Goal: Communication & Community: Answer question/provide support

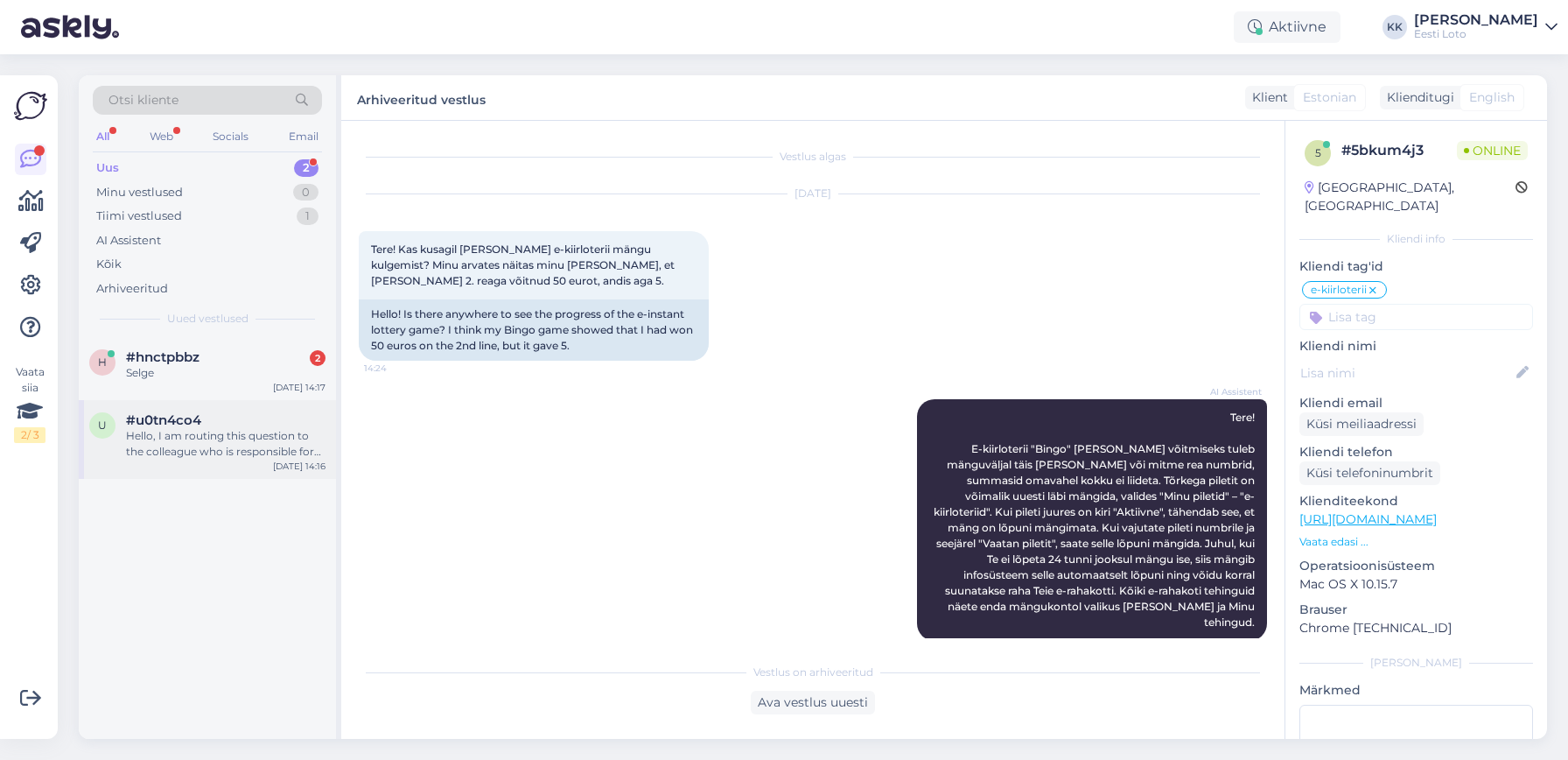
scroll to position [2203, 0]
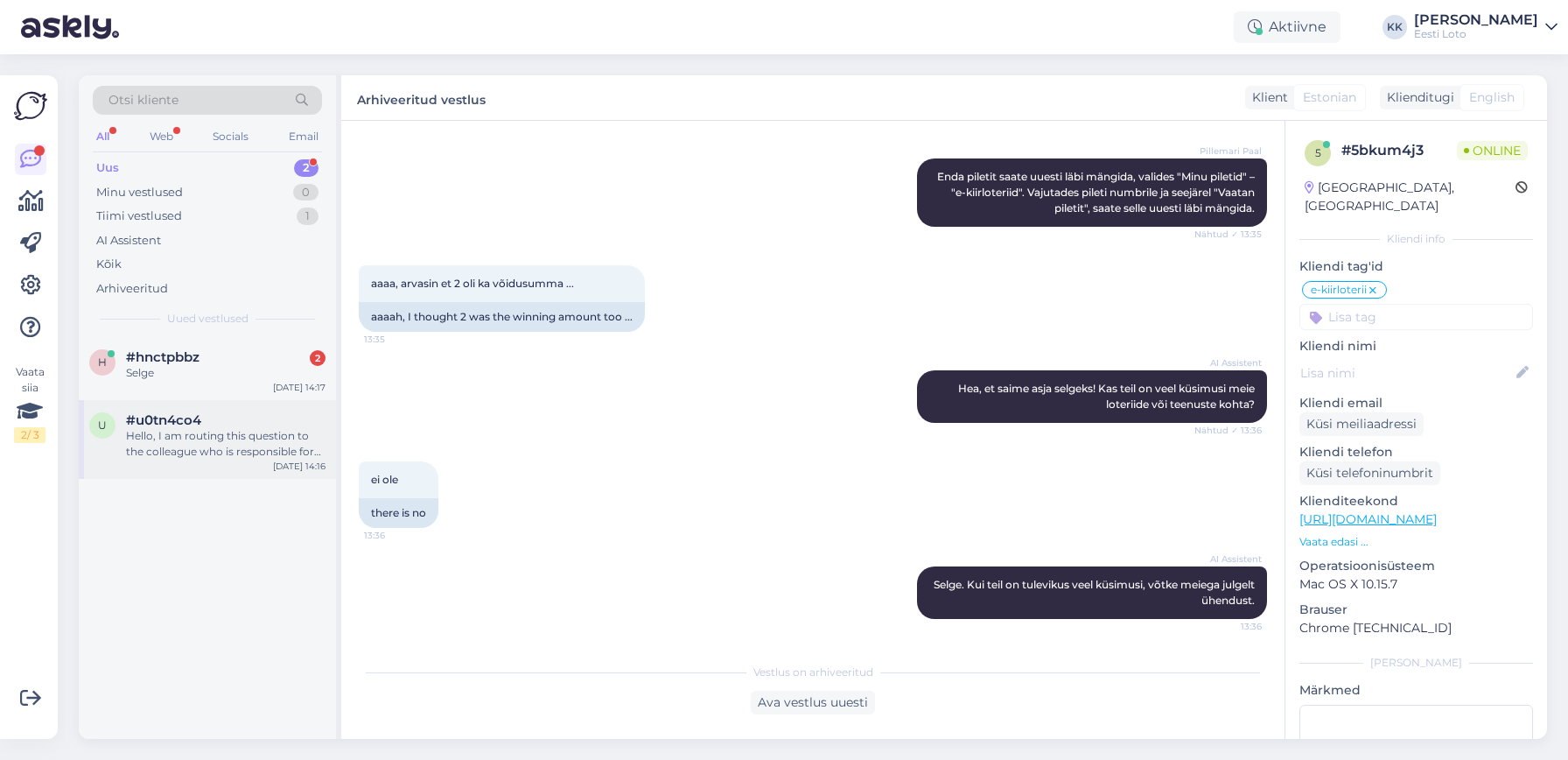
click at [202, 452] on div "Hello, I am routing this question to the colleague who is responsible for this …" at bounding box center [226, 444] width 200 height 31
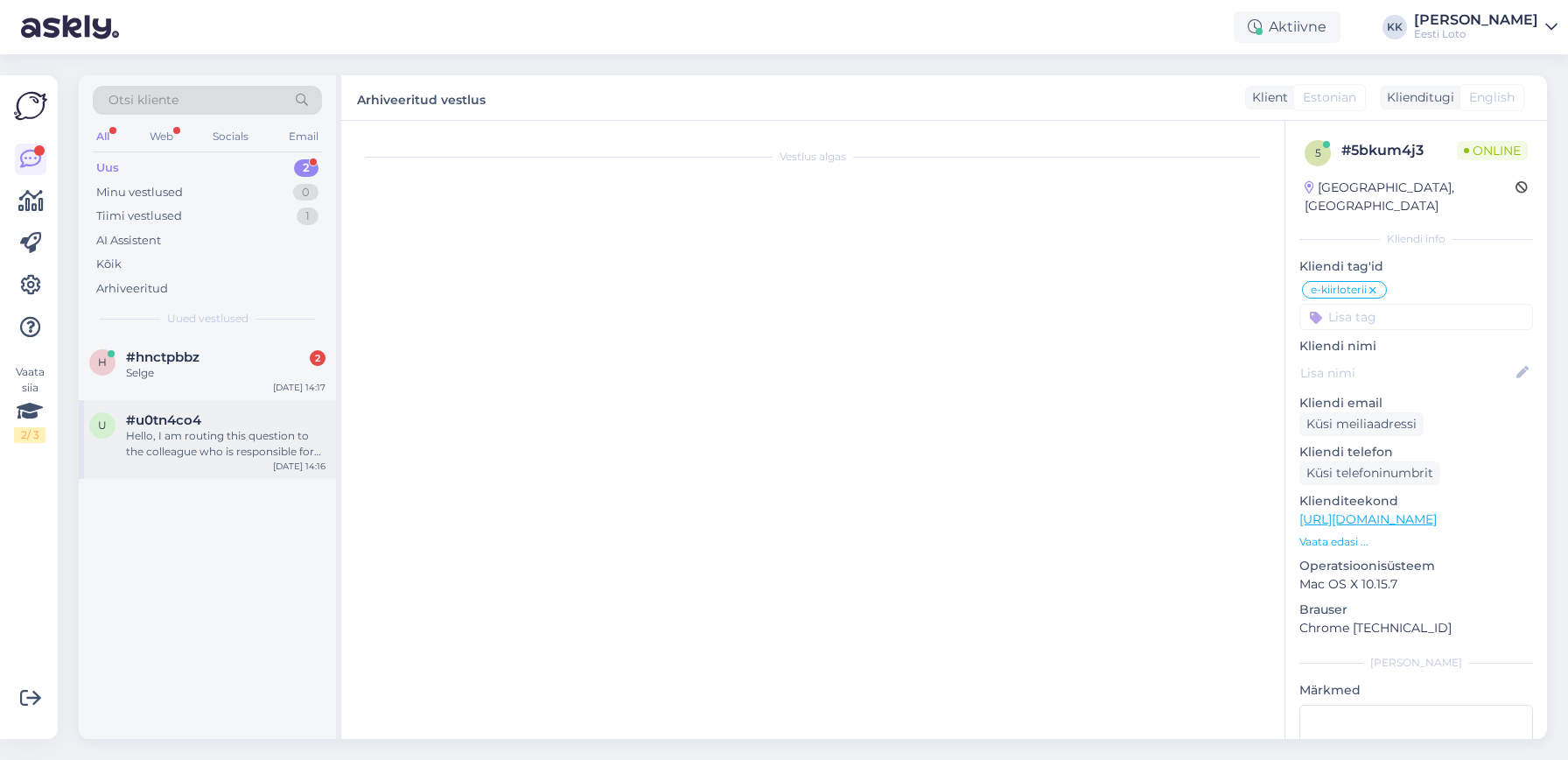
scroll to position [0, 0]
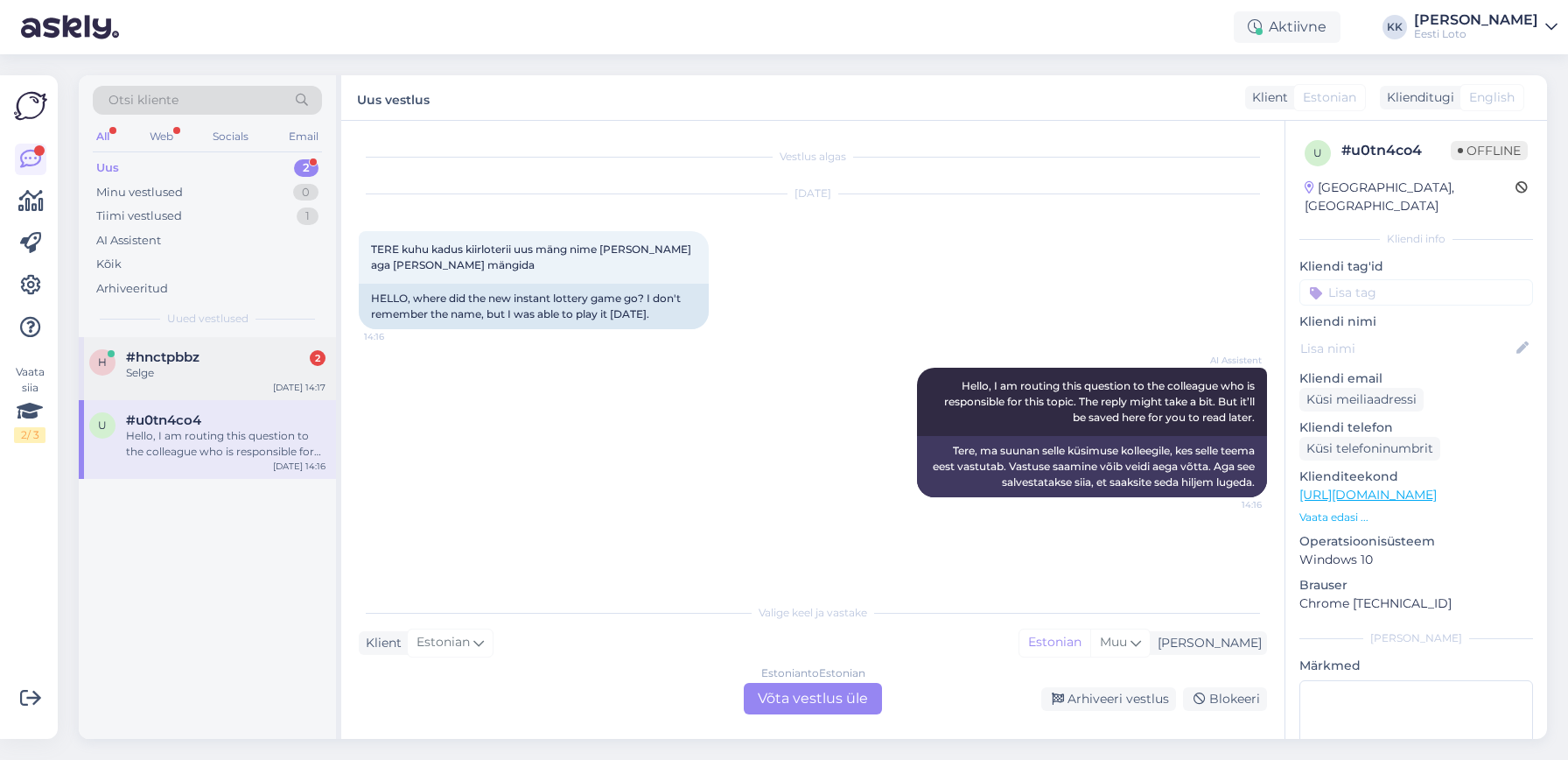
click at [200, 370] on div "Selge" at bounding box center [226, 373] width 200 height 16
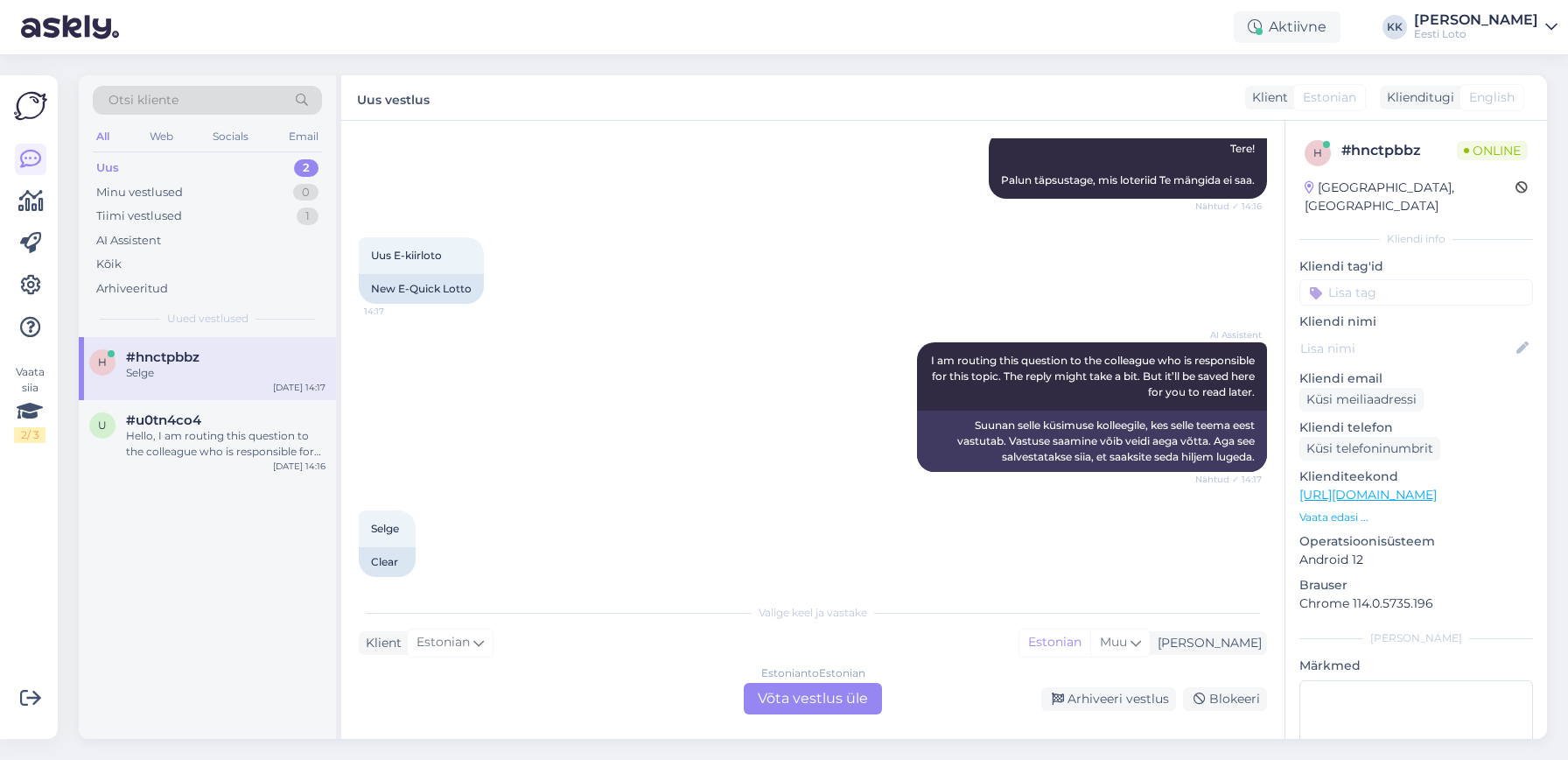
scroll to position [224, 0]
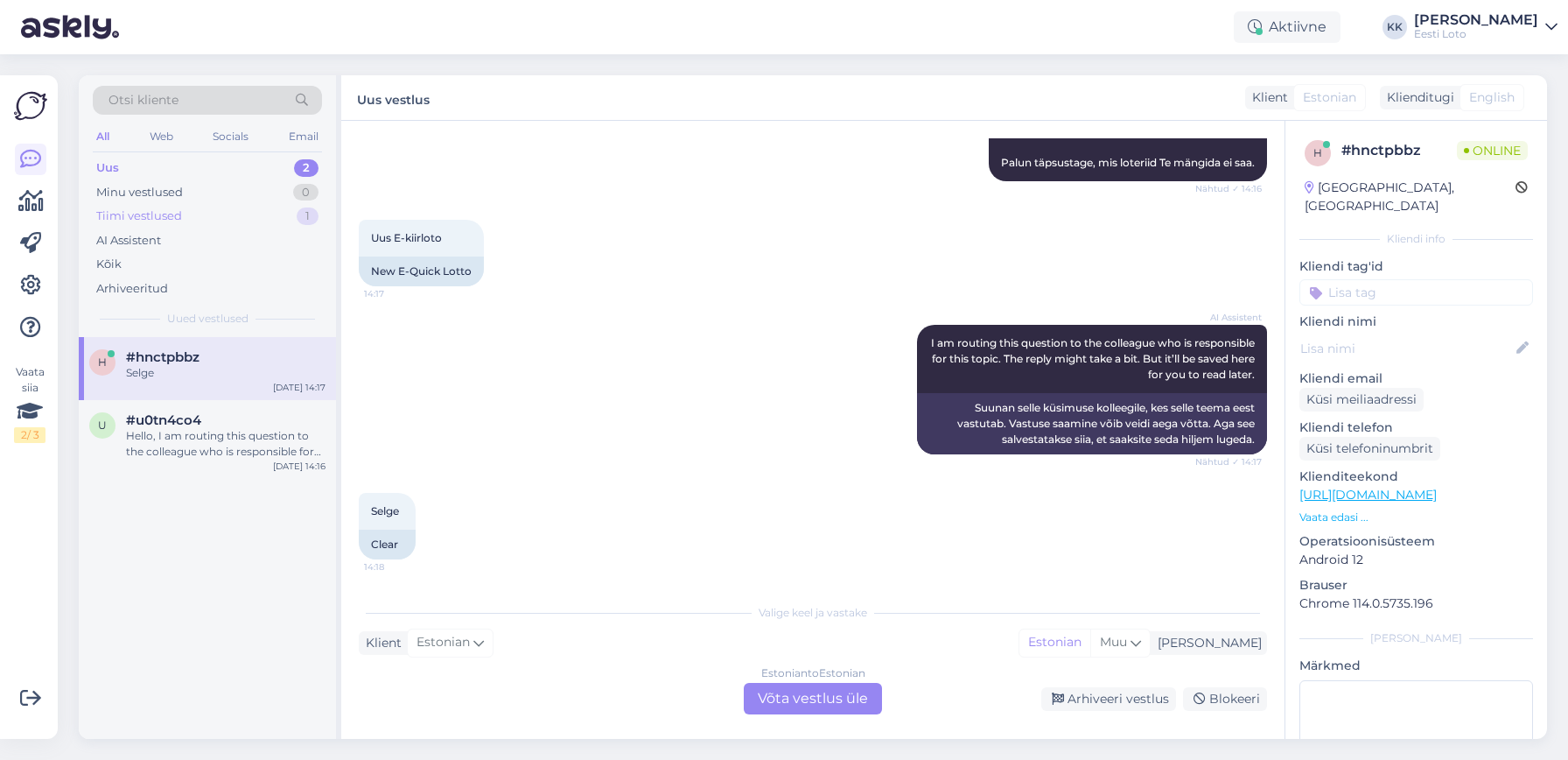
click at [129, 214] on div "Tiimi vestlused" at bounding box center [139, 216] width 85 height 17
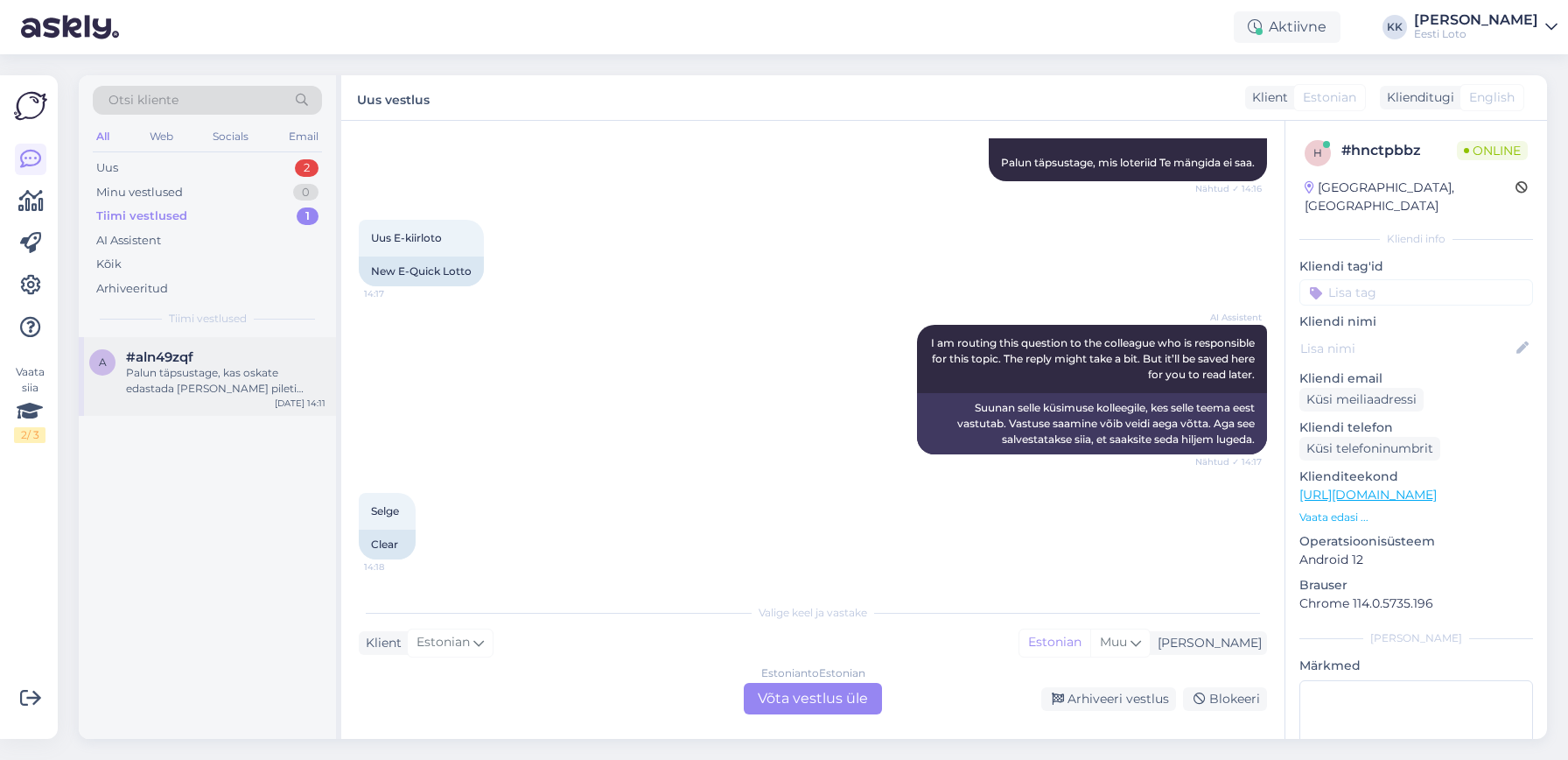
click at [243, 383] on div "Palun täpsustage, kas oskate edastada [PERSON_NAME] pileti numbri?" at bounding box center [226, 380] width 200 height 31
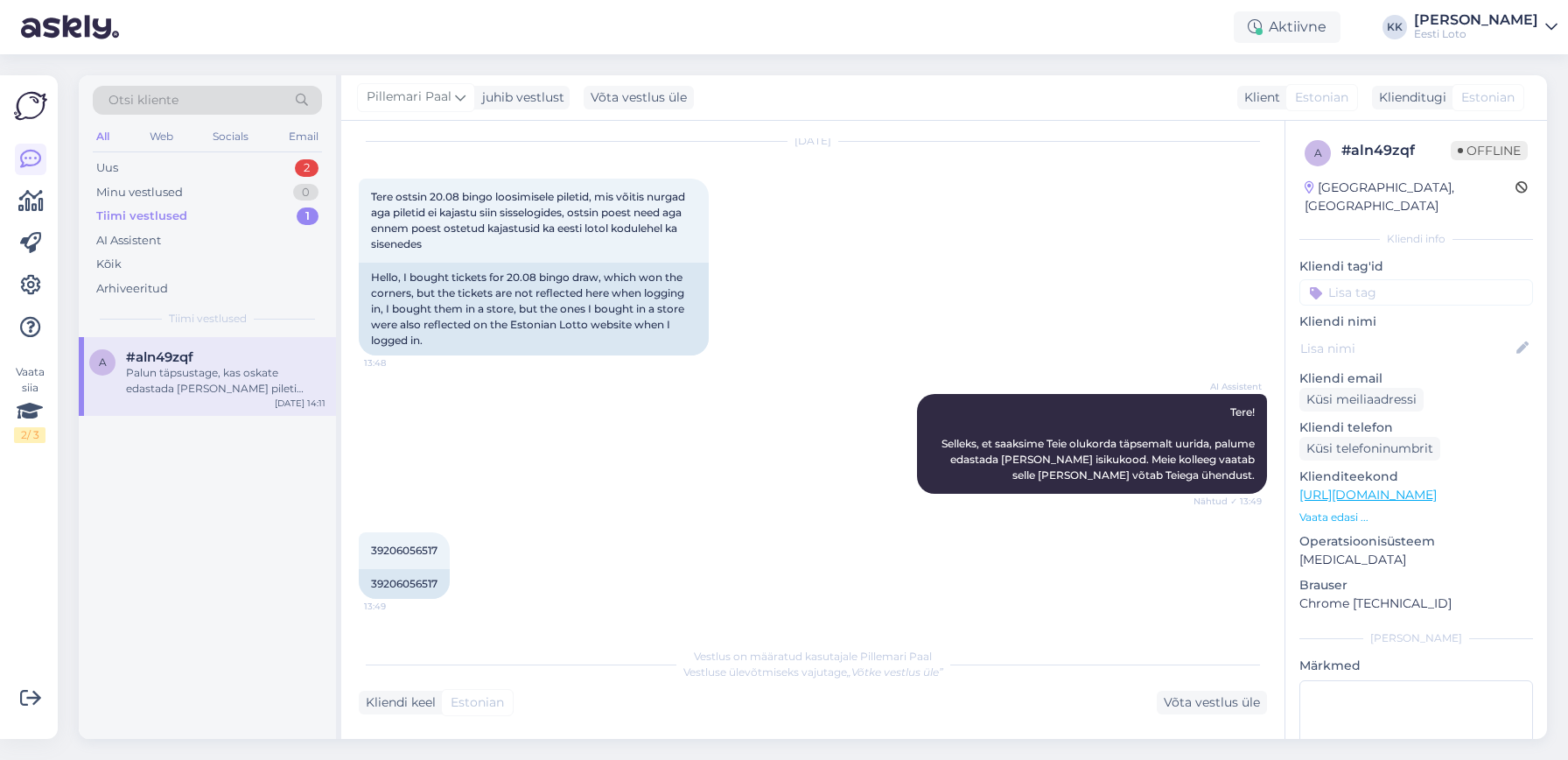
scroll to position [53, 0]
click at [186, 282] on div "Arhiveeritud" at bounding box center [208, 288] width 229 height 24
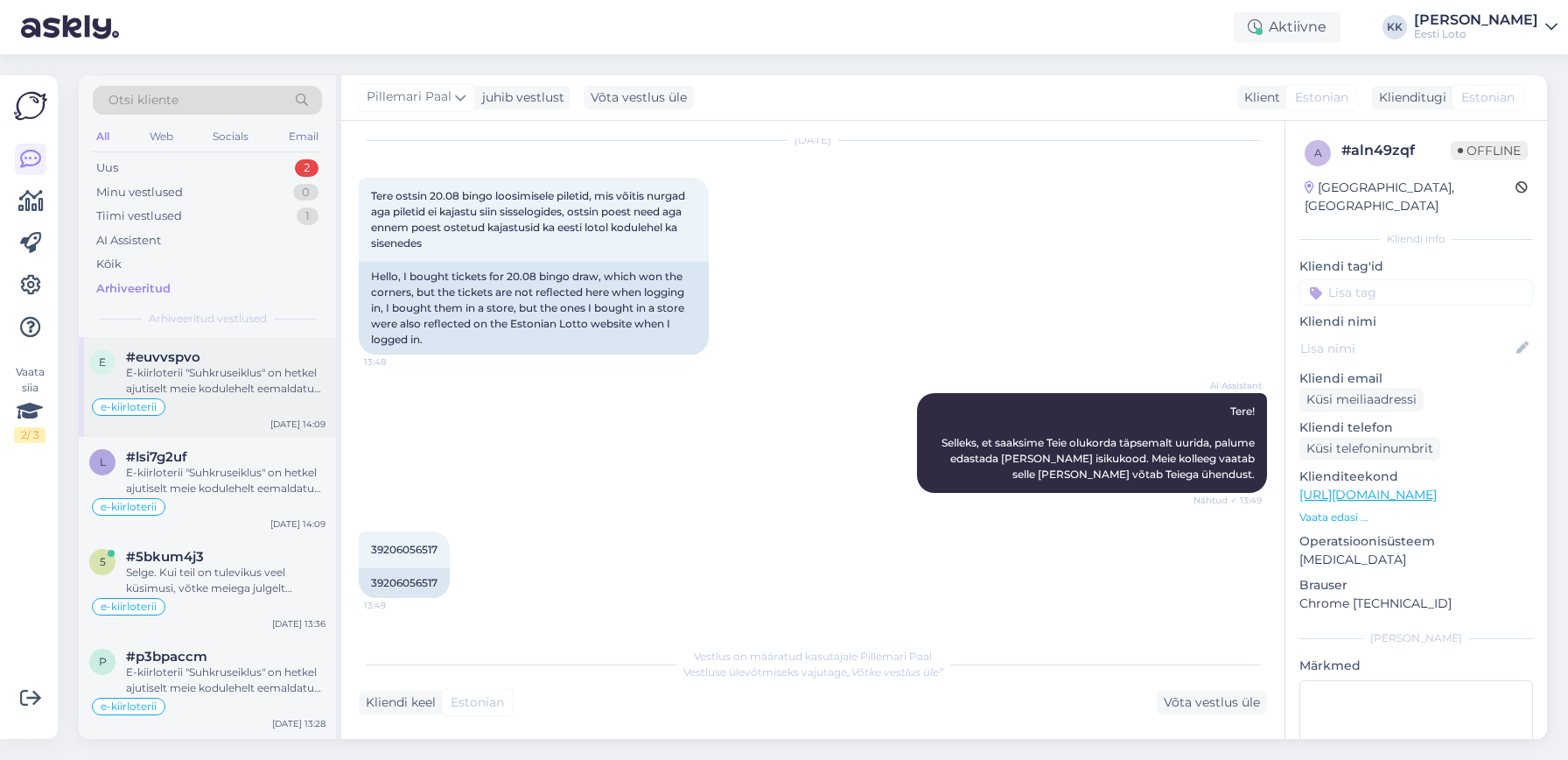
click at [276, 384] on div "E-kiirloterii "Suhkruseiklus" on hetkel ajutiselt meie kodulehelt eemaldatud. L…" at bounding box center [226, 380] width 200 height 31
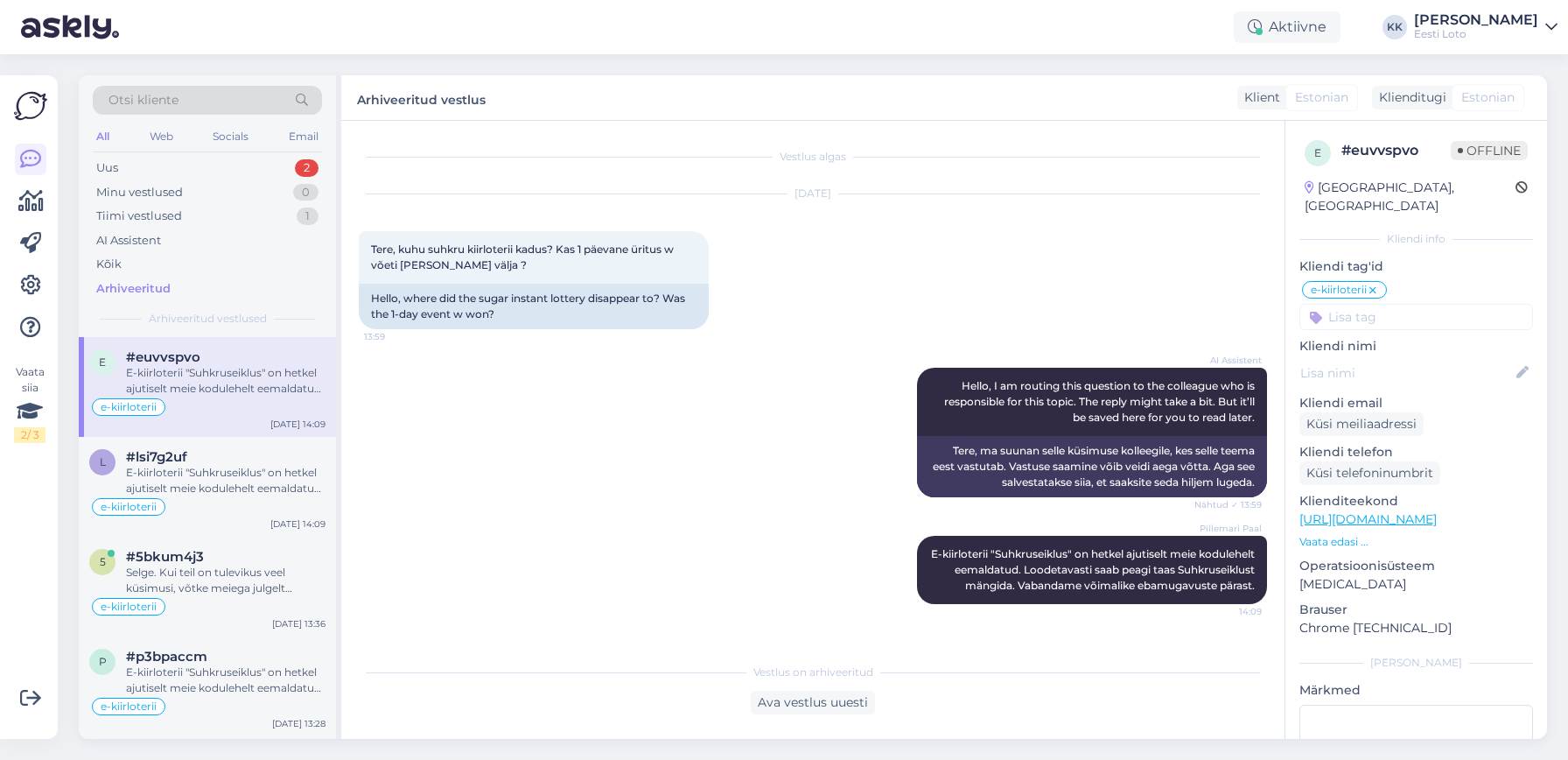
scroll to position [2, 0]
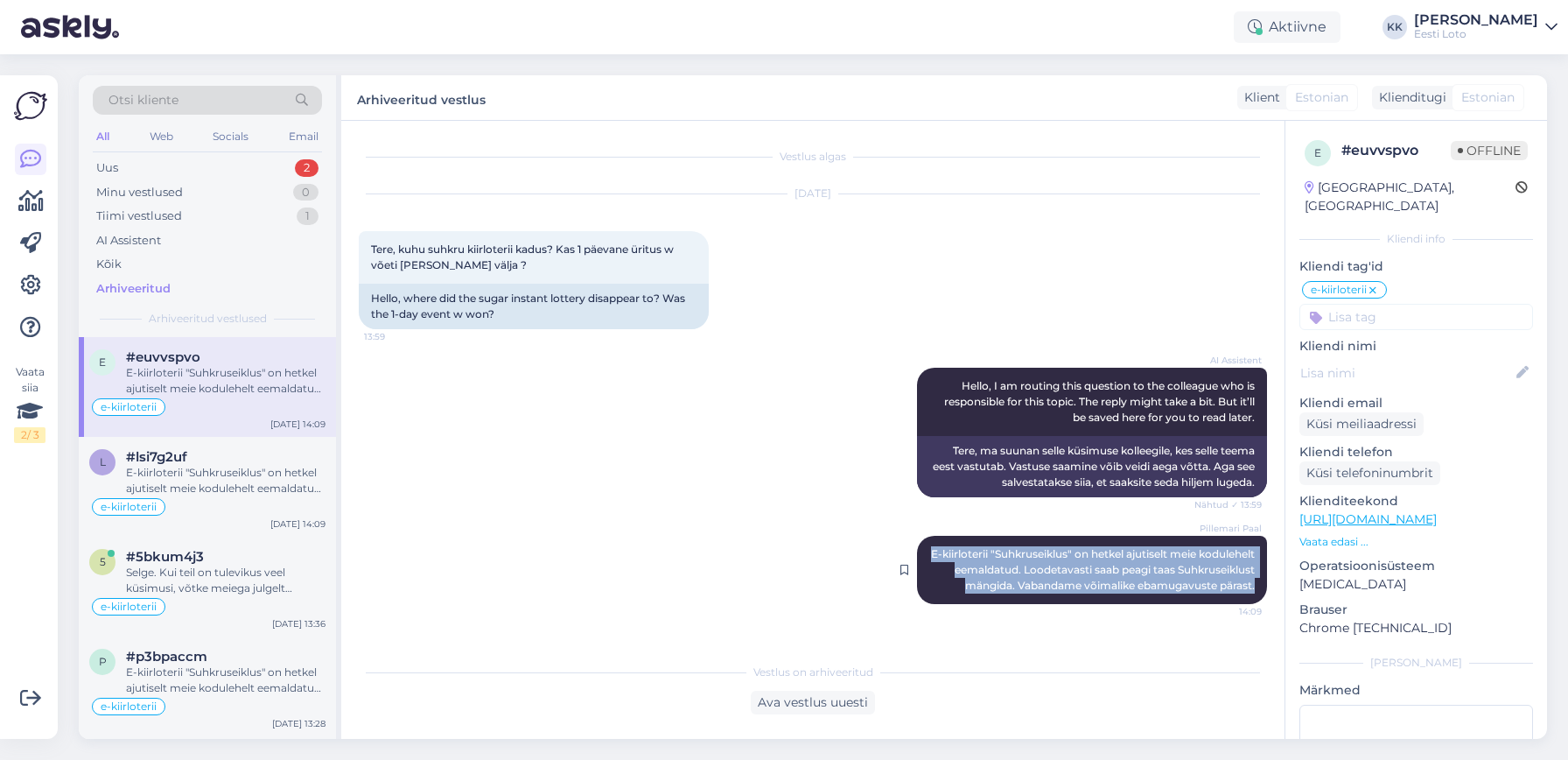
drag, startPoint x: 981, startPoint y: 553, endPoint x: 1260, endPoint y: 603, distance: 283.4
click at [1264, 603] on div "Pillemari Paal E-kiirloterii "Suhkruseiklus" on hetkel ajutiselt meie kodulehel…" at bounding box center [1092, 570] width 350 height 68
copy span "E-kiirloterii "Suhkruseiklus" on hetkel ajutiselt meie kodulehelt eemaldatud. L…"
click at [160, 165] on div "Uus 2" at bounding box center [208, 168] width 229 height 24
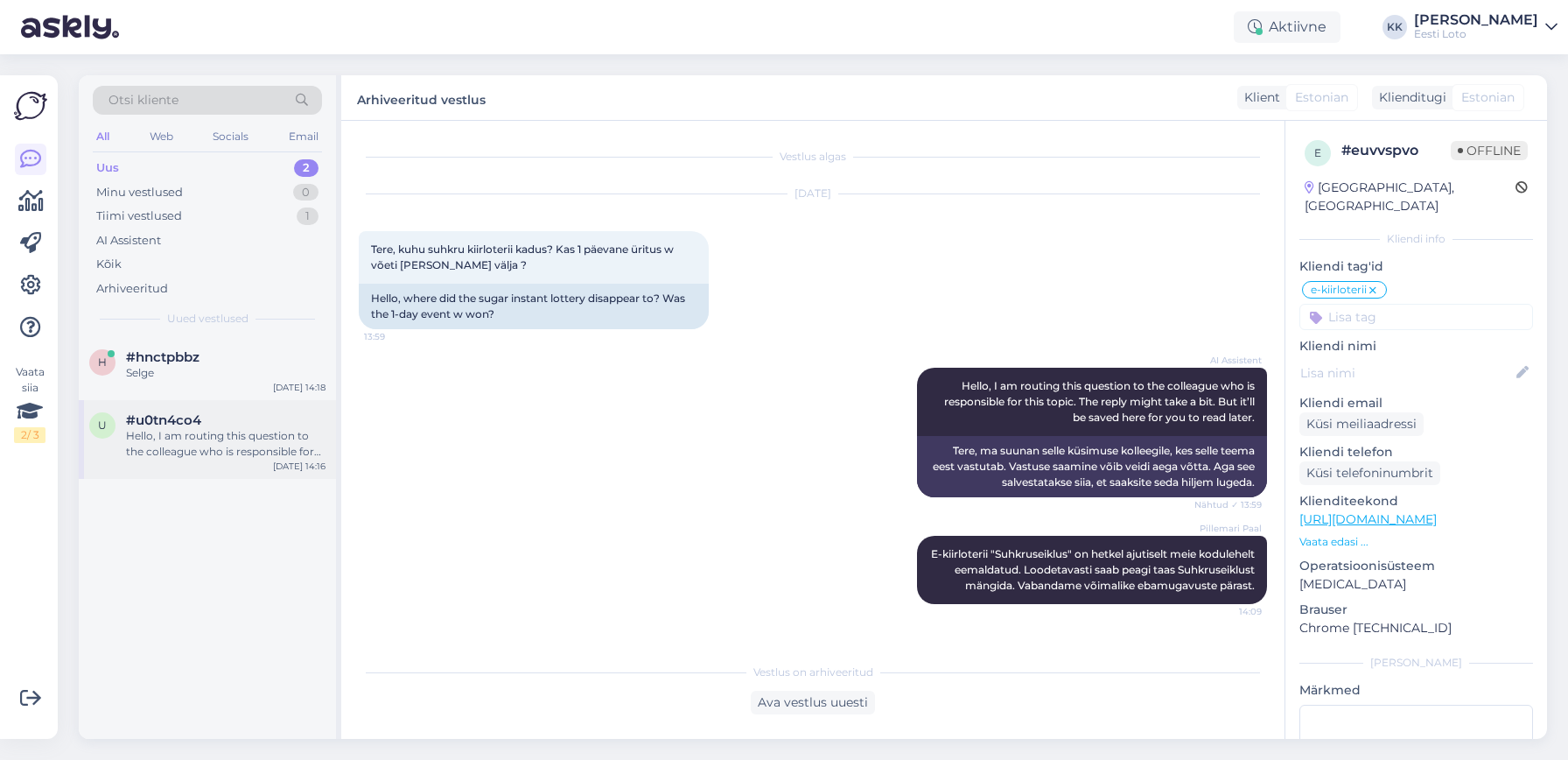
click at [216, 434] on div "Hello, I am routing this question to the colleague who is responsible for this …" at bounding box center [226, 444] width 200 height 31
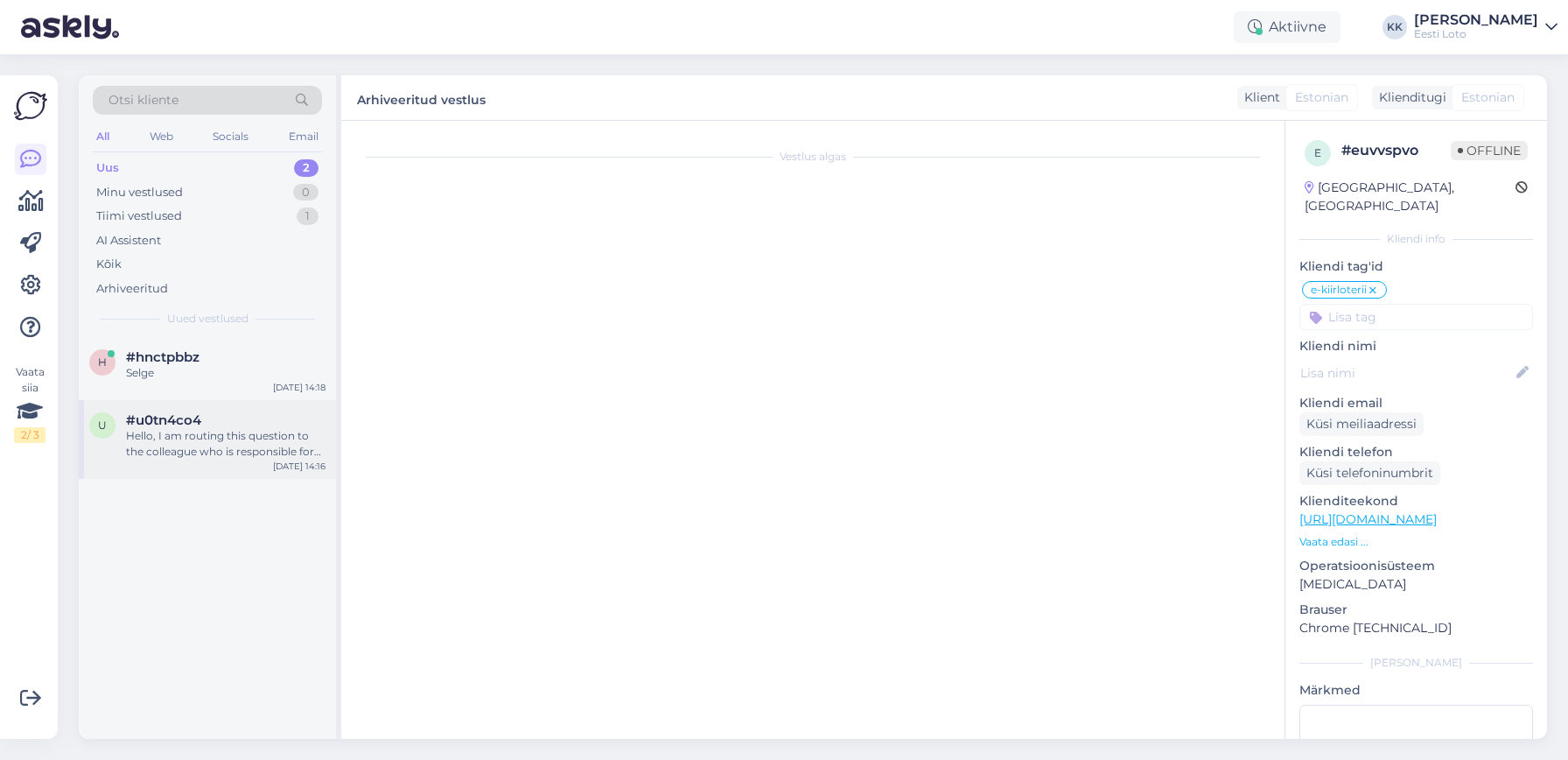
scroll to position [0, 0]
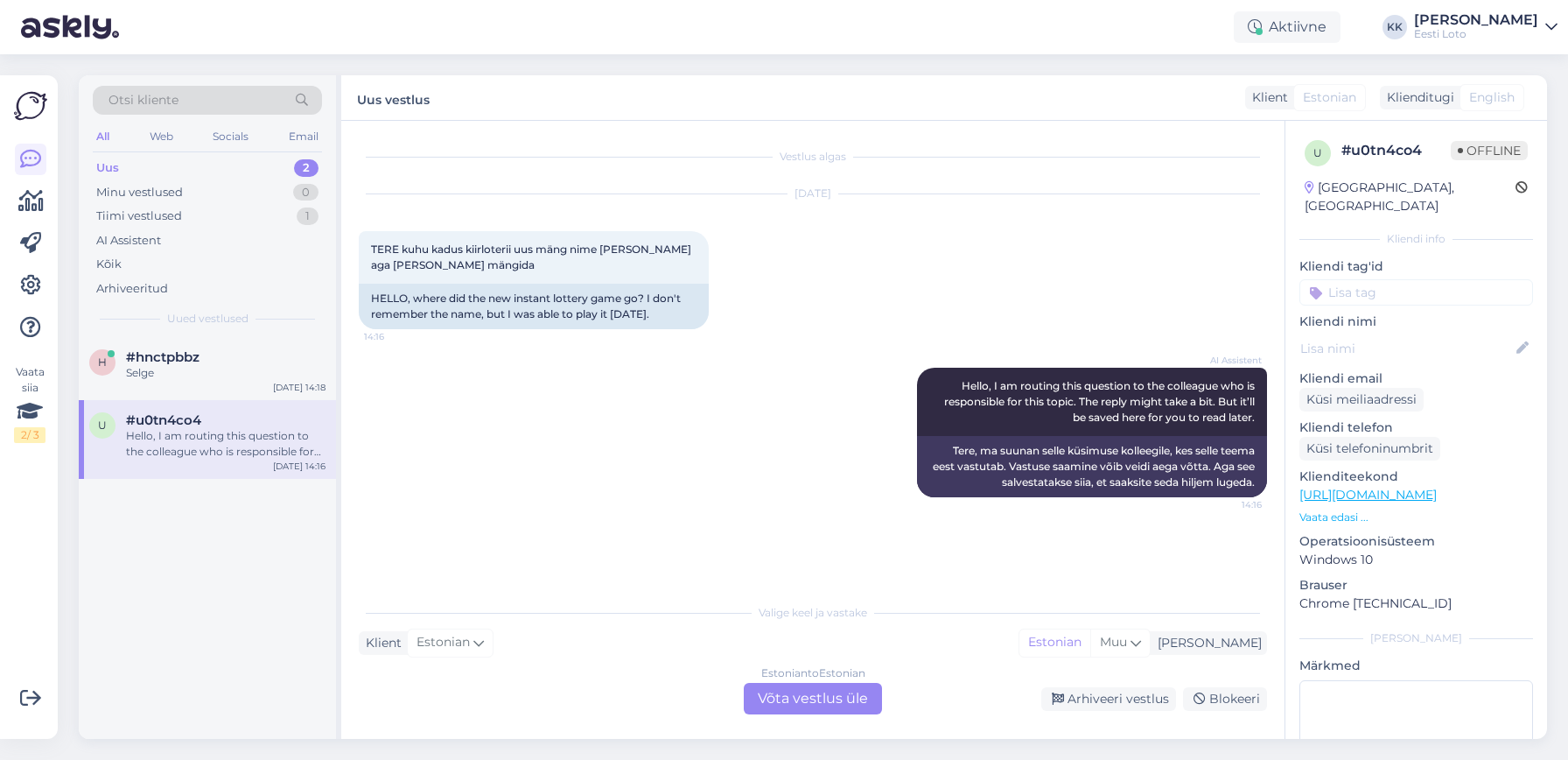
click at [818, 699] on div "Estonian to Estonian Võta vestlus üle" at bounding box center [813, 699] width 139 height 31
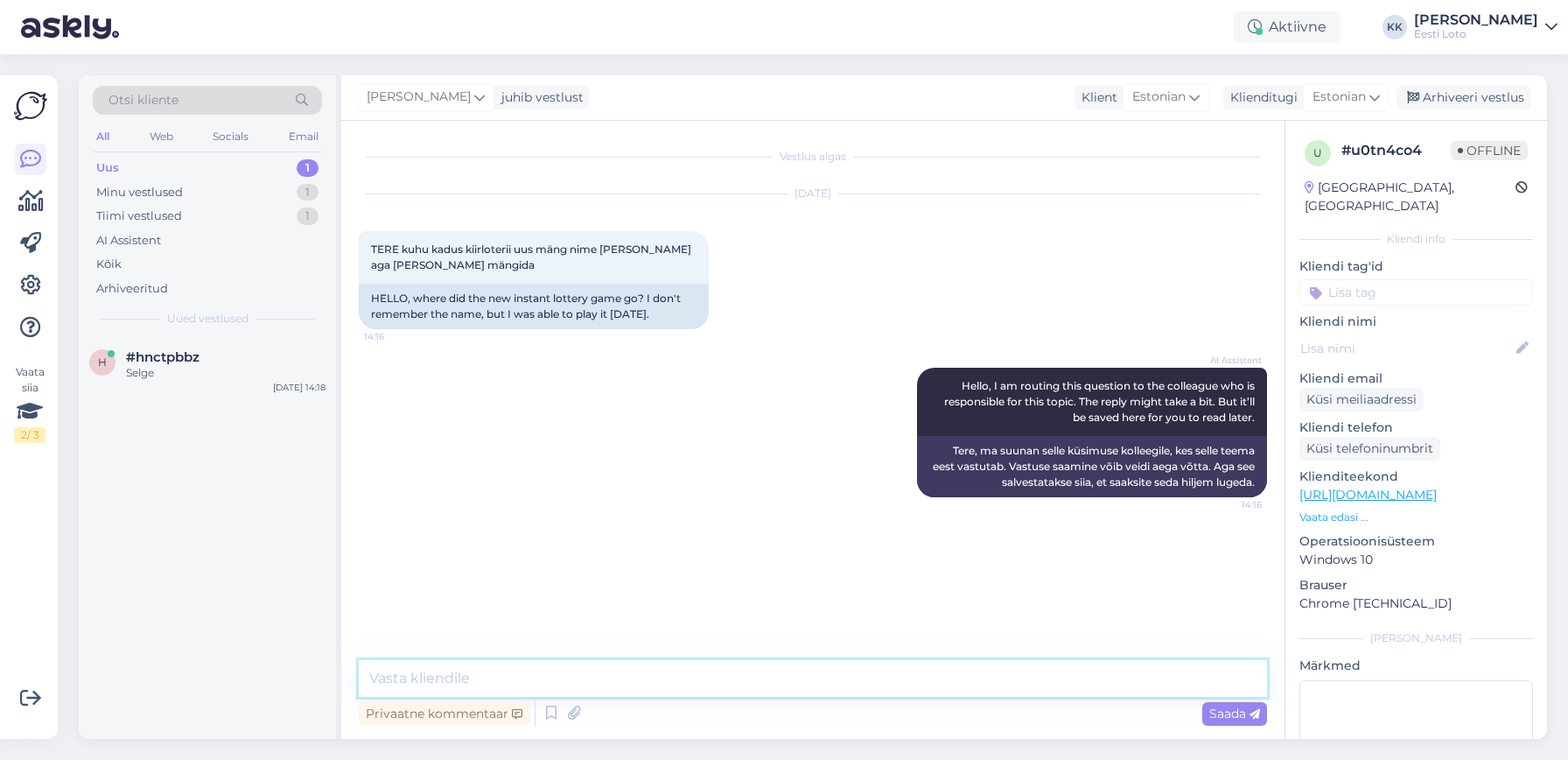
click at [690, 669] on textarea at bounding box center [813, 678] width 908 height 37
paste textarea "E-kiirloterii "Suhkruseiklus" on hetkel ajutiselt meie kodulehelt eemaldatud. L…"
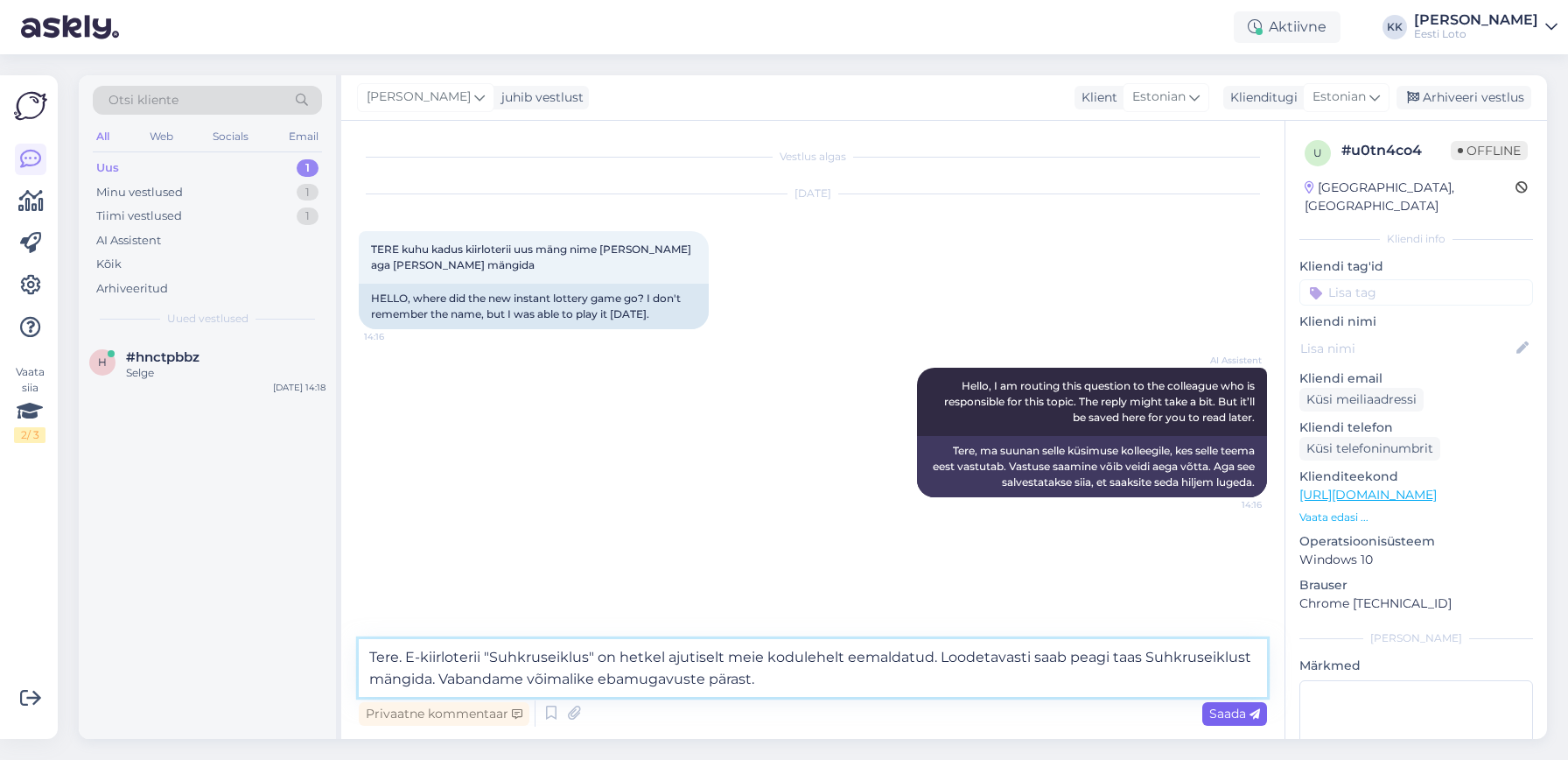
type textarea "Tere. E-kiirloterii "Suhkruseiklus" on hetkel ajutiselt meie kodulehelt eemalda…"
click at [1230, 714] on span "Saada" at bounding box center [1235, 713] width 50 height 16
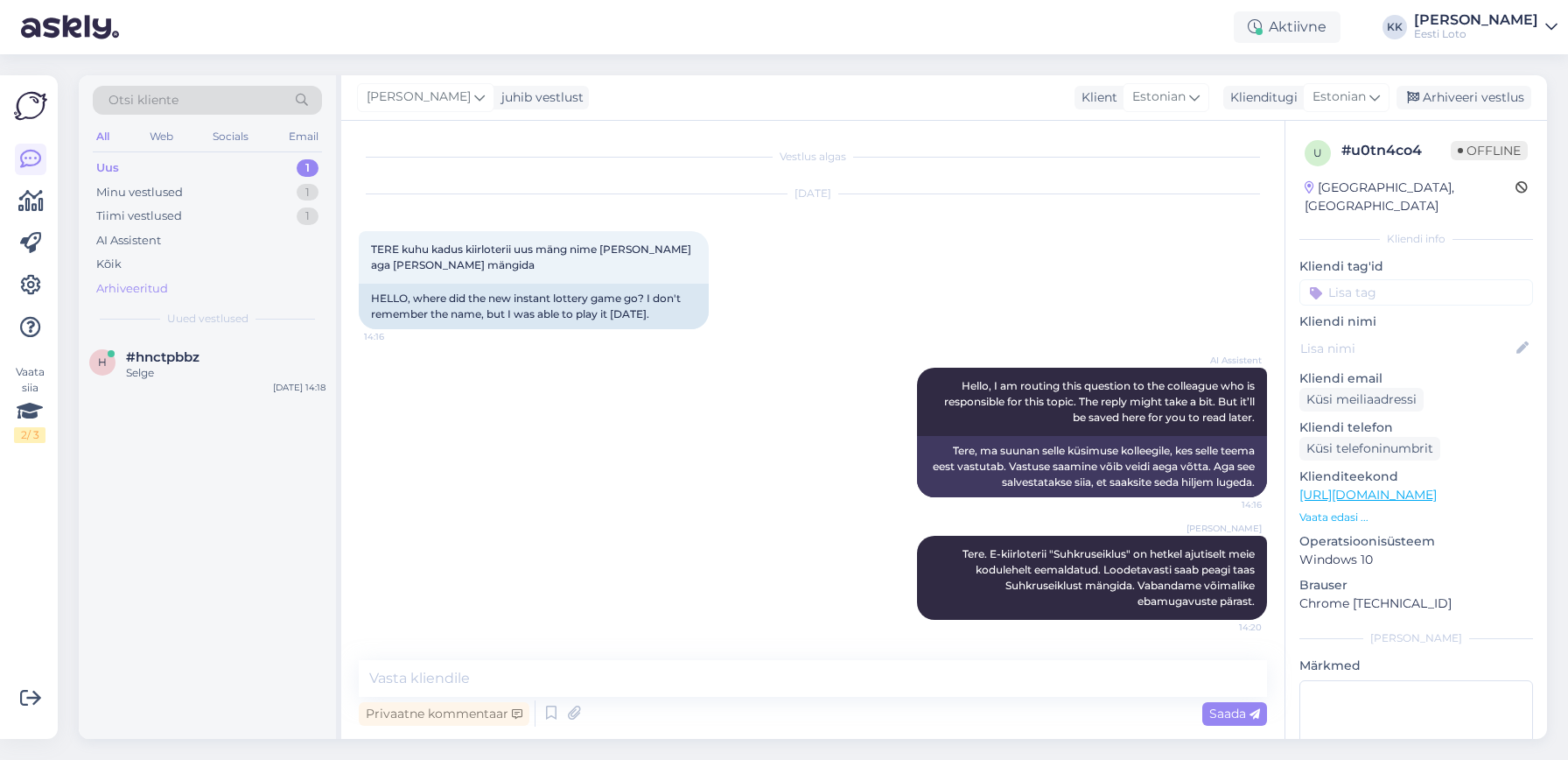
click at [157, 282] on div "Arhiveeritud" at bounding box center [132, 289] width 72 height 17
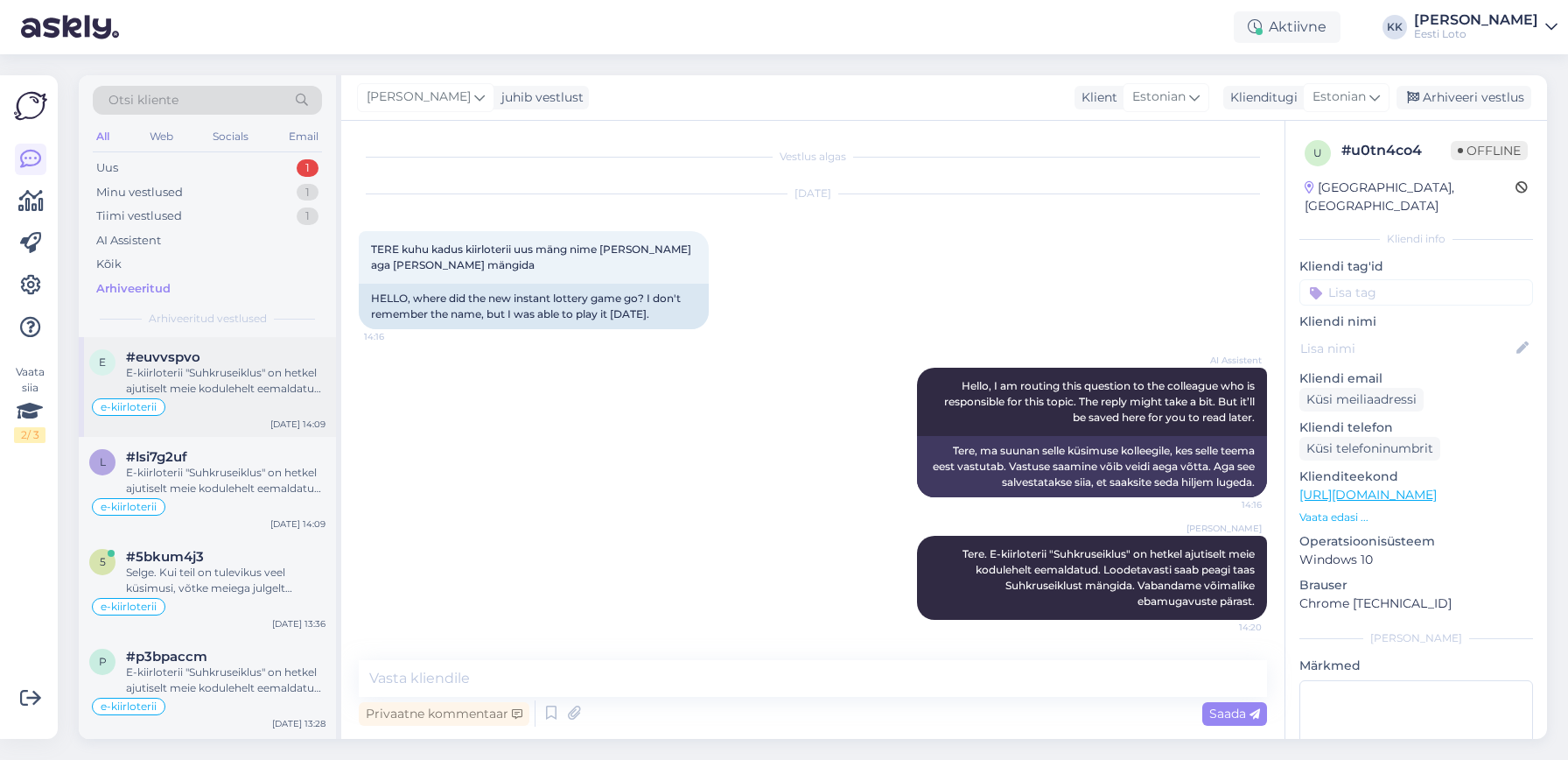
scroll to position [3, 0]
click at [216, 380] on div "E-kiirloterii "Suhkruseiklus" on hetkel ajutiselt meie kodulehelt eemaldatud. L…" at bounding box center [226, 378] width 200 height 31
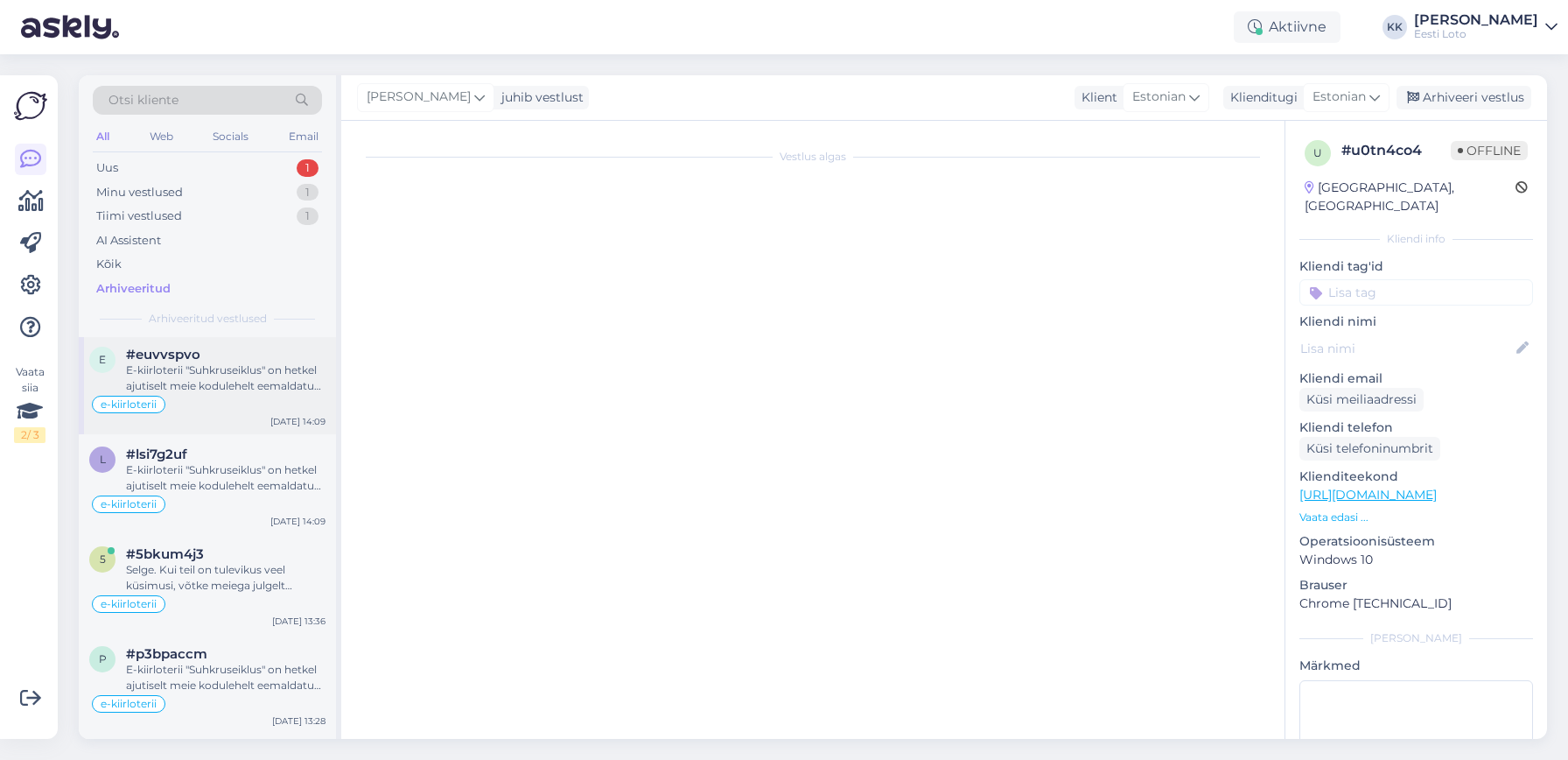
scroll to position [2, 0]
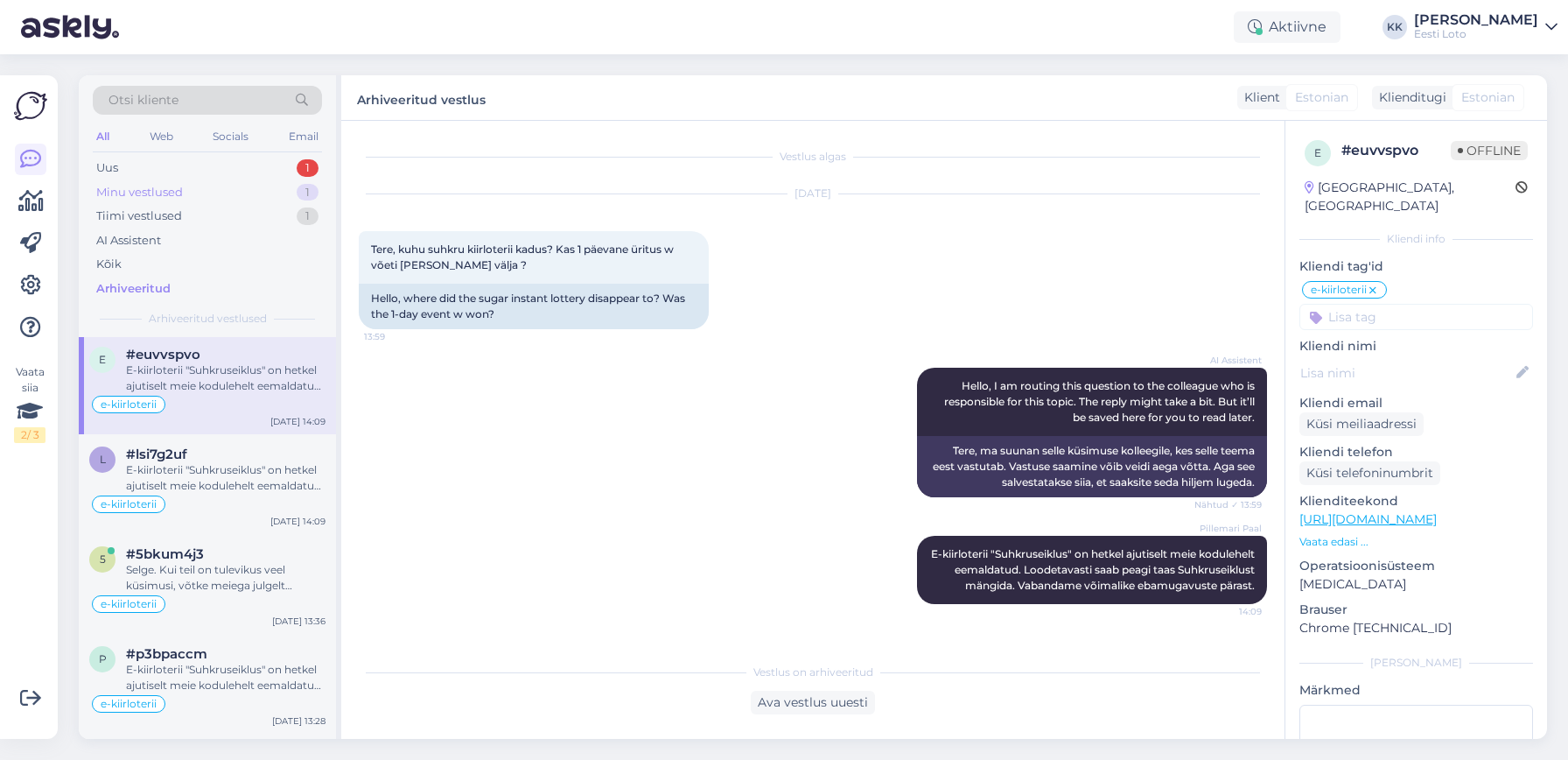
click at [151, 187] on div "Minu vestlused" at bounding box center [139, 192] width 86 height 17
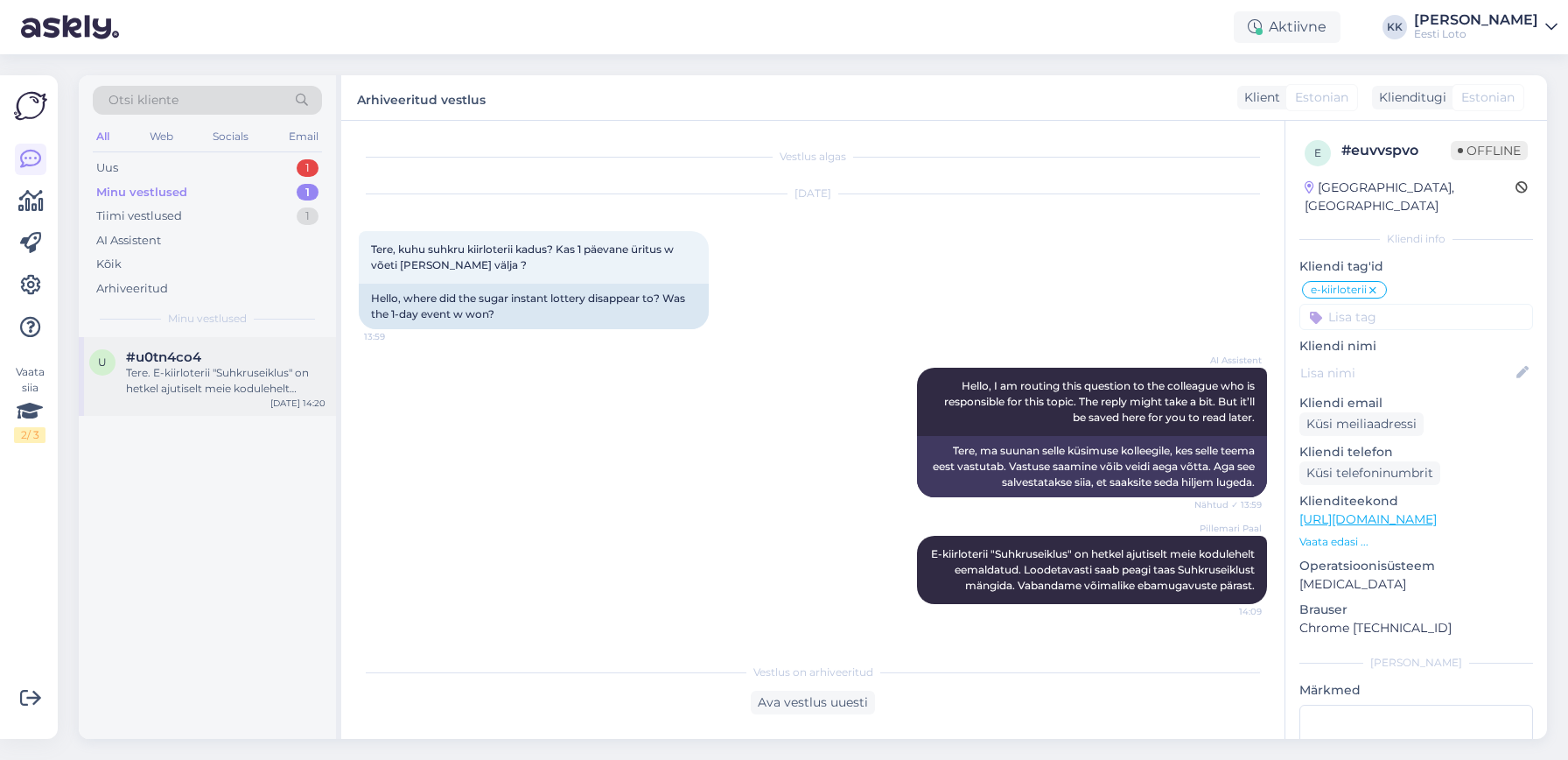
drag, startPoint x: 186, startPoint y: 395, endPoint x: 196, endPoint y: 394, distance: 10.0
click at [186, 395] on div "Tere. E-kiirloterii "Suhkruseiklus" on hetkel ajutiselt meie kodulehelt eemalda…" at bounding box center [226, 380] width 200 height 31
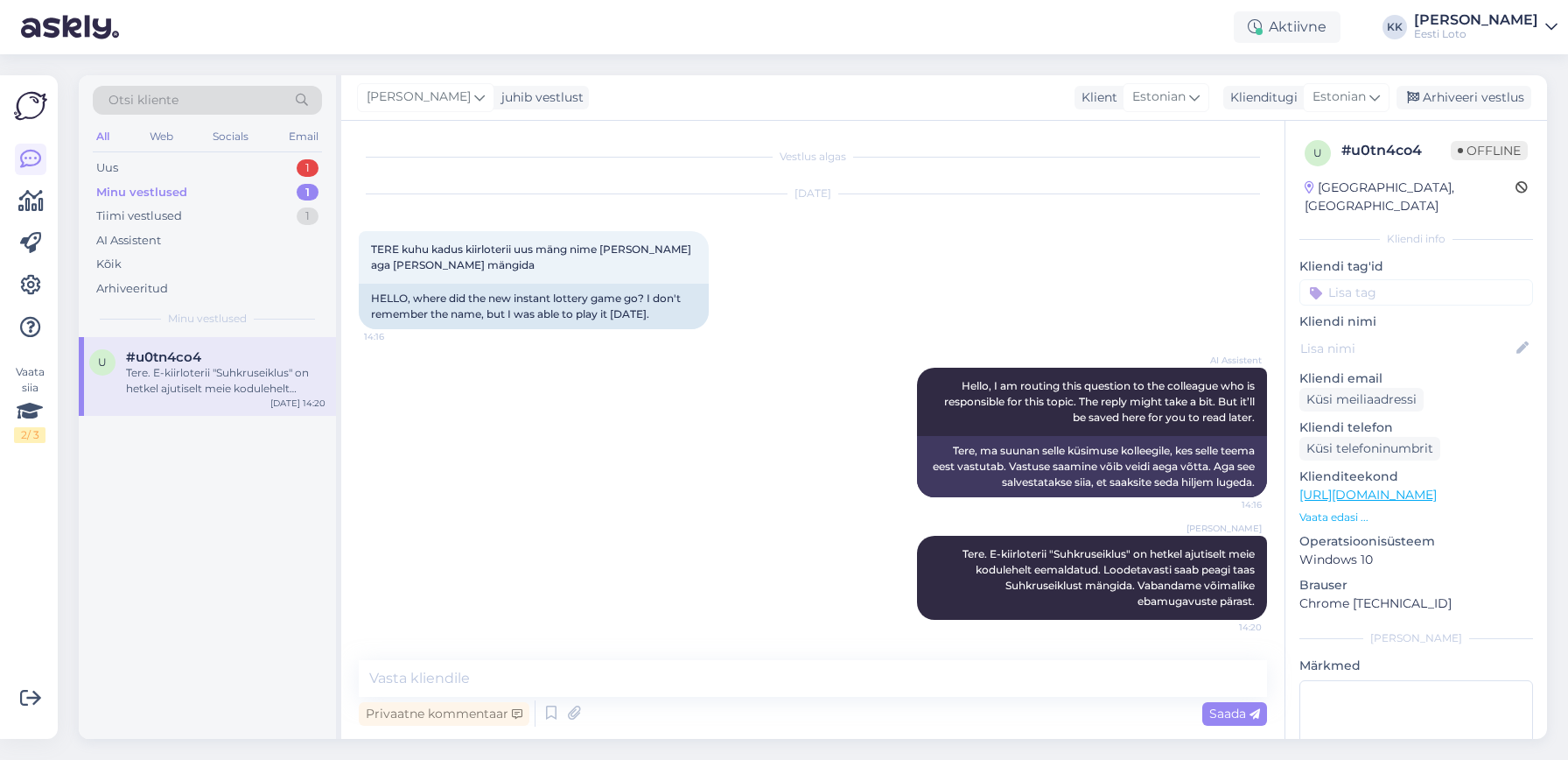
click at [1354, 280] on input at bounding box center [1417, 292] width 234 height 26
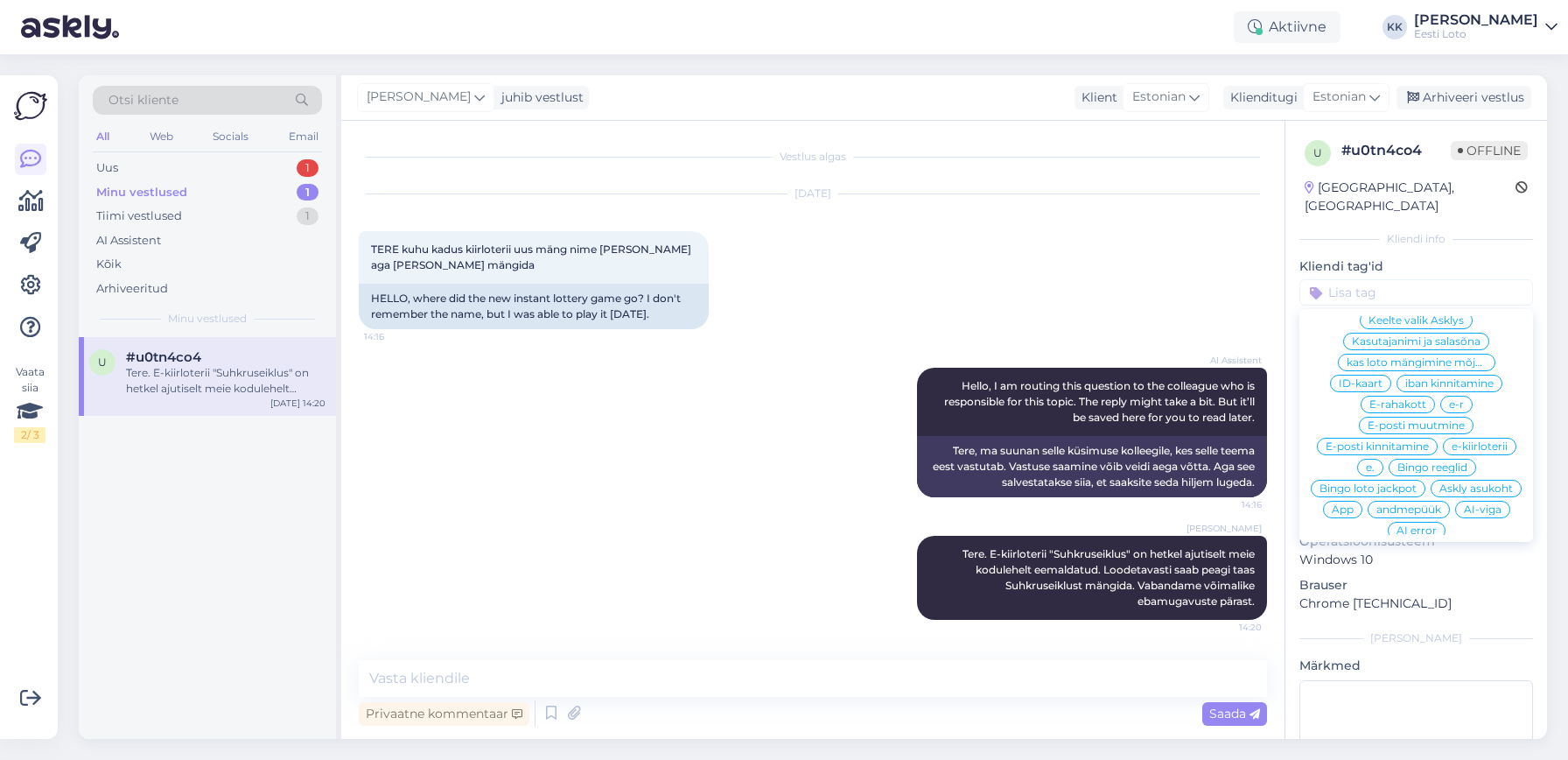
scroll to position [483, 0]
click at [1491, 441] on span "e-kiirloterii" at bounding box center [1481, 446] width 56 height 11
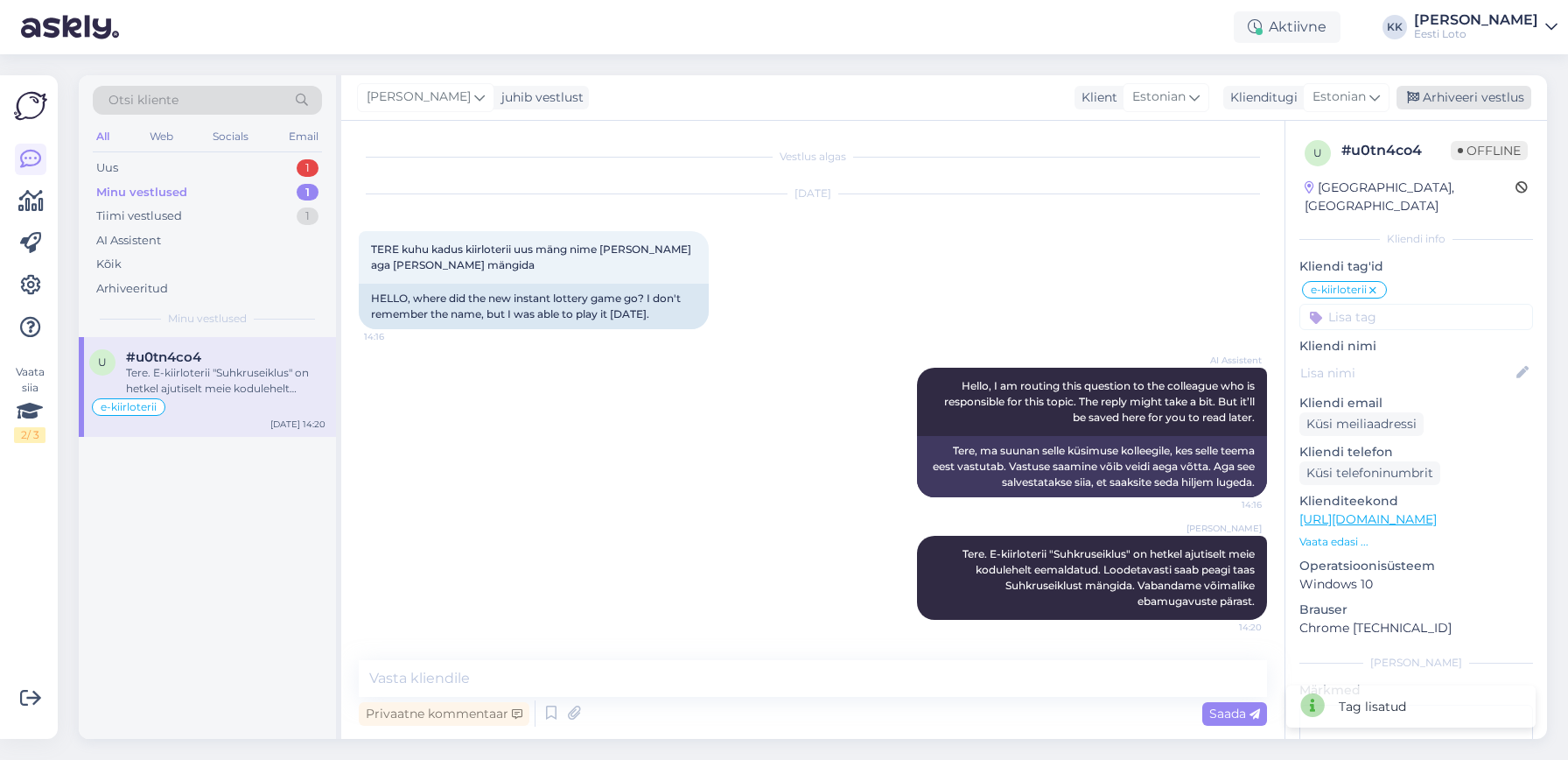
click at [1483, 96] on div "Arhiveeri vestlus" at bounding box center [1464, 97] width 135 height 23
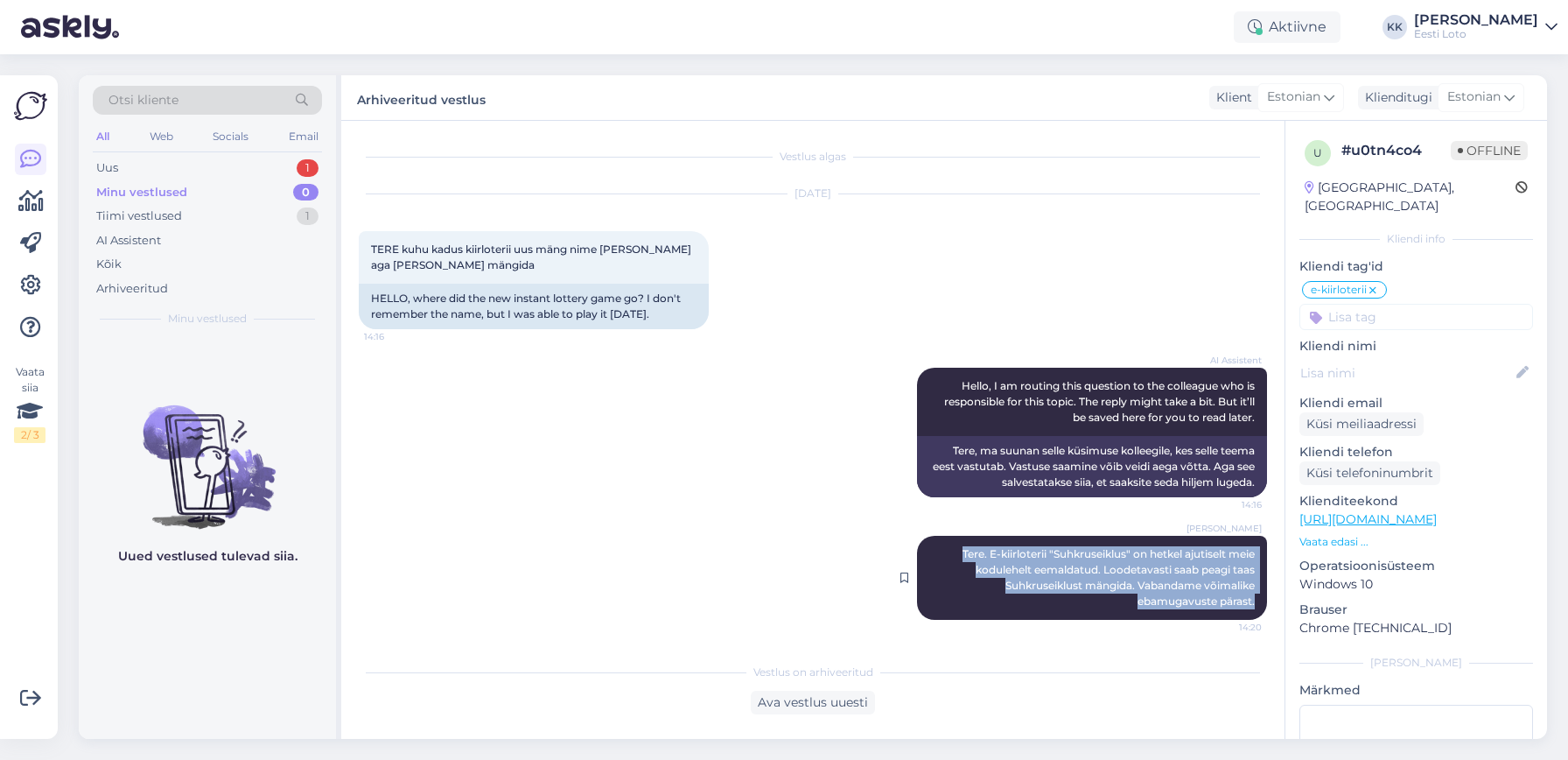
drag, startPoint x: 954, startPoint y: 549, endPoint x: 1249, endPoint y: 609, distance: 301.0
click at [1266, 609] on div "[PERSON_NAME] Tere. E-kiirloterii "Suhkruseiklus" on hetkel ajutiselt meie kodu…" at bounding box center [1092, 578] width 350 height 84
copy span "Tere. E-kiirloterii "Suhkruseiklus" on hetkel ajutiselt meie kodulehelt eemalda…"
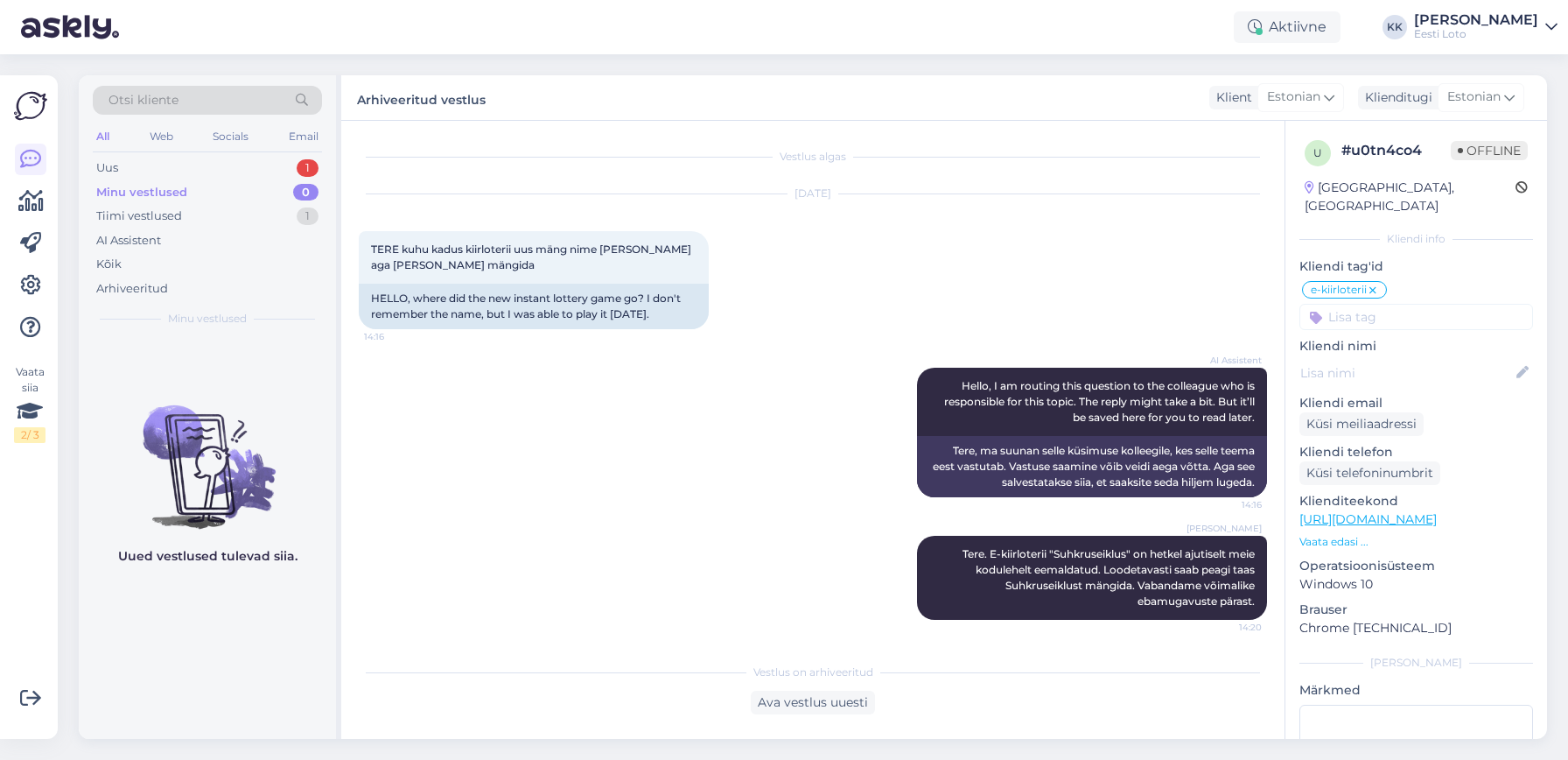
click at [674, 452] on div "AI Assistent Hello, I am routing this question to the colleague who is responsi…" at bounding box center [813, 432] width 908 height 168
click at [185, 171] on div "Uus 1" at bounding box center [208, 168] width 229 height 24
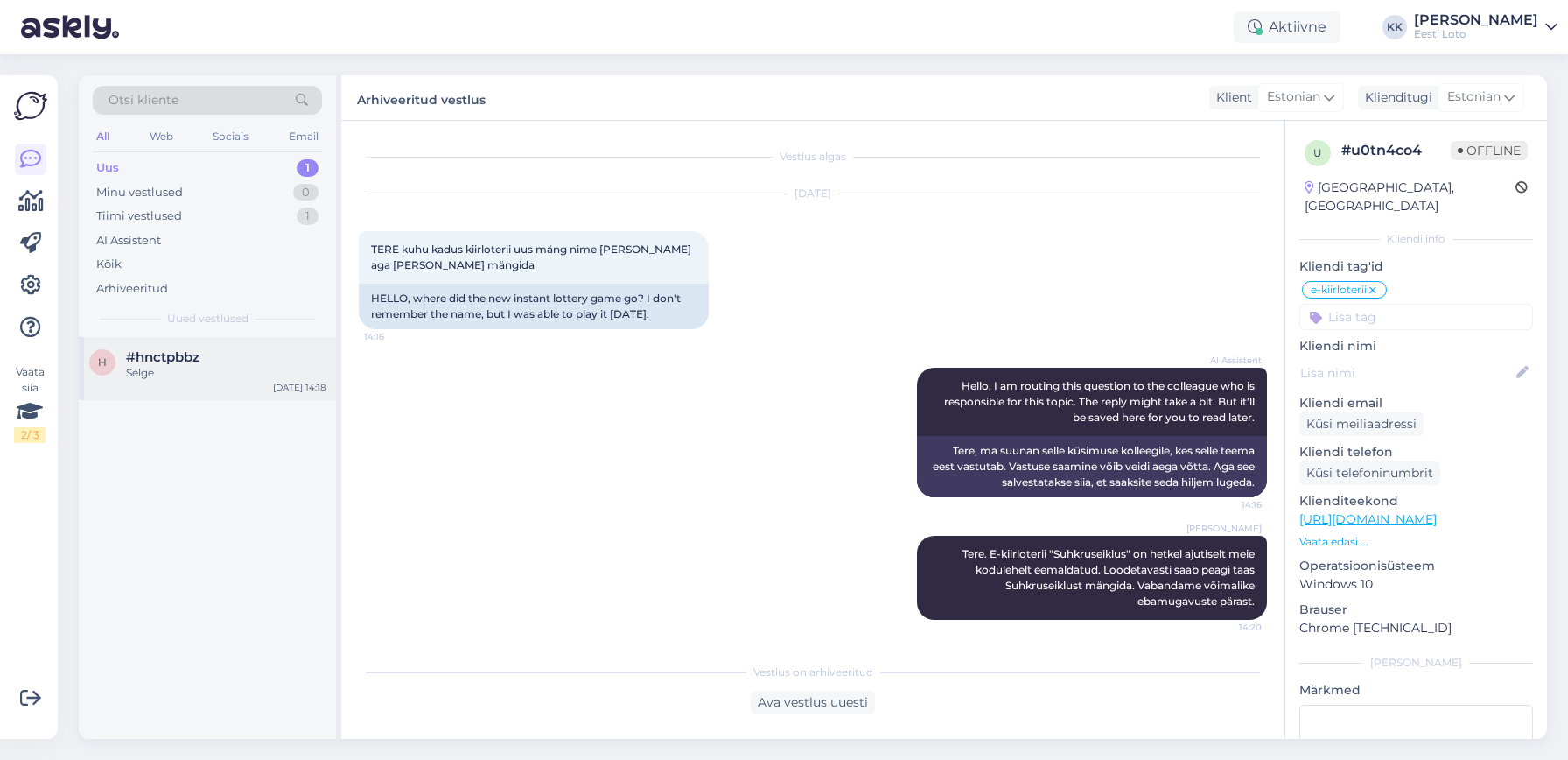
click at [221, 376] on div "Selge" at bounding box center [226, 373] width 200 height 16
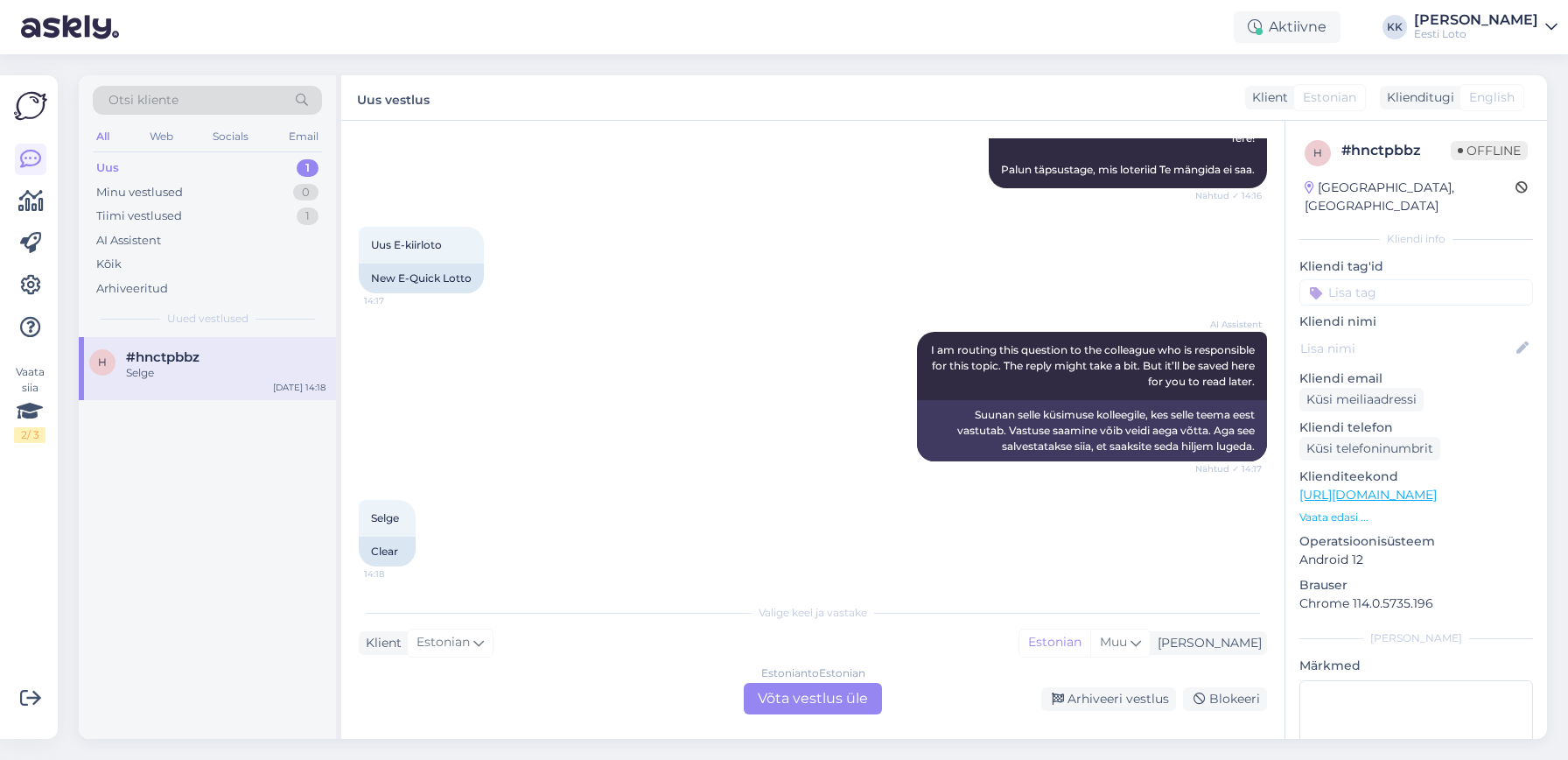
scroll to position [224, 0]
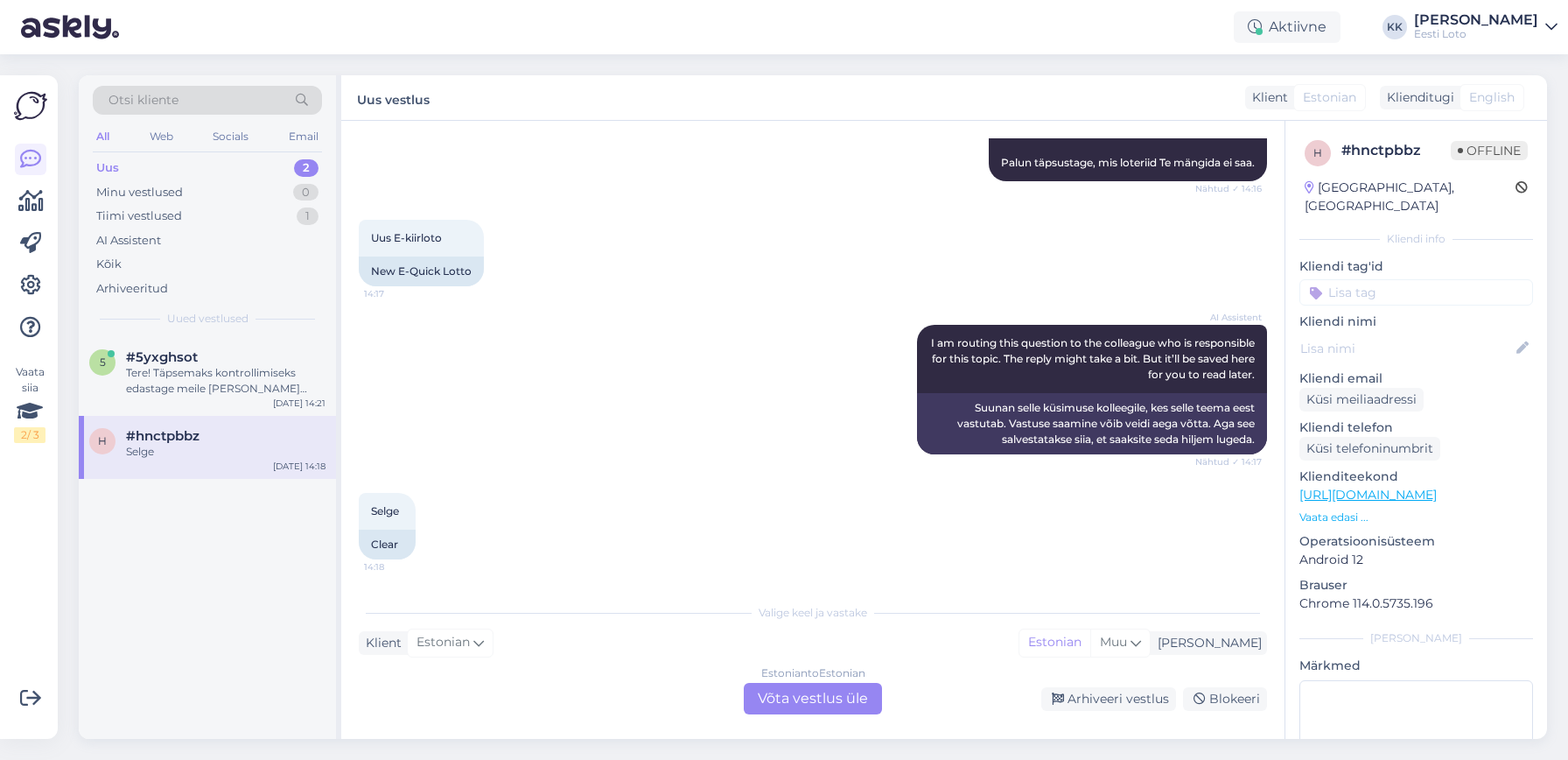
click at [839, 705] on div "Estonian to Estonian Võta vestlus üle" at bounding box center [813, 699] width 139 height 31
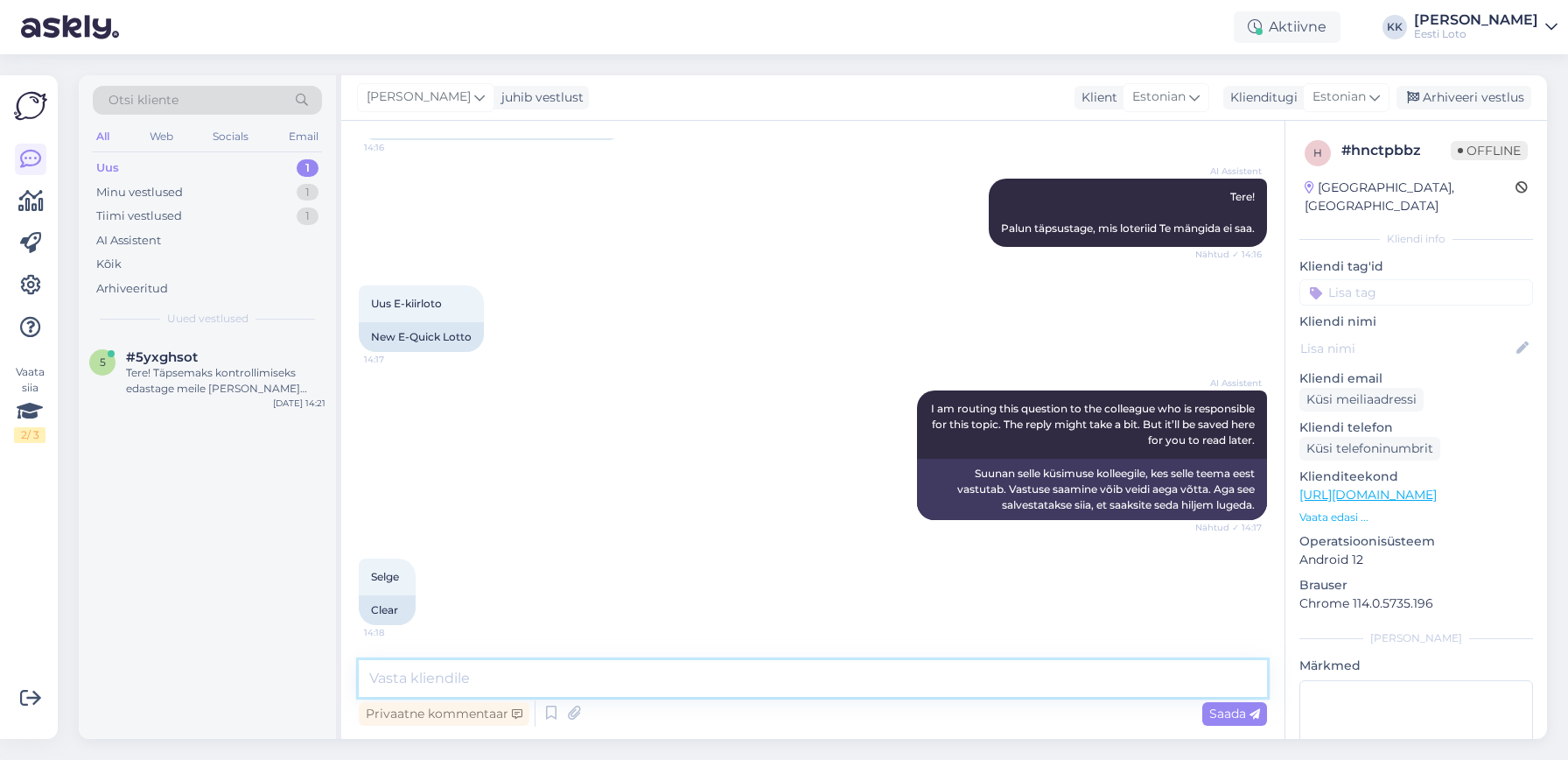
click at [839, 672] on textarea at bounding box center [813, 678] width 908 height 37
paste textarea "Tere. E-kiirloterii "Suhkruseiklus" on hetkel ajutiselt meie kodulehelt eemalda…"
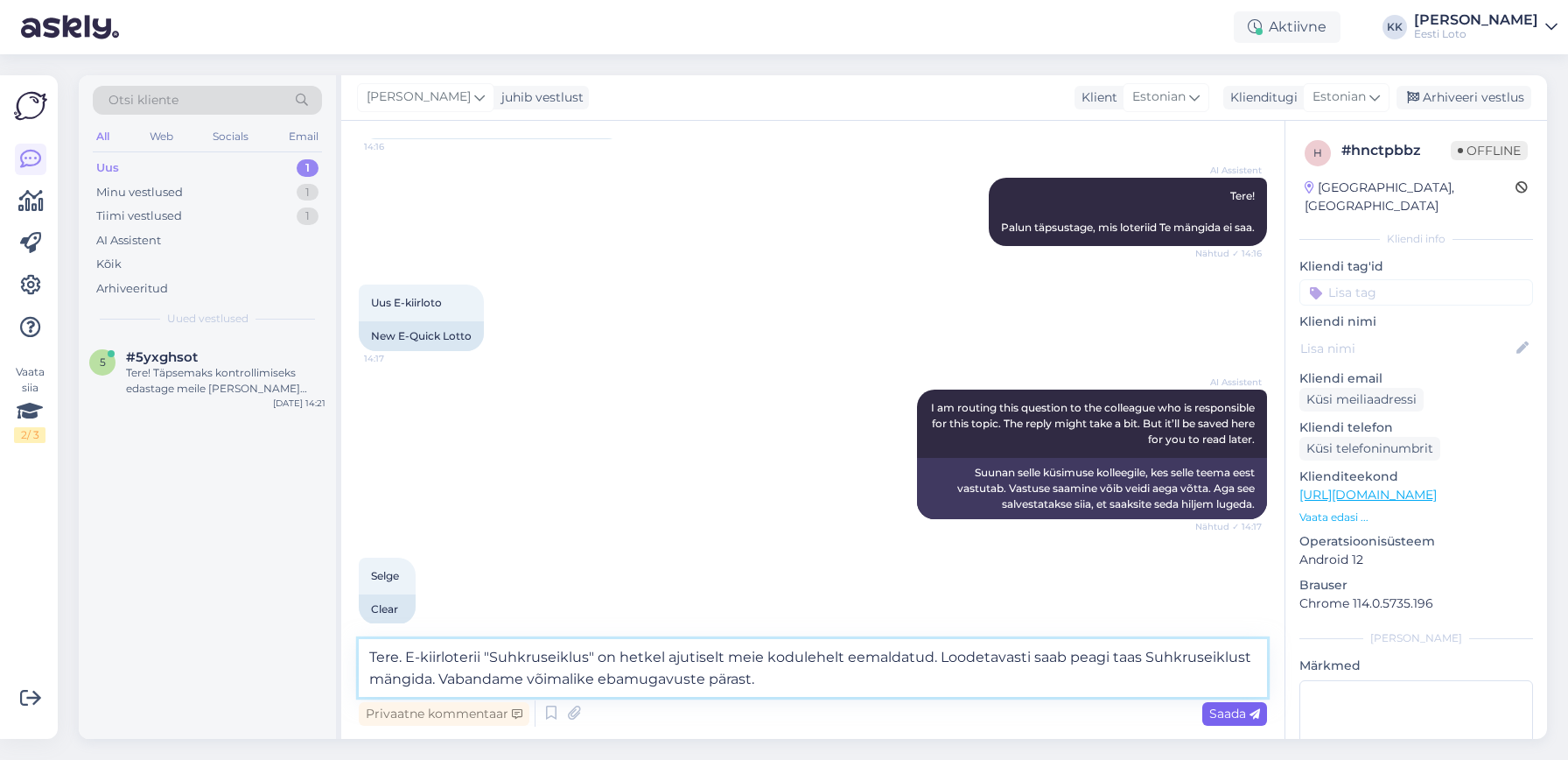
type textarea "Tere. E-kiirloterii "Suhkruseiklus" on hetkel ajutiselt meie kodulehelt eemalda…"
click at [1229, 710] on span "Saada" at bounding box center [1235, 713] width 50 height 16
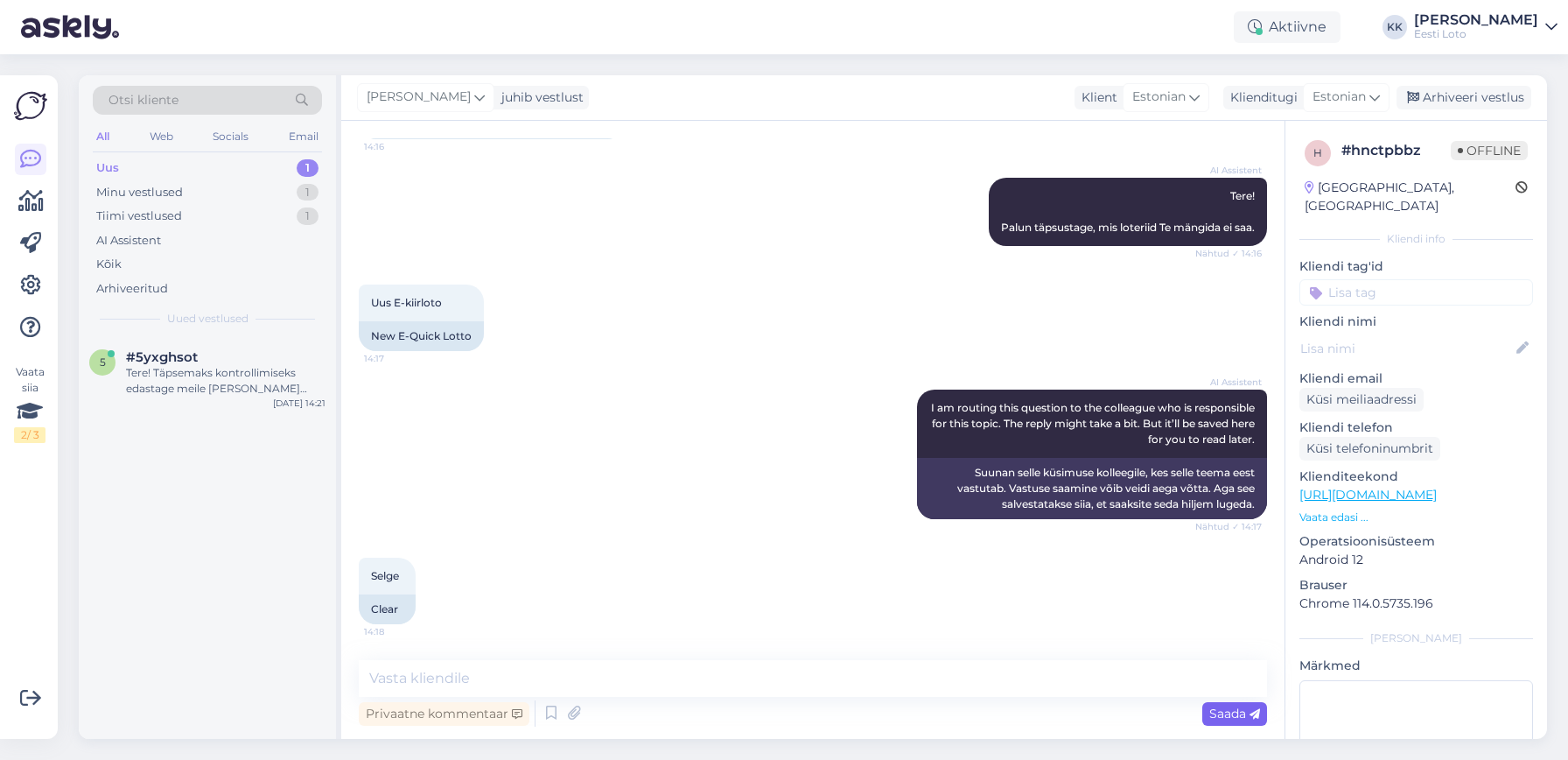
scroll to position [281, 0]
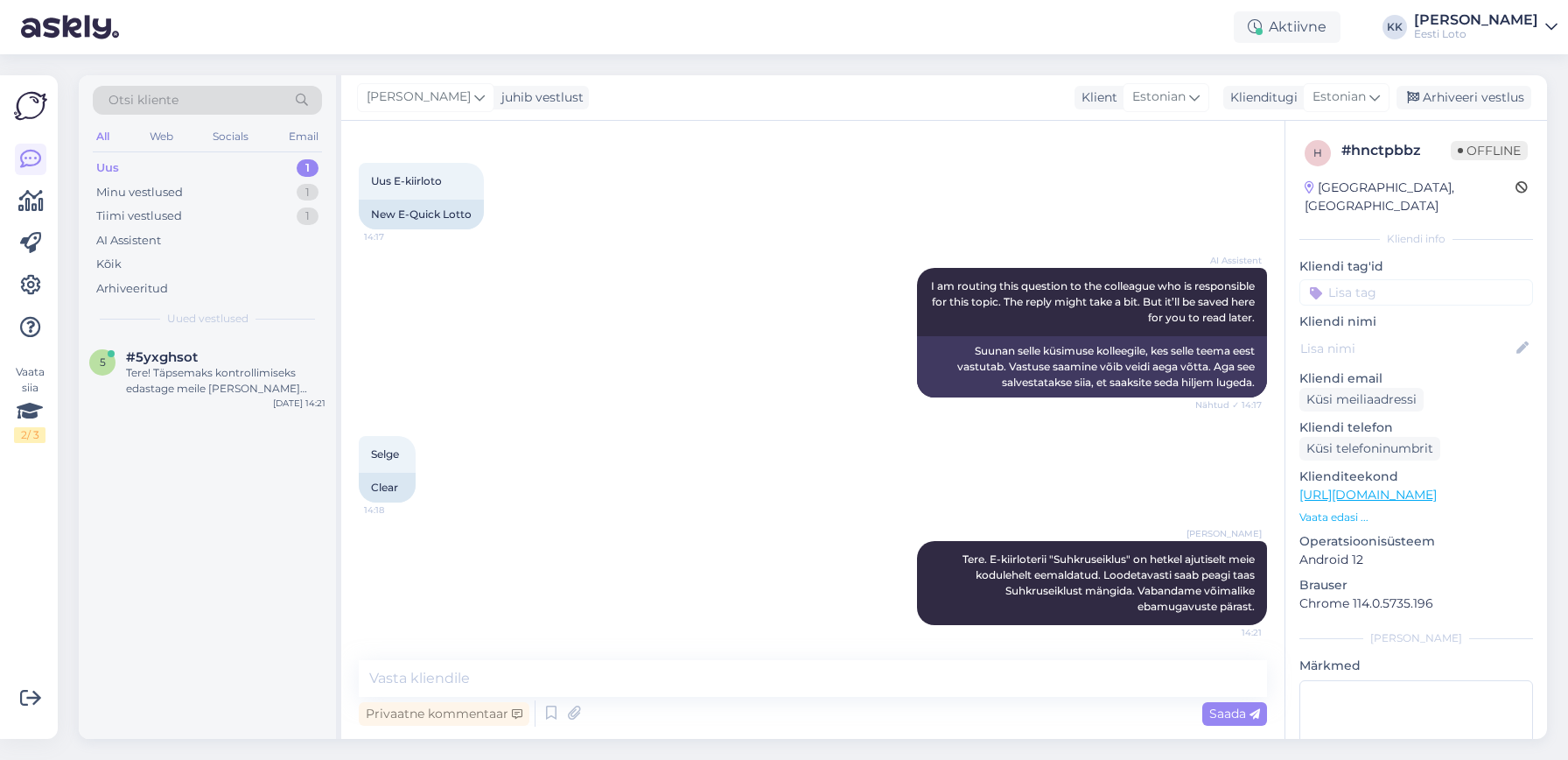
click at [1398, 280] on input at bounding box center [1417, 292] width 234 height 26
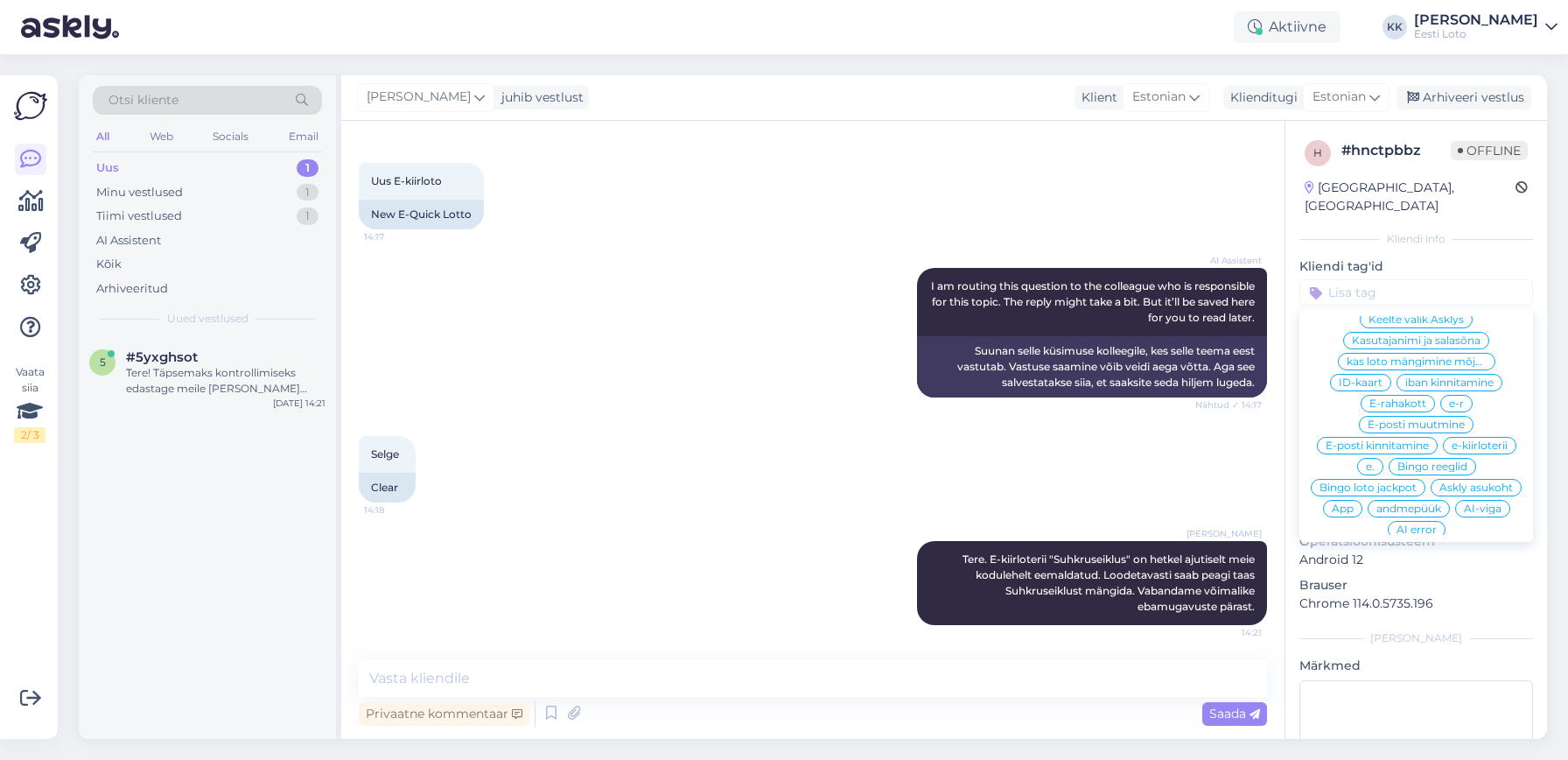
scroll to position [503, 0]
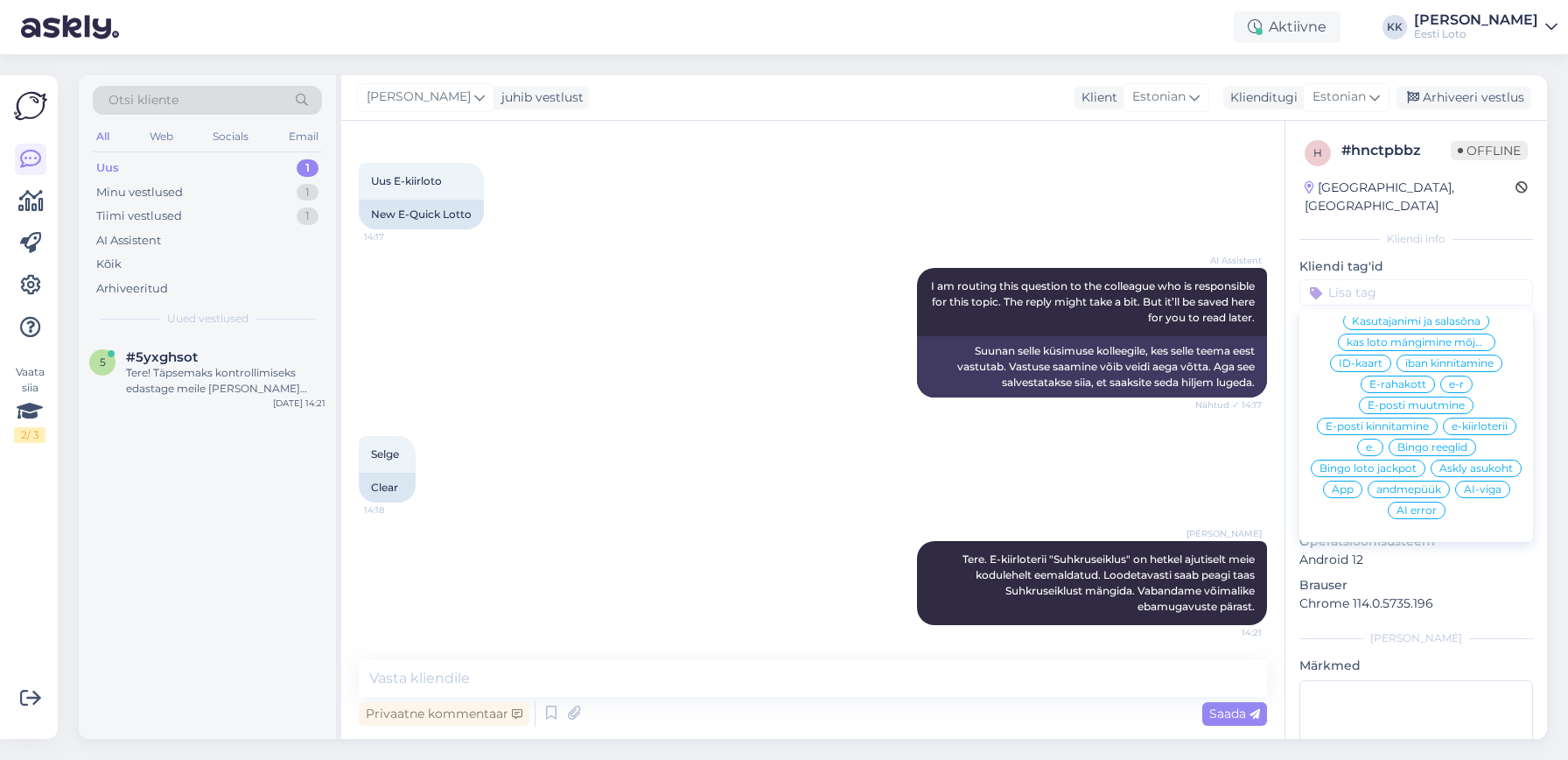
click at [1472, 421] on span "e-kiirloterii" at bounding box center [1481, 426] width 56 height 11
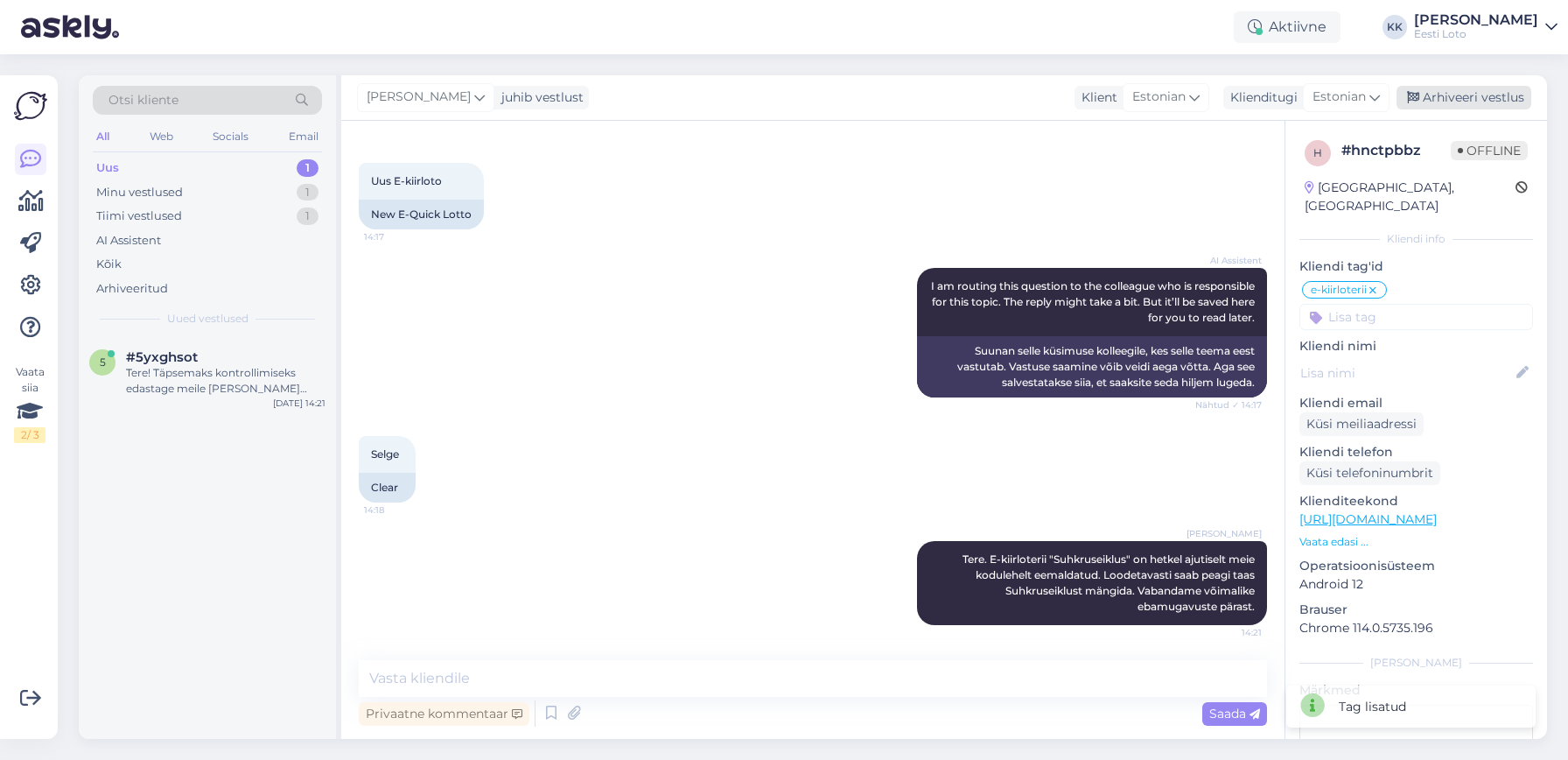
click at [1483, 101] on div "Arhiveeri vestlus" at bounding box center [1464, 97] width 135 height 23
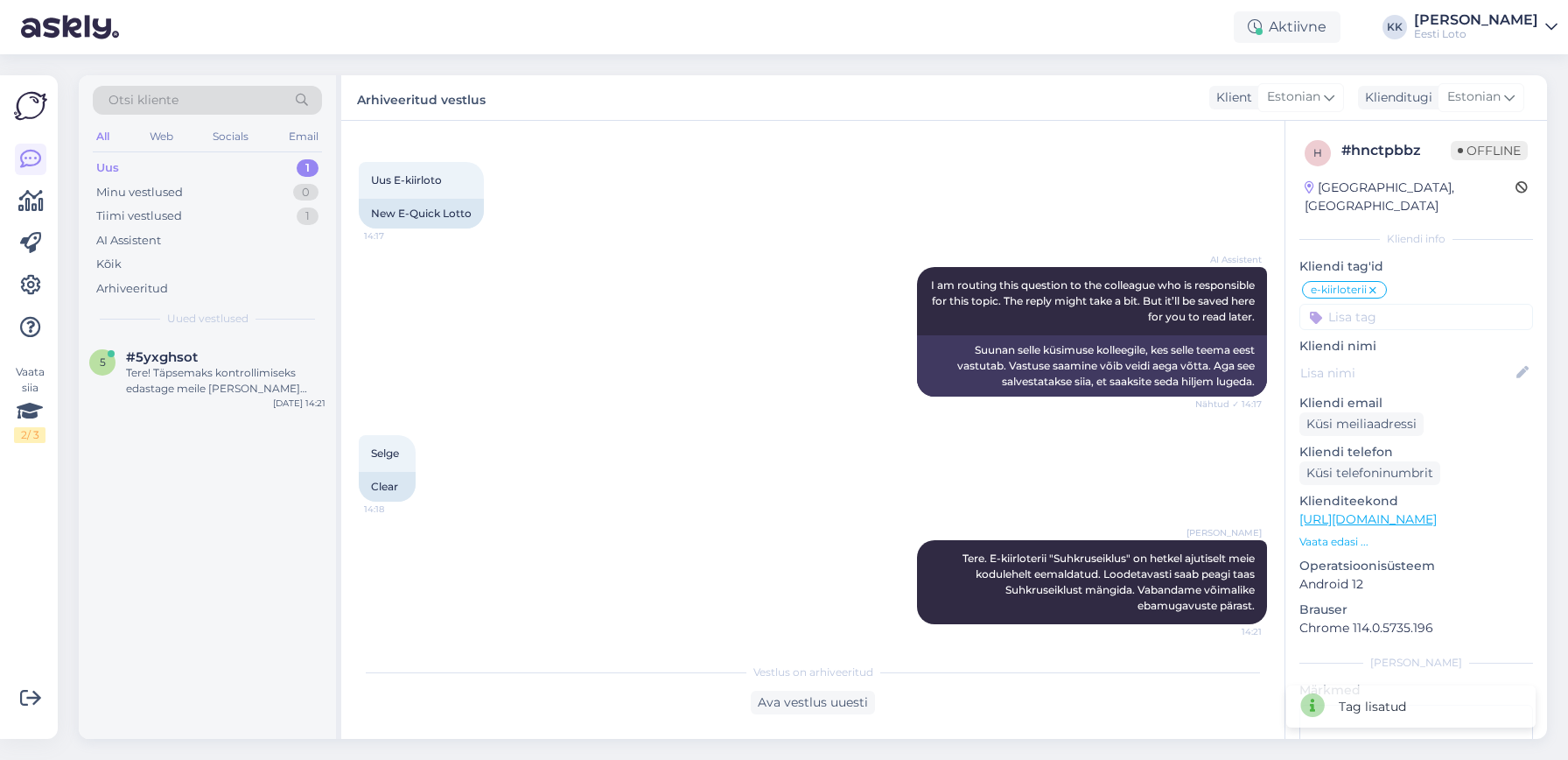
click at [123, 173] on div "Uus 1" at bounding box center [208, 168] width 229 height 24
click at [168, 379] on div "Tere! Täpsemaks kontrollimiseks edastage meile [PERSON_NAME] isikukood." at bounding box center [226, 380] width 200 height 31
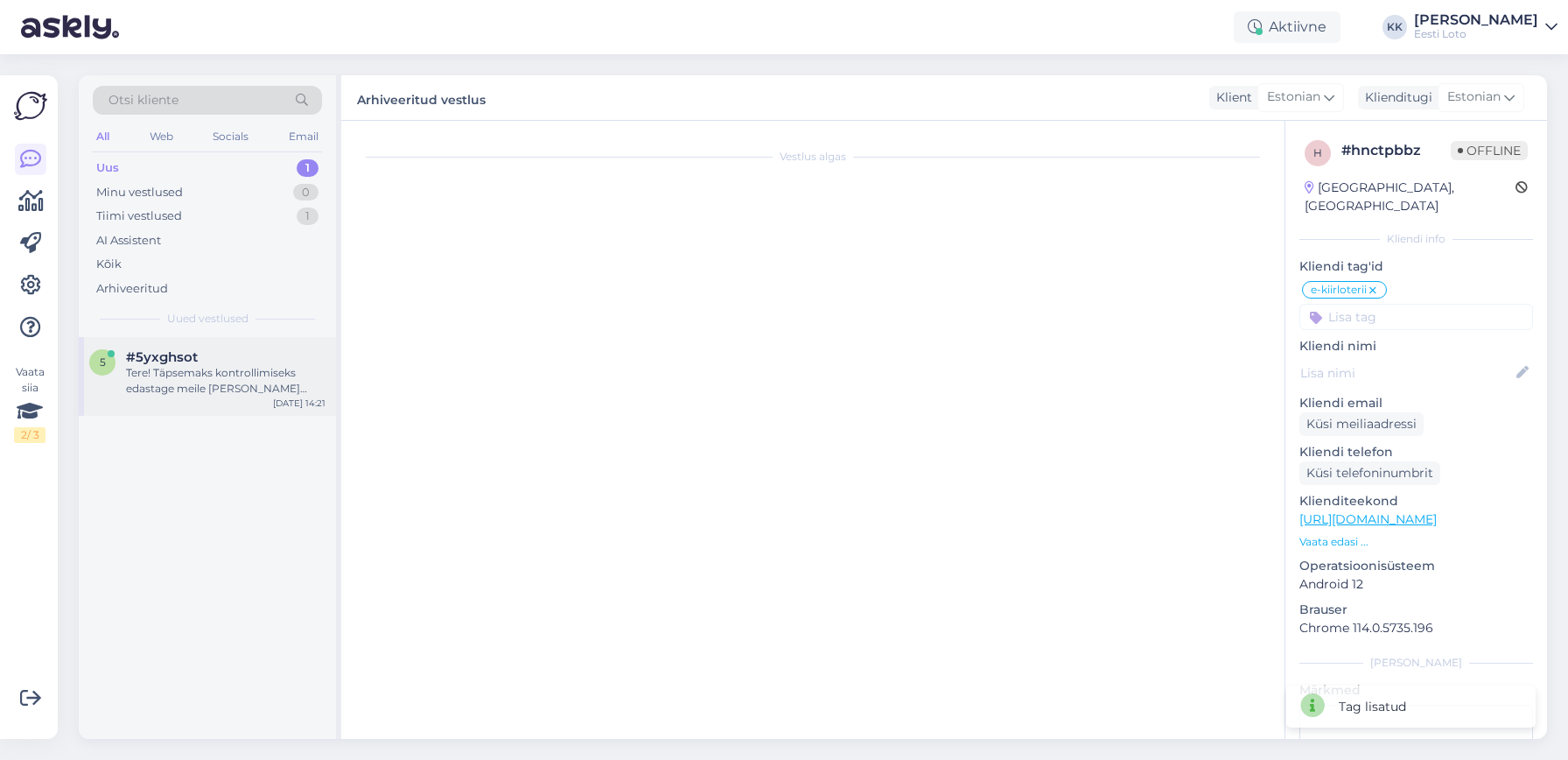
scroll to position [0, 0]
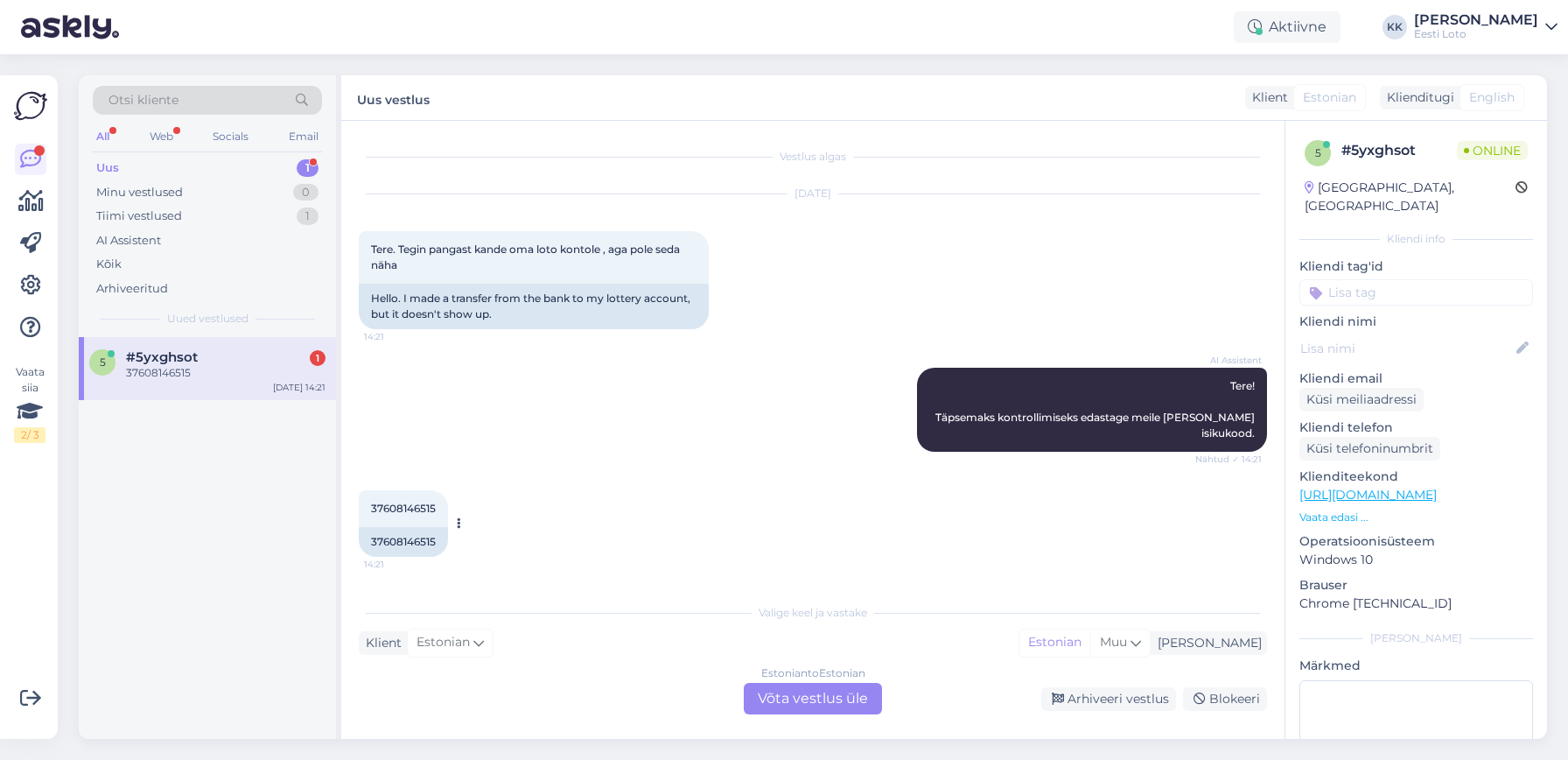
click at [412, 505] on span "37608146515" at bounding box center [403, 509] width 65 height 14
copy span "37608146515"
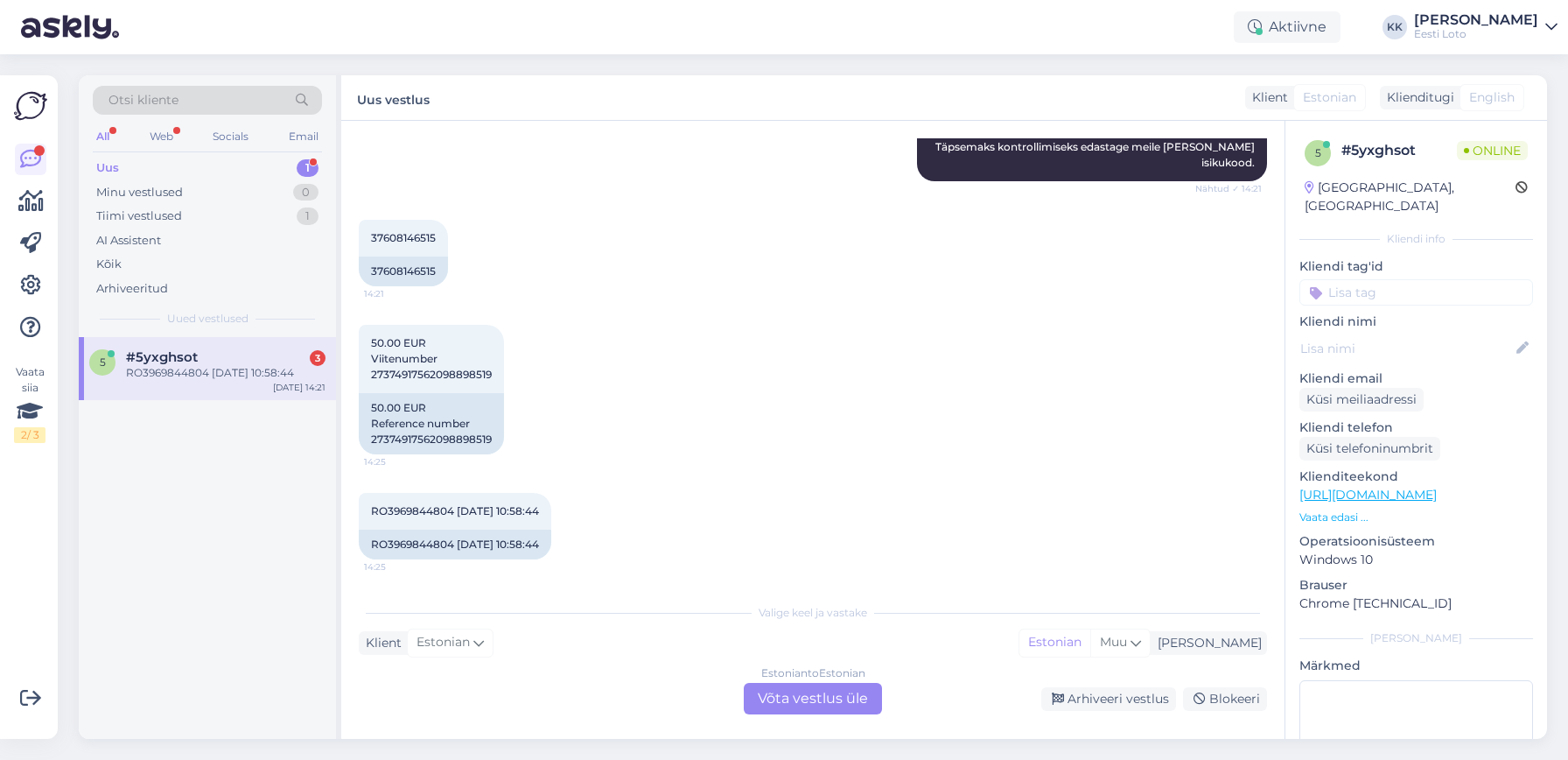
click at [828, 702] on div "Estonian to Estonian Võta vestlus üle" at bounding box center [813, 699] width 139 height 31
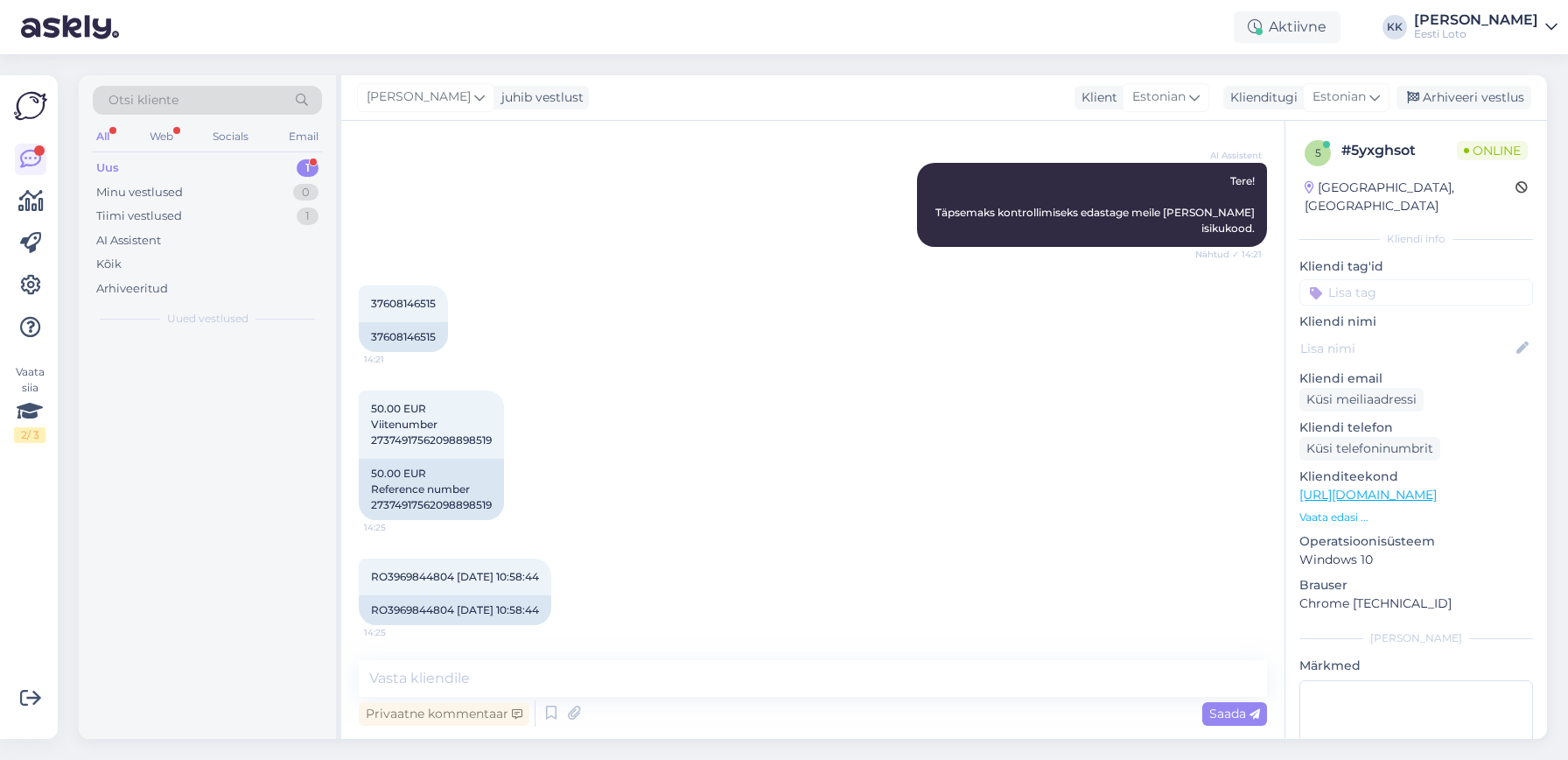
scroll to position [206, 0]
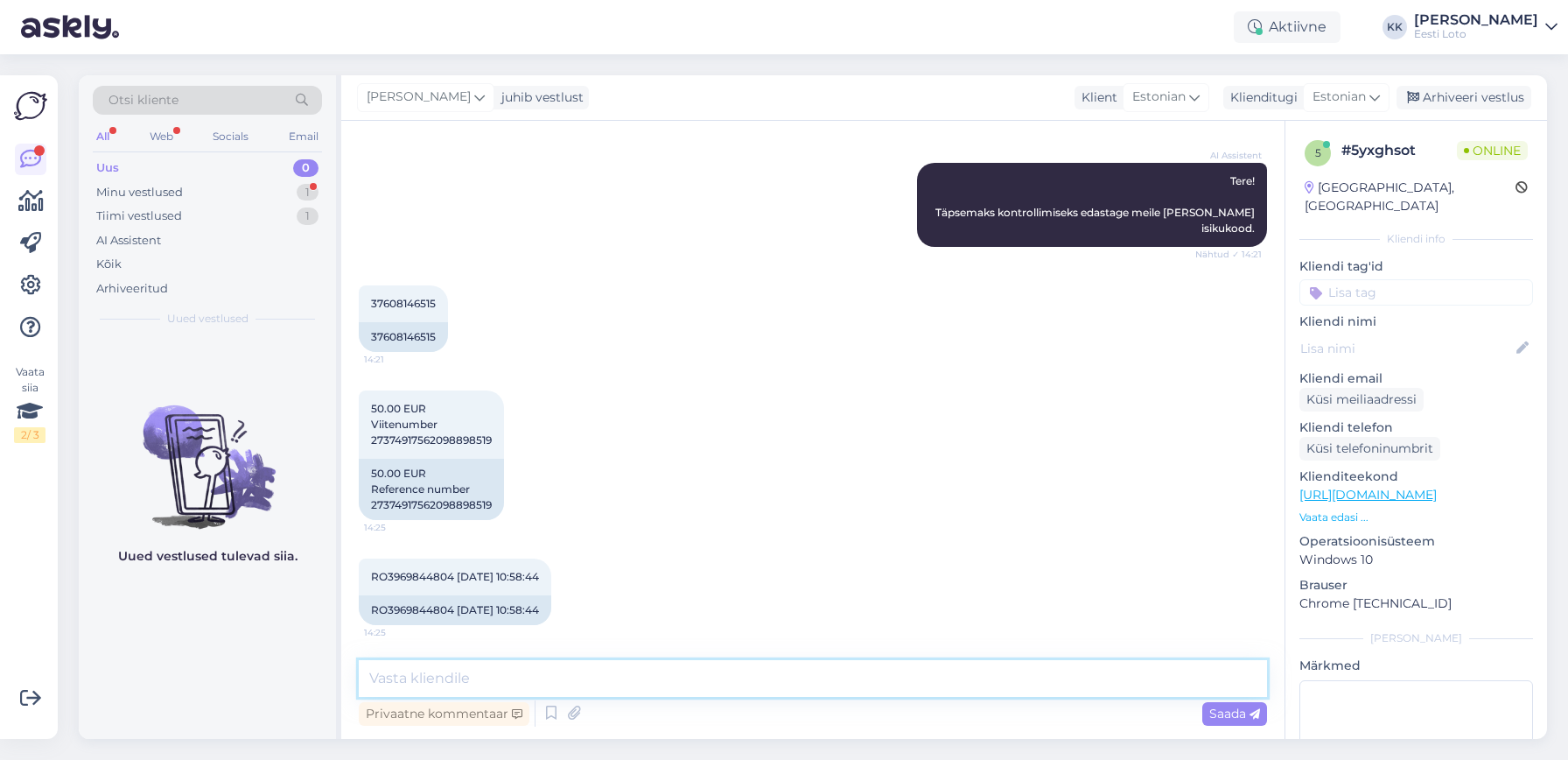
click at [889, 673] on textarea at bounding box center [813, 678] width 908 height 37
paste textarea "Tere Täname Teid kirja eest. Sissemakse peab toimuma läbi Eesti Loto kodulehe, …"
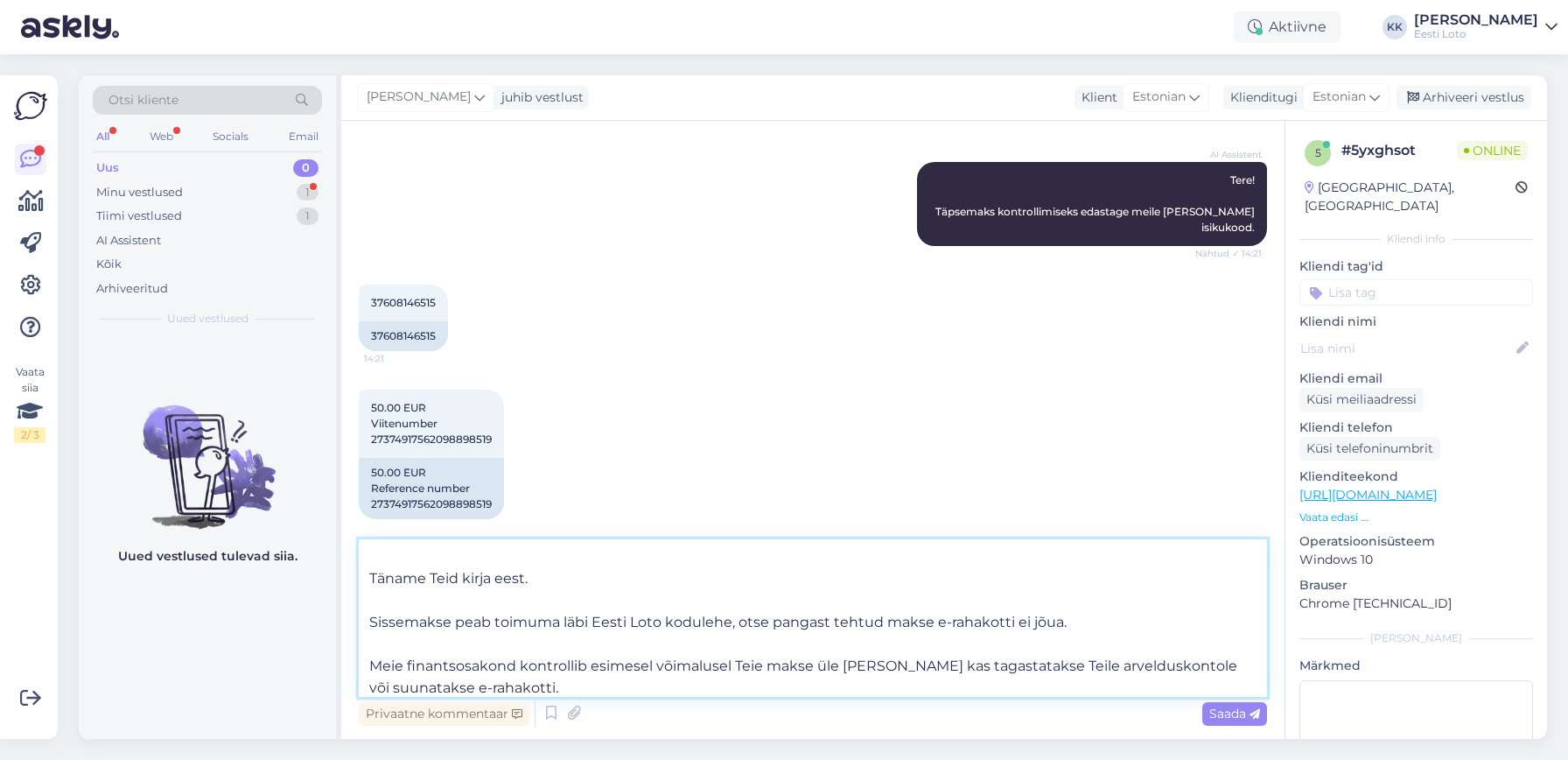
scroll to position [544, 0]
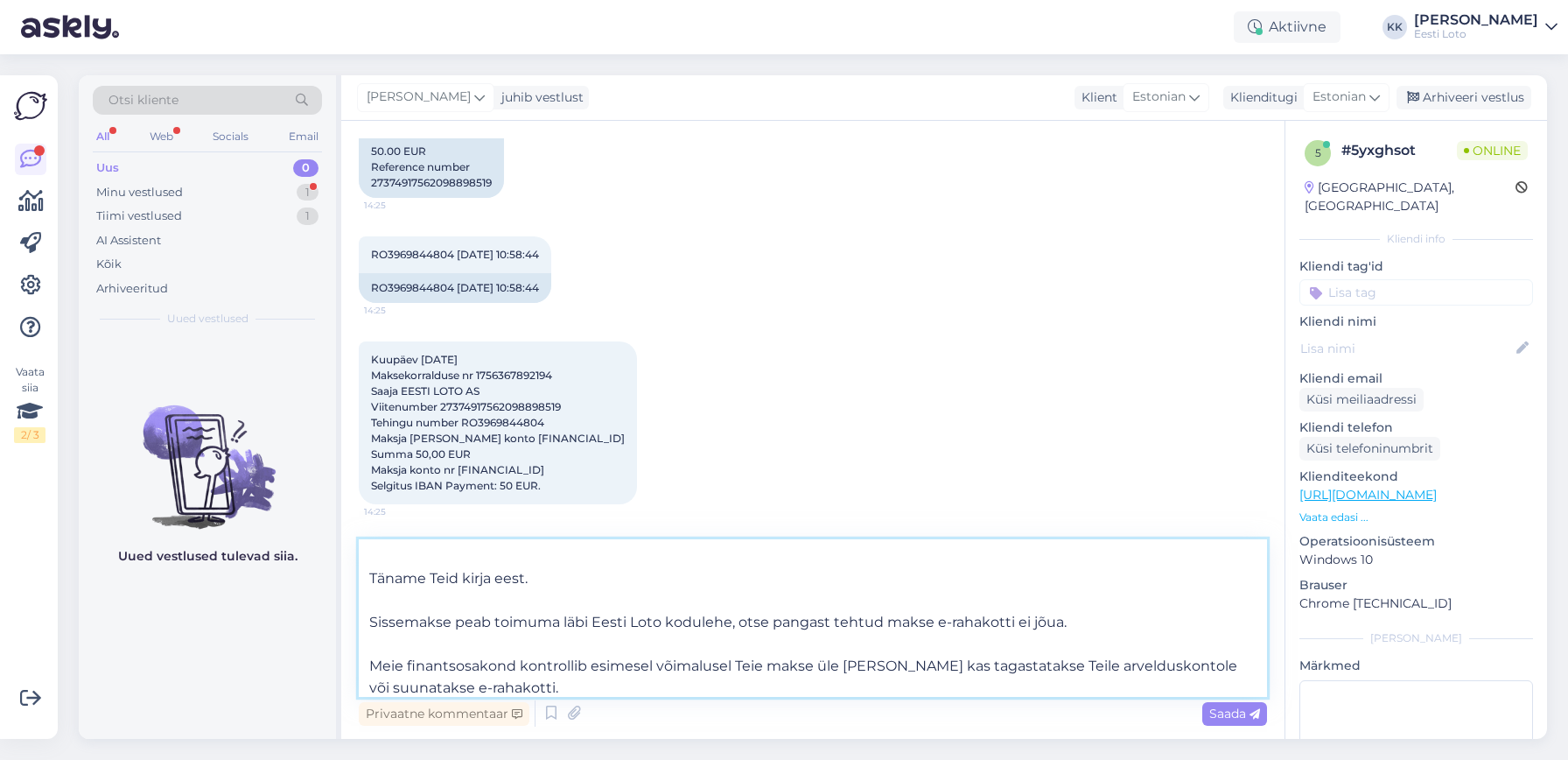
click at [371, 624] on textarea "Tere Täname Teid kirja eest. Sissemakse peab toimuma läbi Eesti Loto kodulehe, …" at bounding box center [813, 618] width 908 height 157
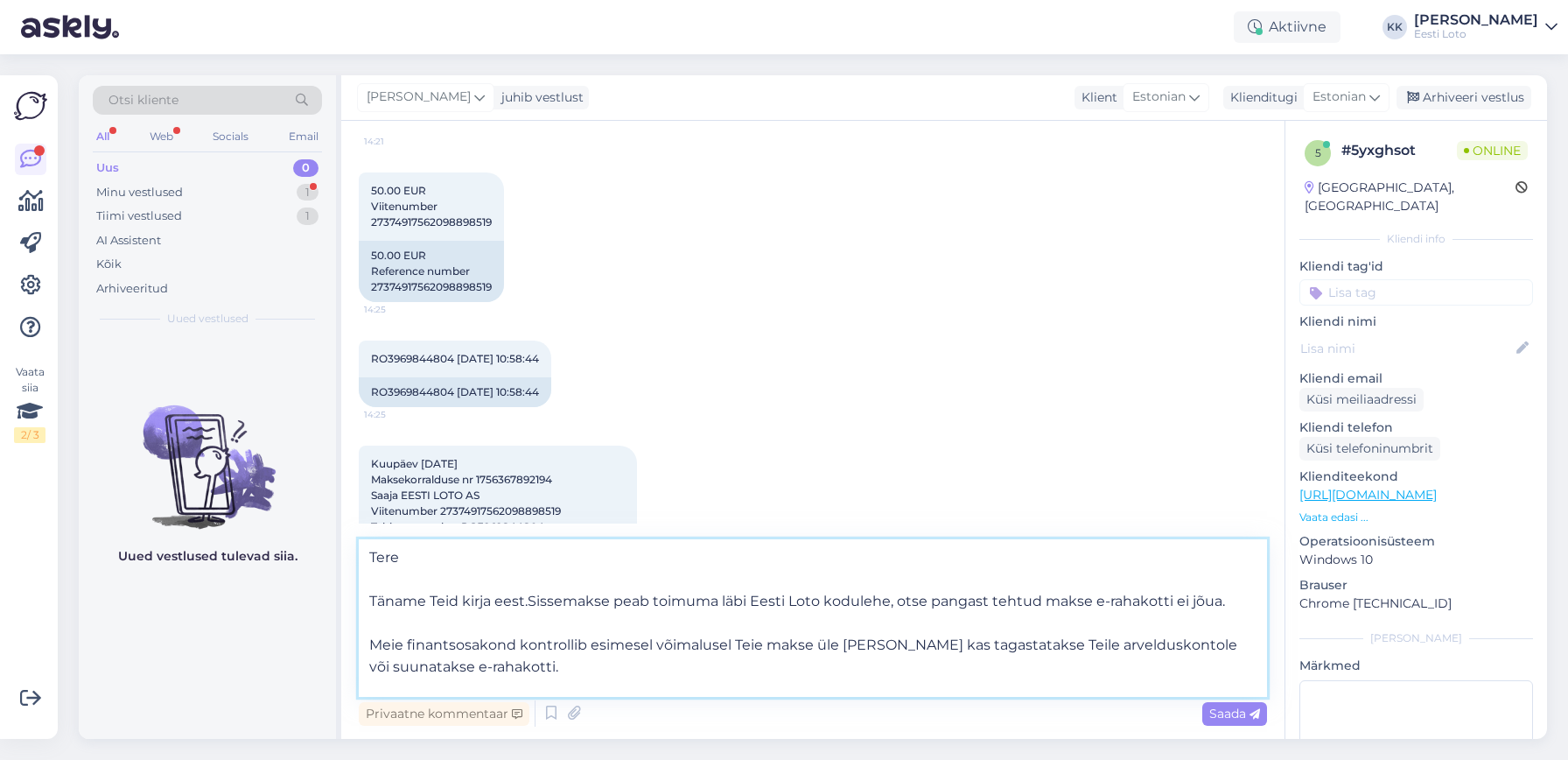
scroll to position [0, 0]
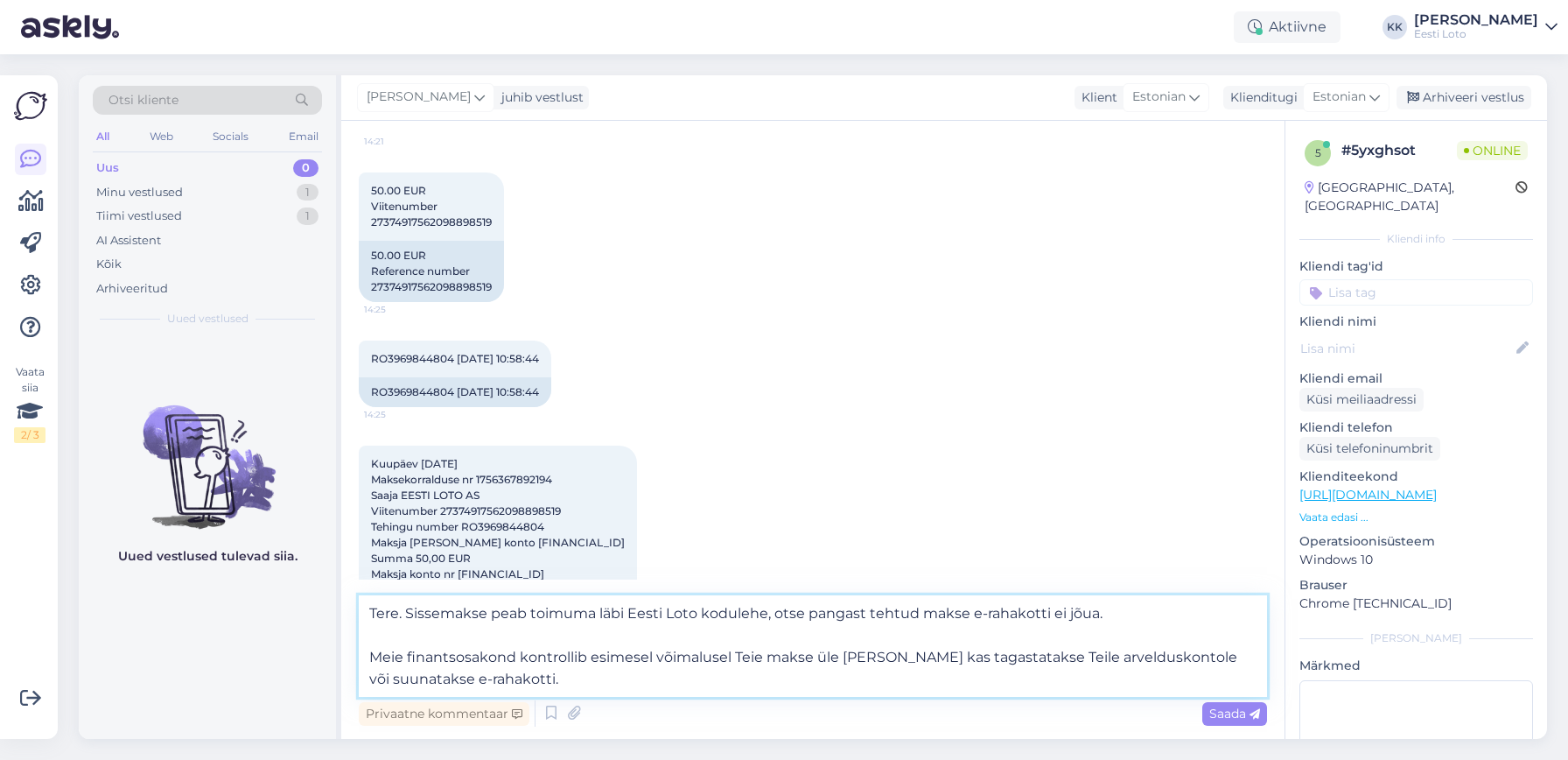
click at [372, 658] on textarea "Tere. Sissemakse peab toimuma läbi Eesti Loto kodulehe, otse pangast tehtud mak…" at bounding box center [813, 645] width 908 height 102
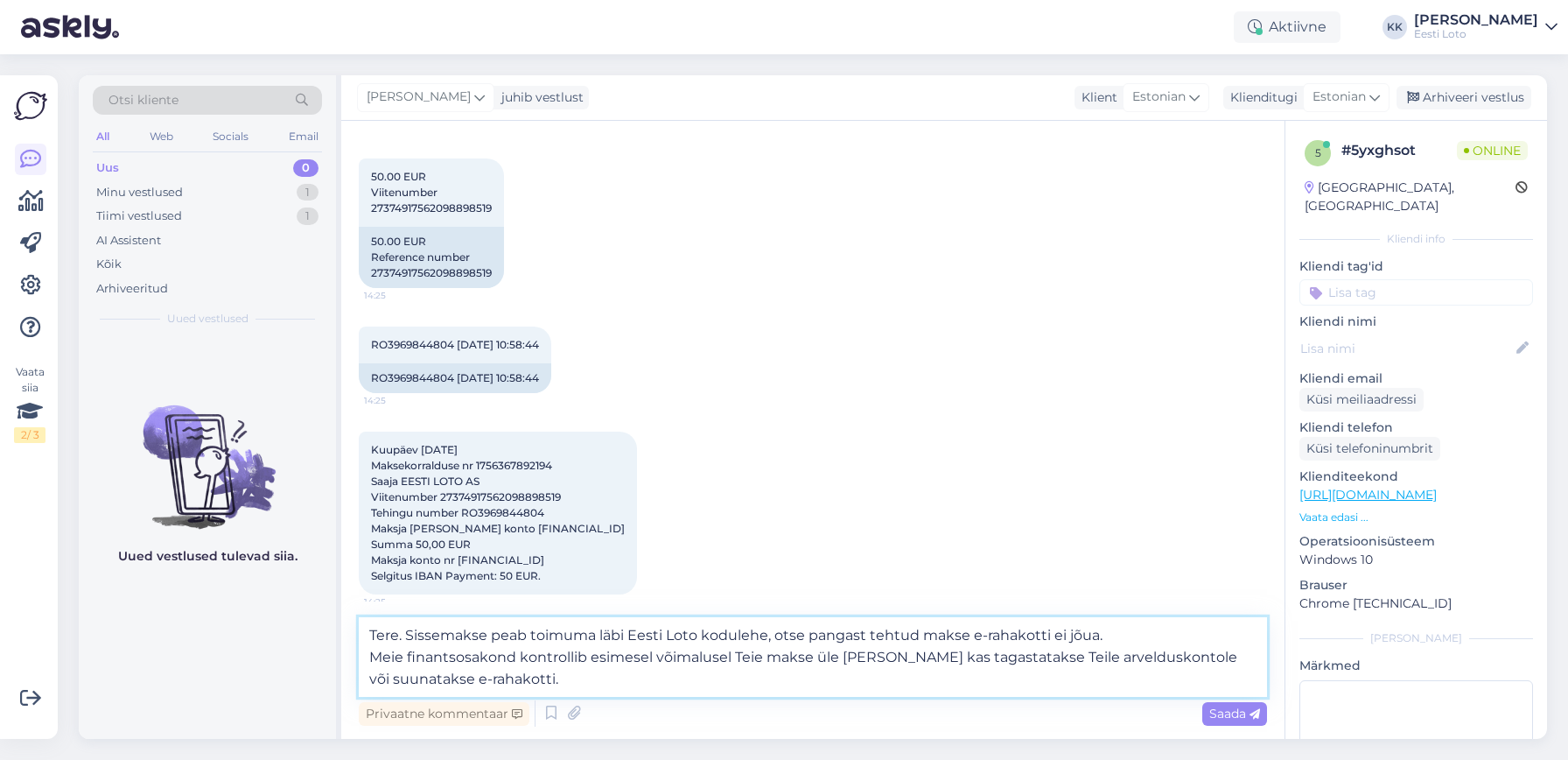
scroll to position [466, 0]
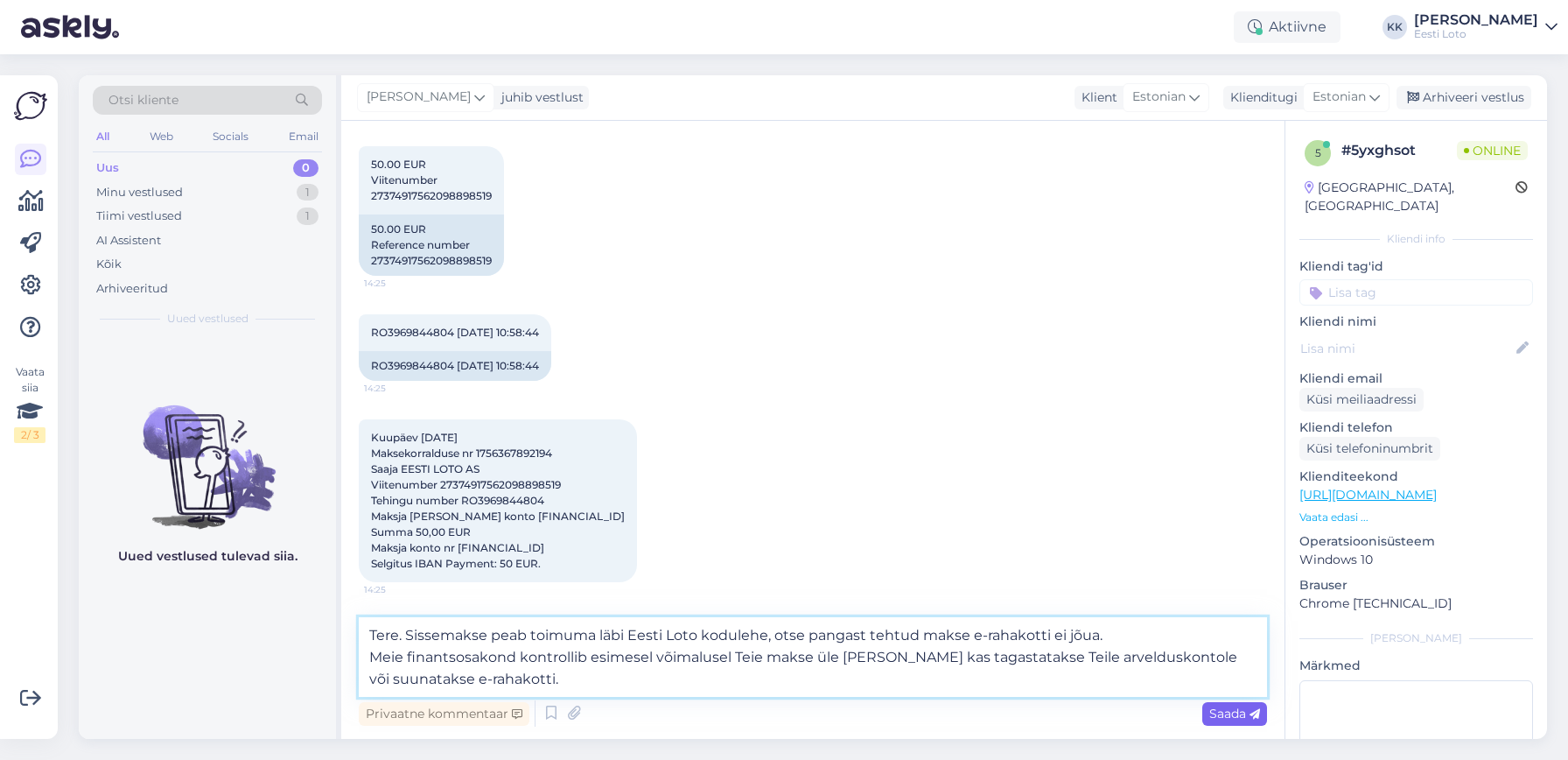
type textarea "Tere. Sissemakse peab toimuma läbi Eesti Loto kodulehe, otse pangast tehtud mak…"
click at [1226, 711] on span "Saada" at bounding box center [1235, 713] width 50 height 16
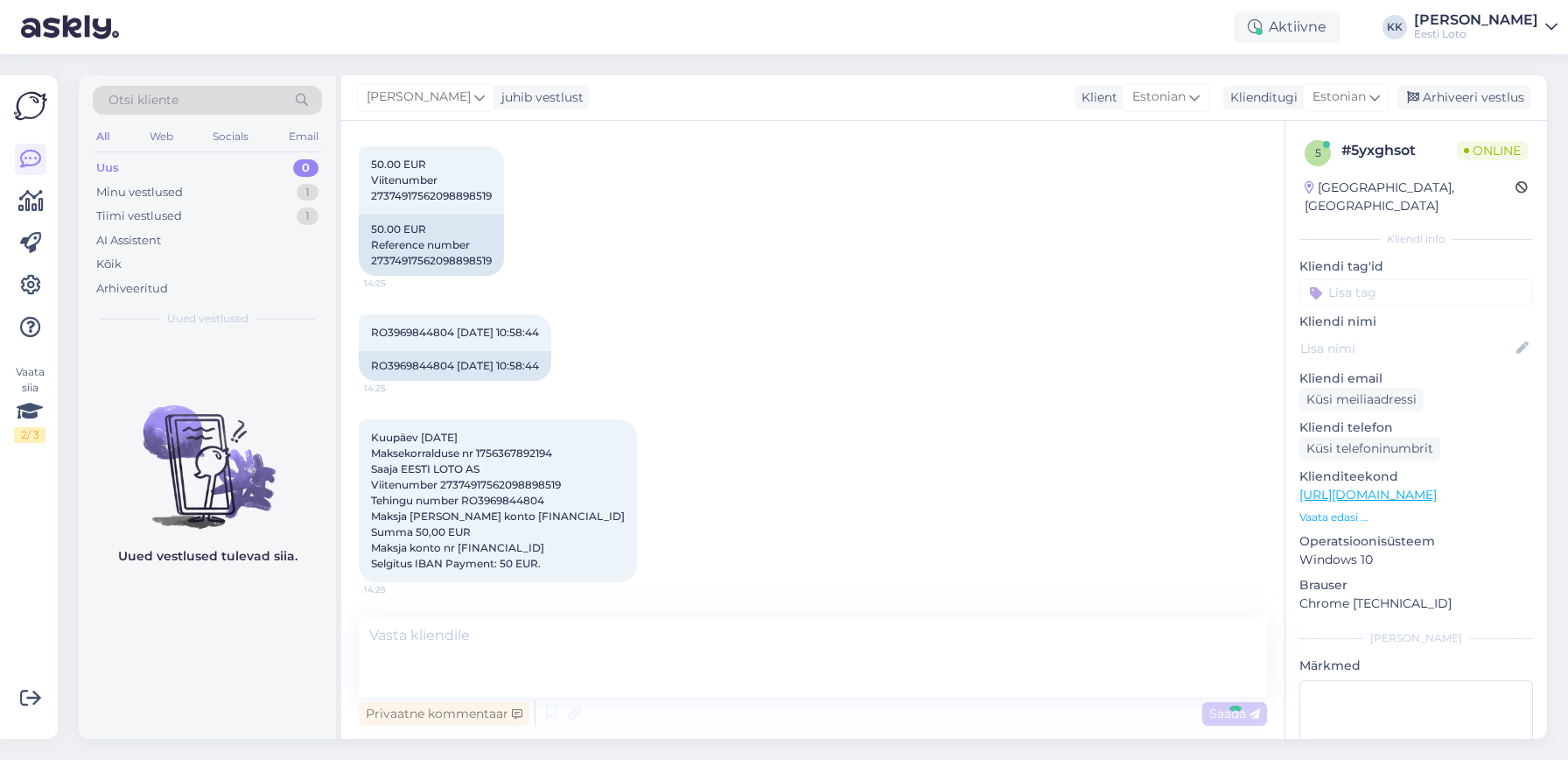
scroll to position [561, 0]
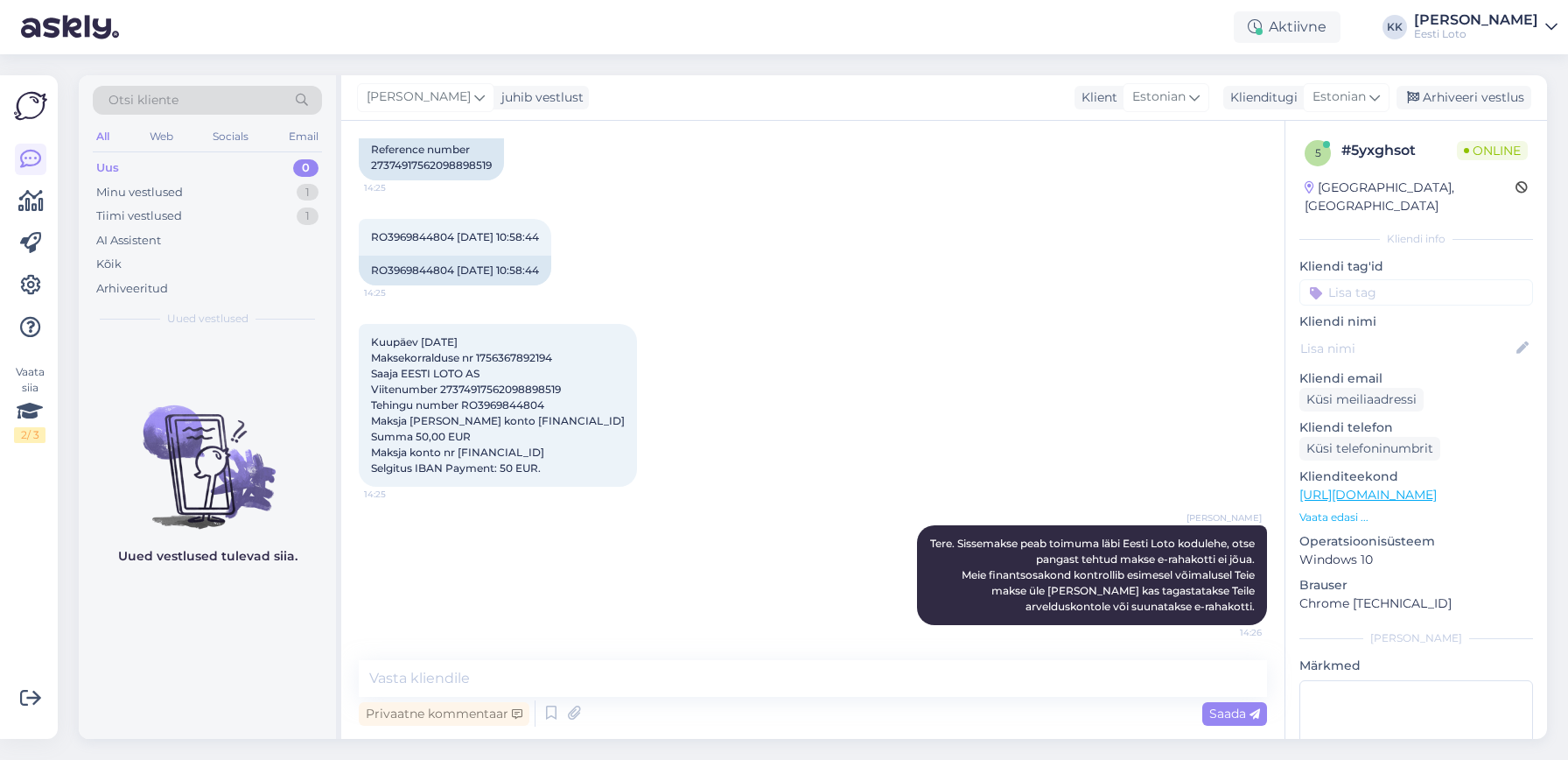
click at [1492, 280] on input at bounding box center [1417, 292] width 234 height 26
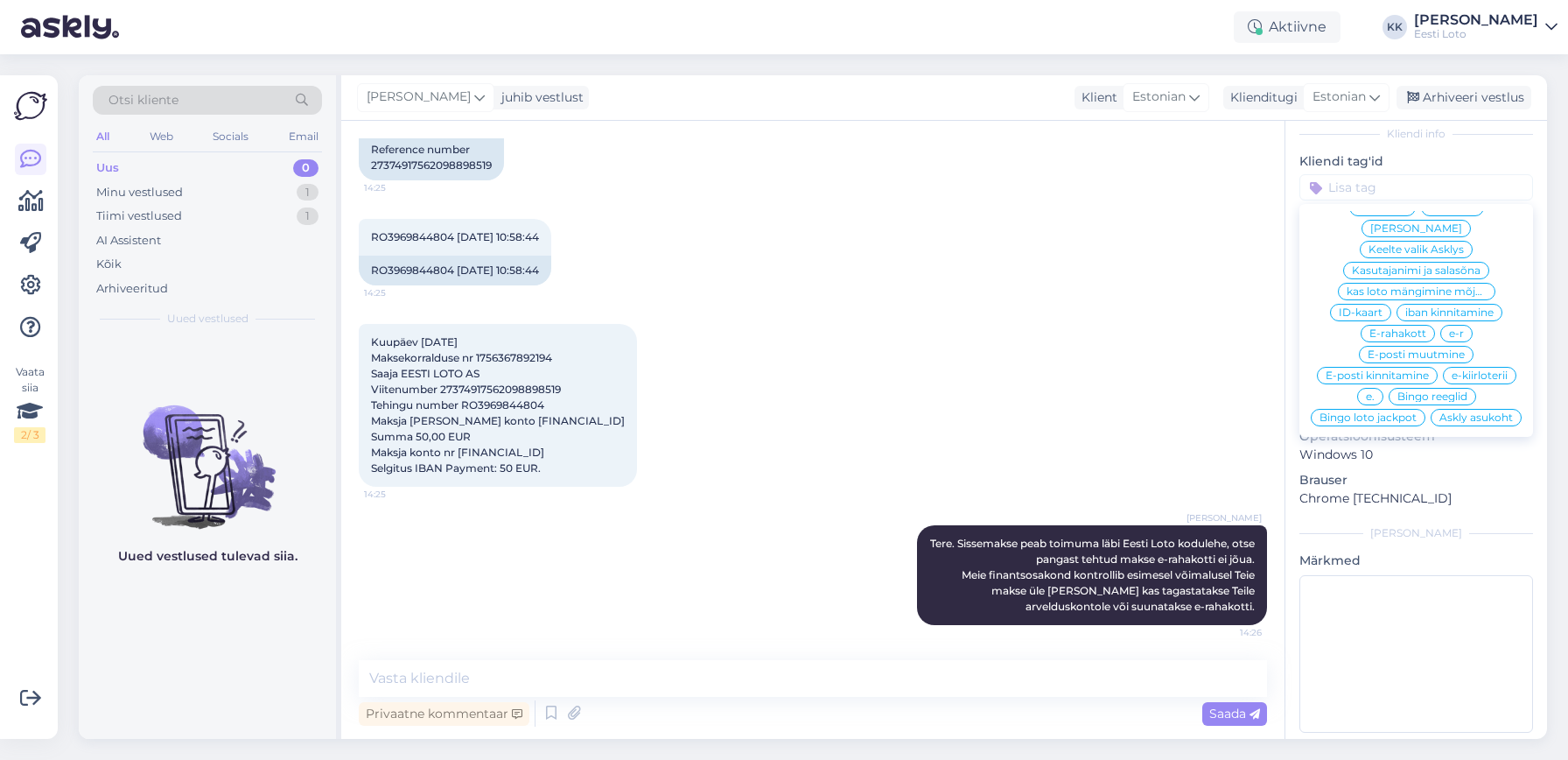
scroll to position [443, 0]
click at [1407, 334] on span "E-rahakott" at bounding box center [1398, 339] width 57 height 11
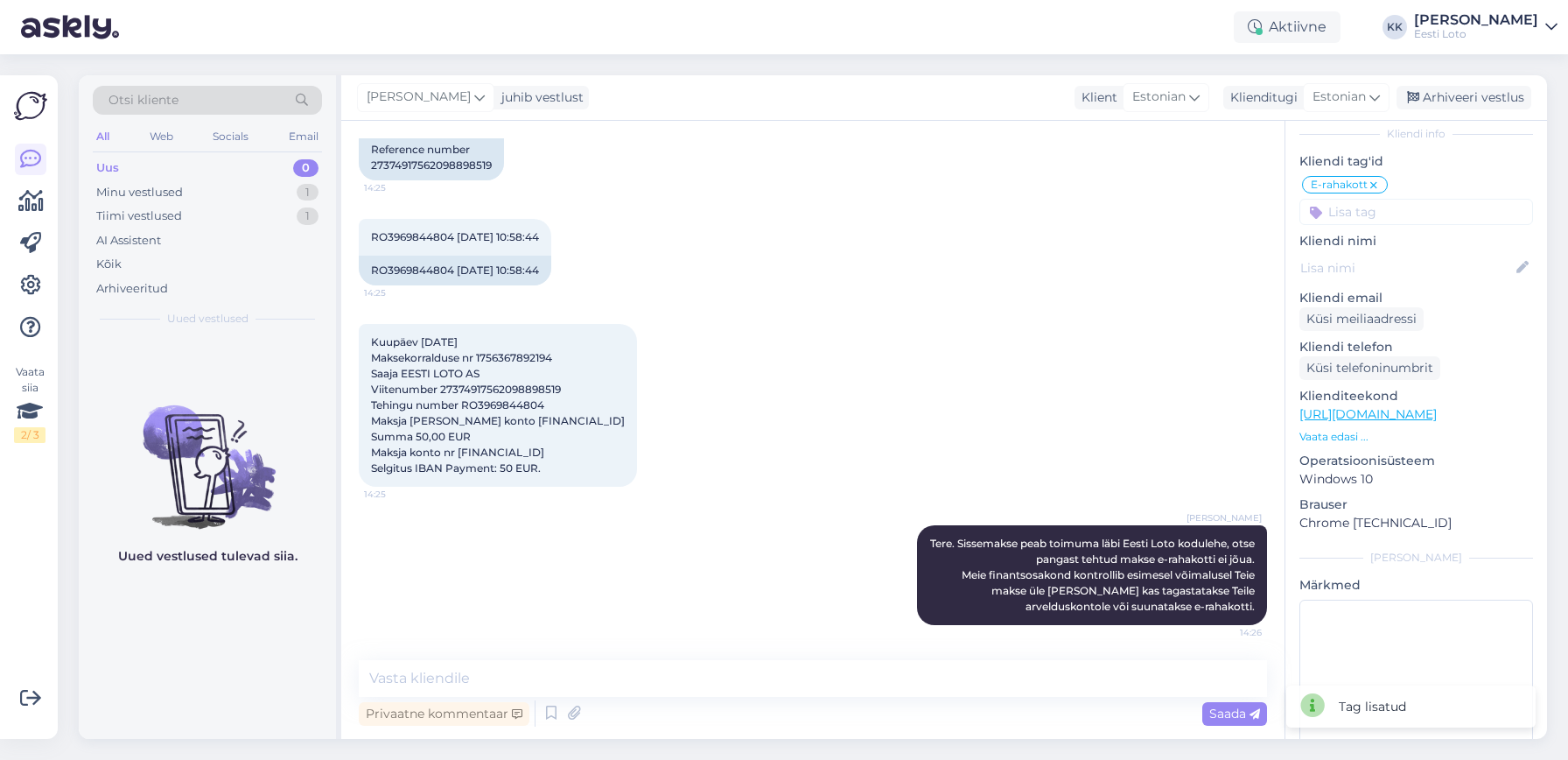
scroll to position [0, 0]
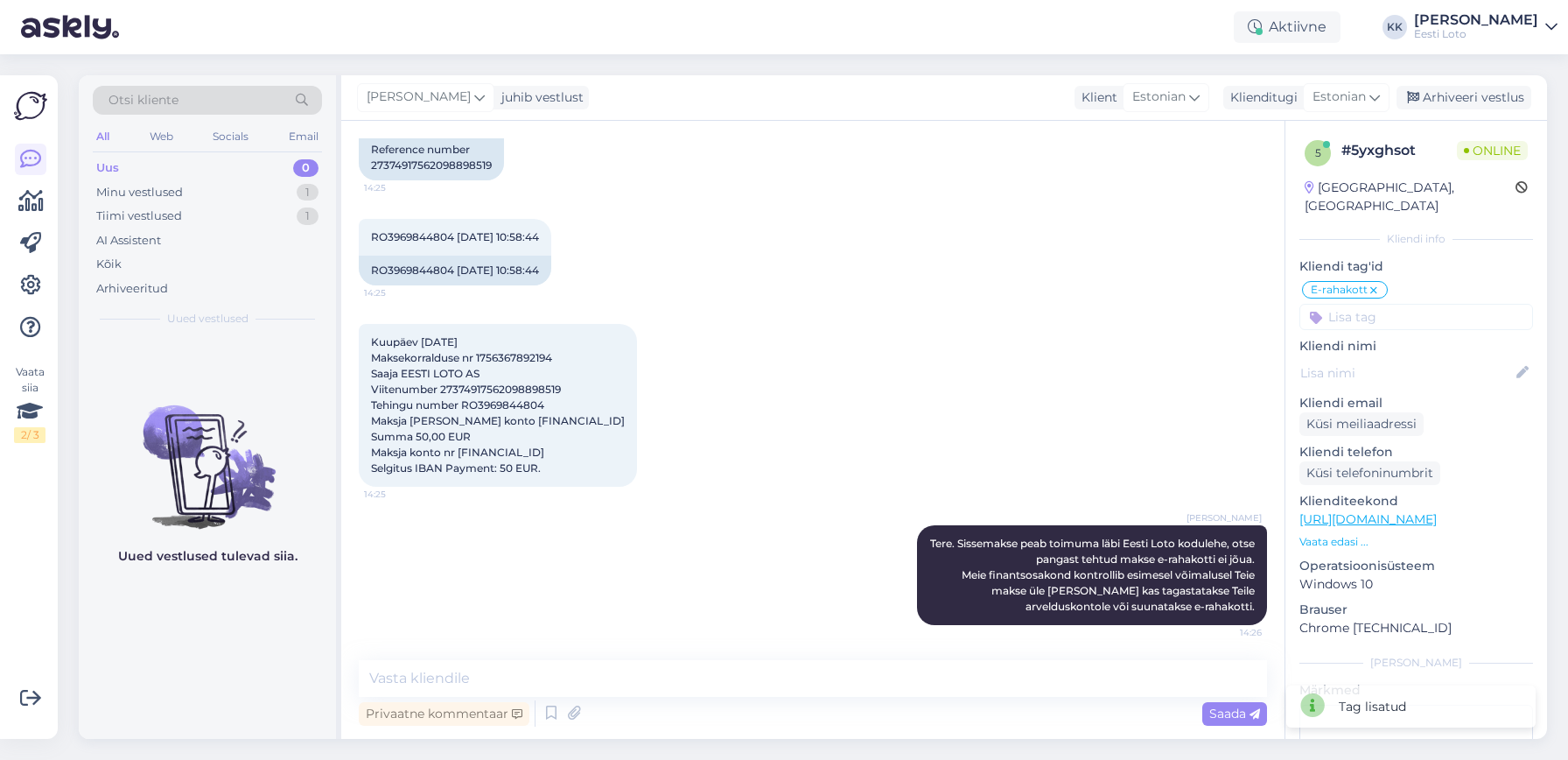
click at [1374, 151] on div "# 5yxghsot" at bounding box center [1399, 150] width 115 height 21
copy div "#"
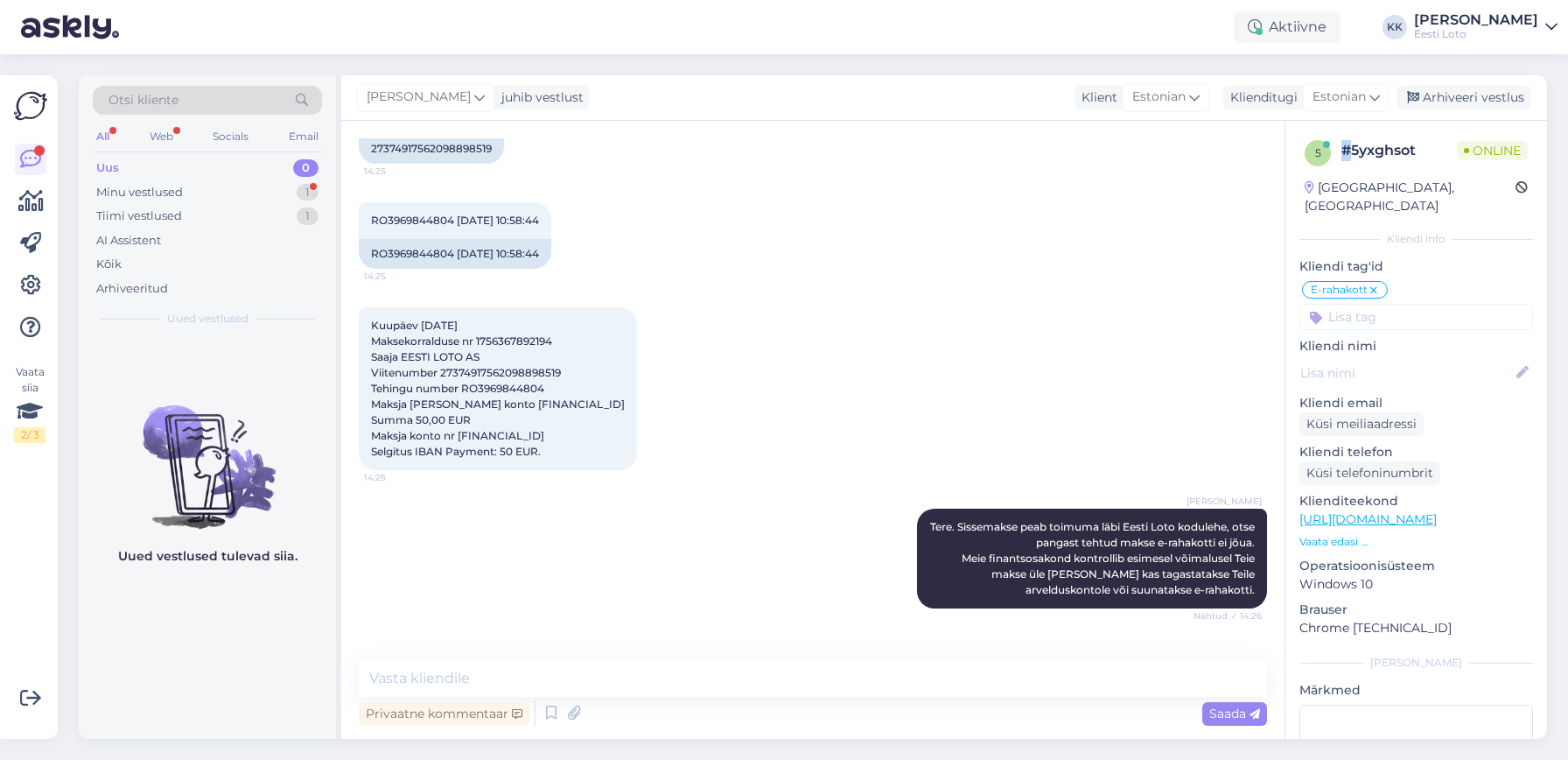
scroll to position [637, 0]
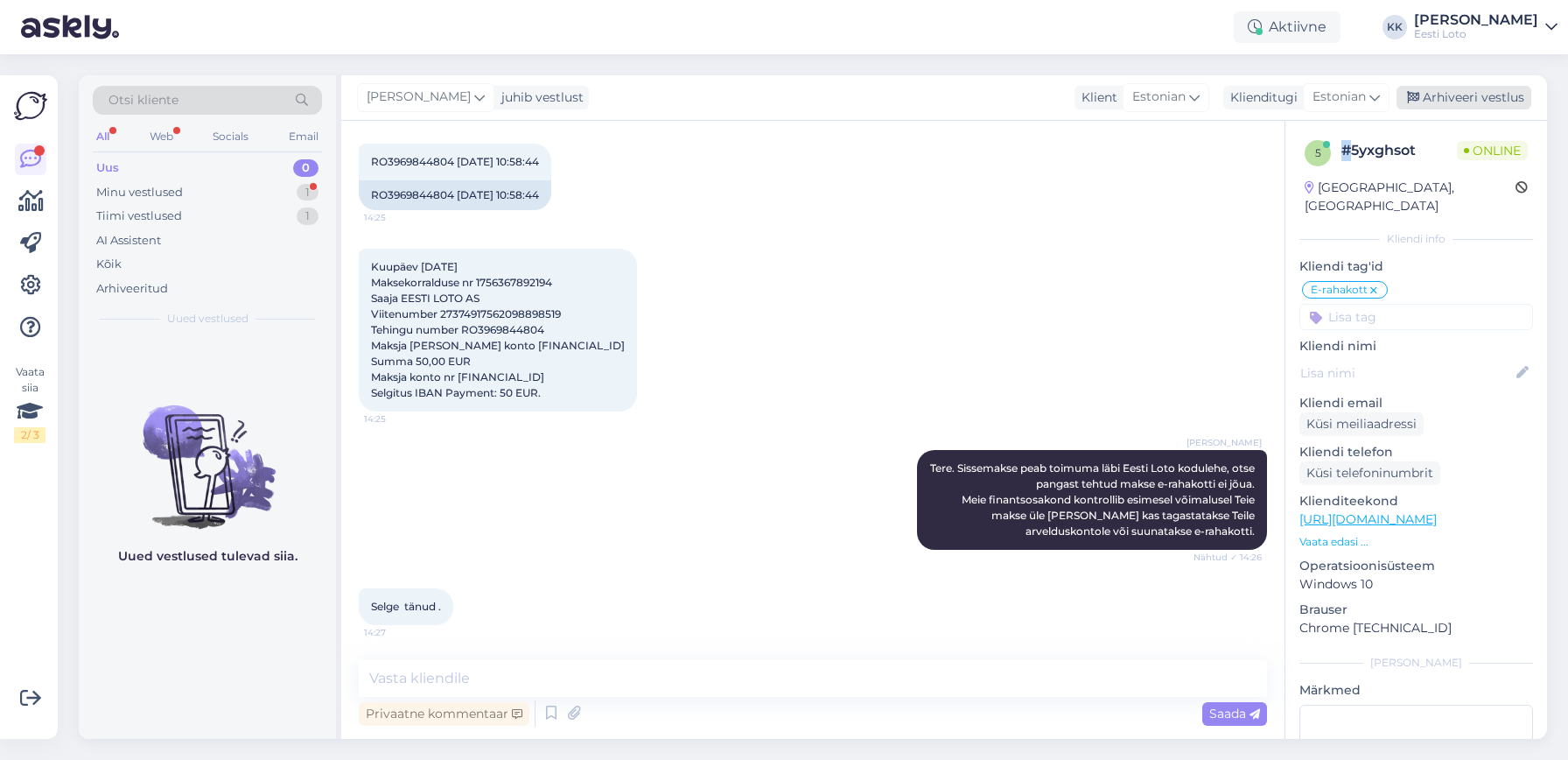
click at [1486, 94] on div "Arhiveeri vestlus" at bounding box center [1464, 97] width 135 height 23
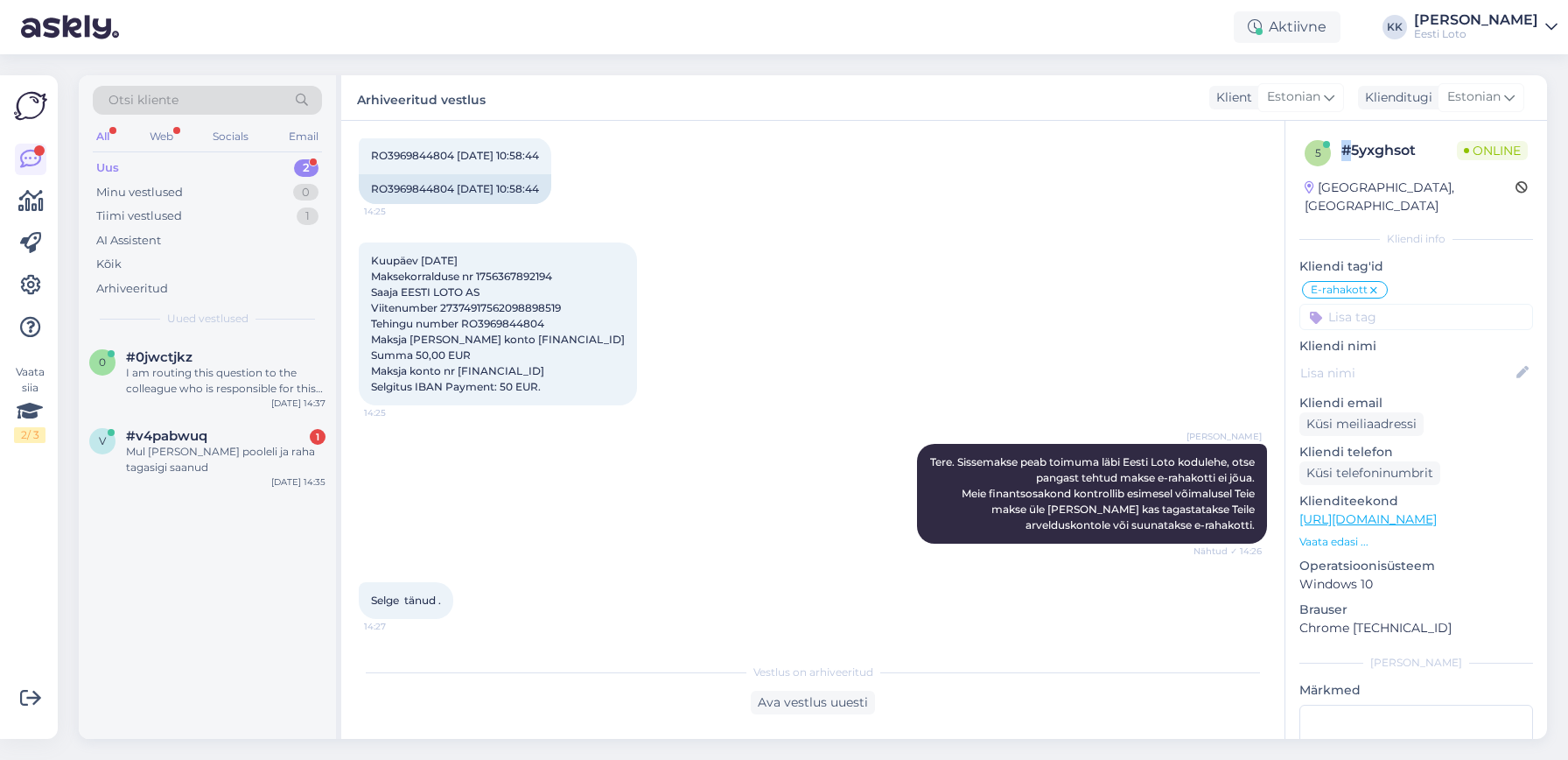
scroll to position [643, 0]
click at [201, 461] on div "Mul [PERSON_NAME] pooleli ja raha tagasigi saanud" at bounding box center [226, 459] width 200 height 31
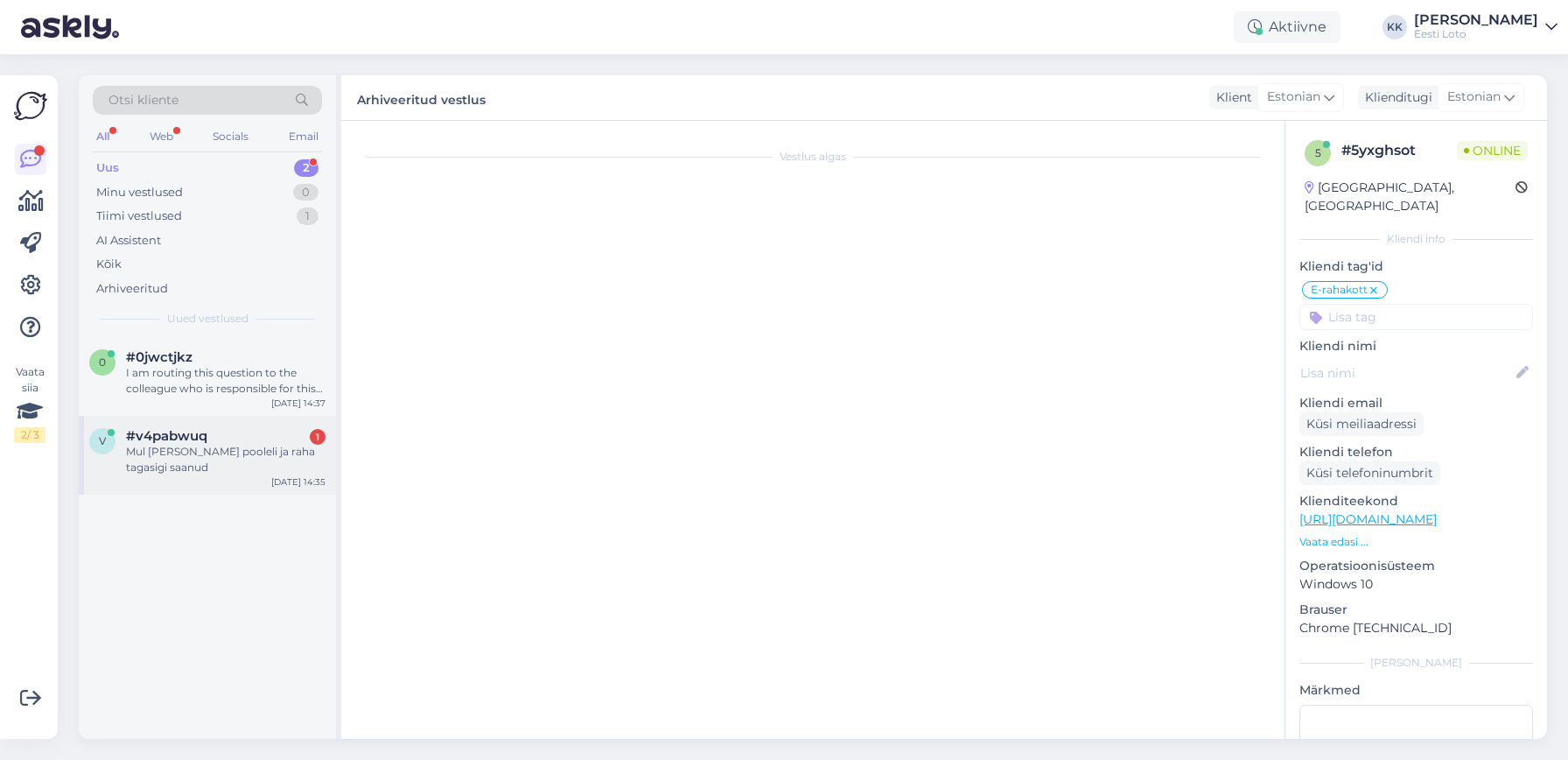
scroll to position [13, 0]
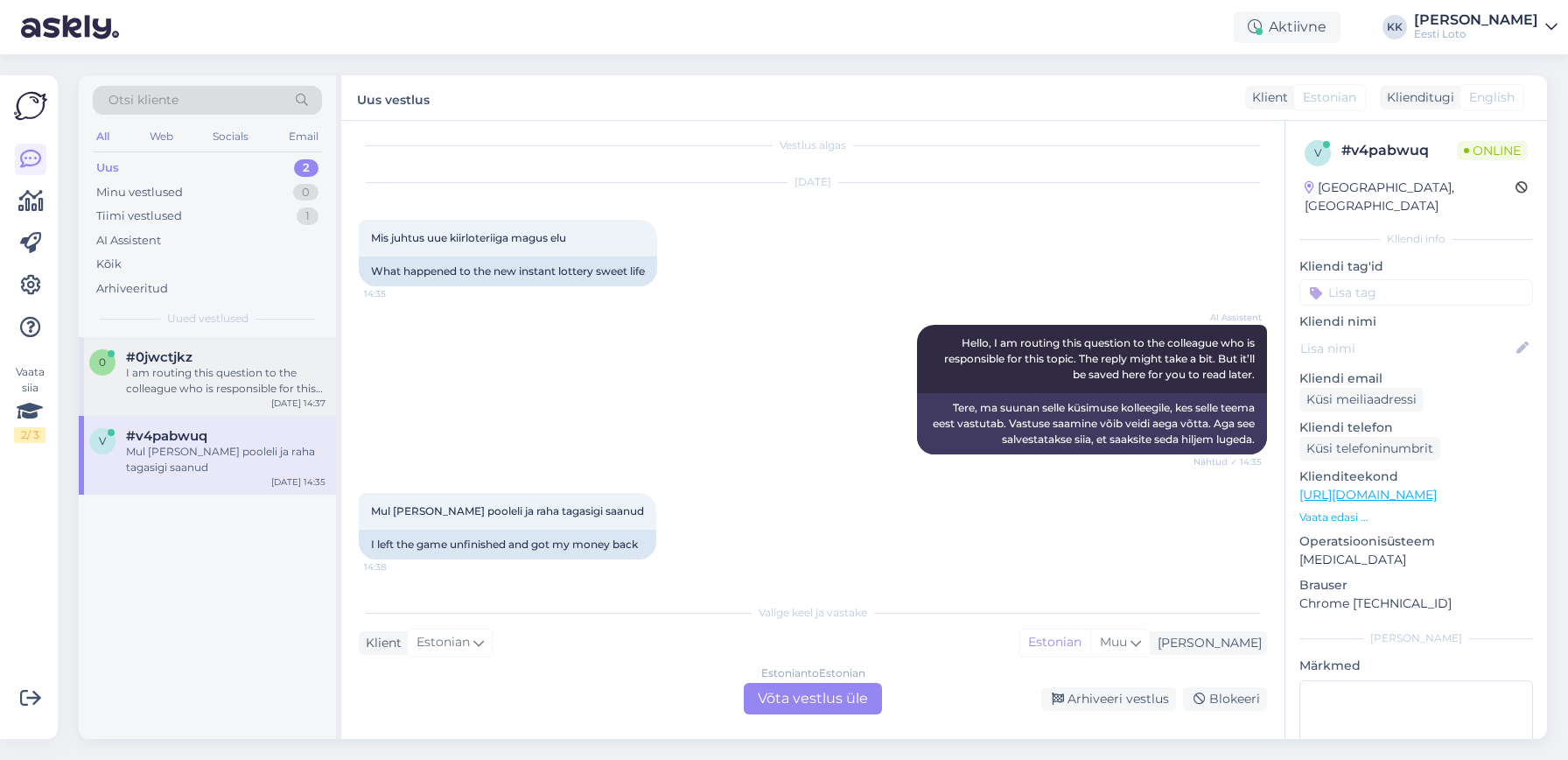
click at [245, 372] on div "I am routing this question to the colleague who is responsible for this topic. …" at bounding box center [226, 380] width 200 height 31
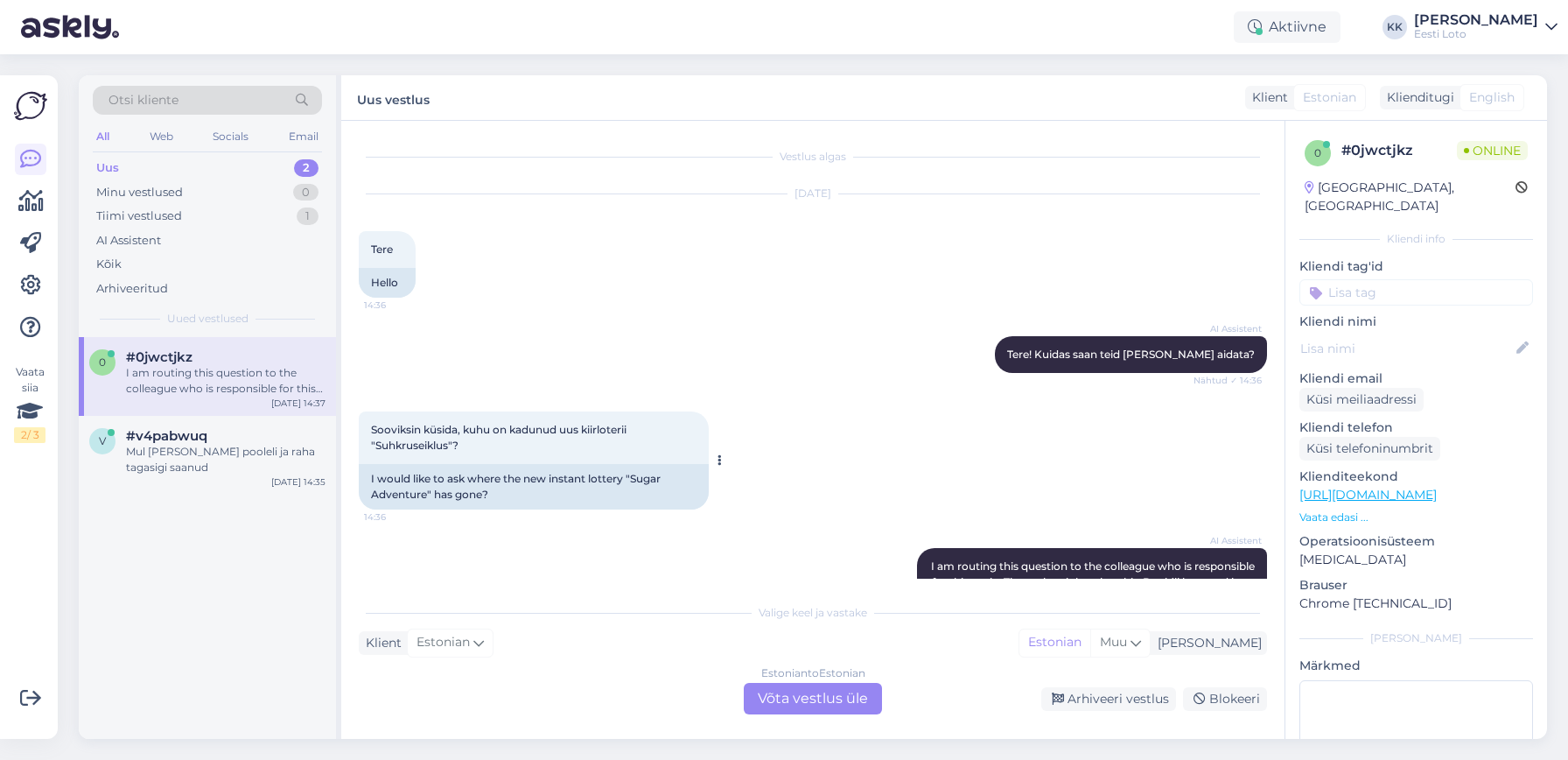
scroll to position [119, 0]
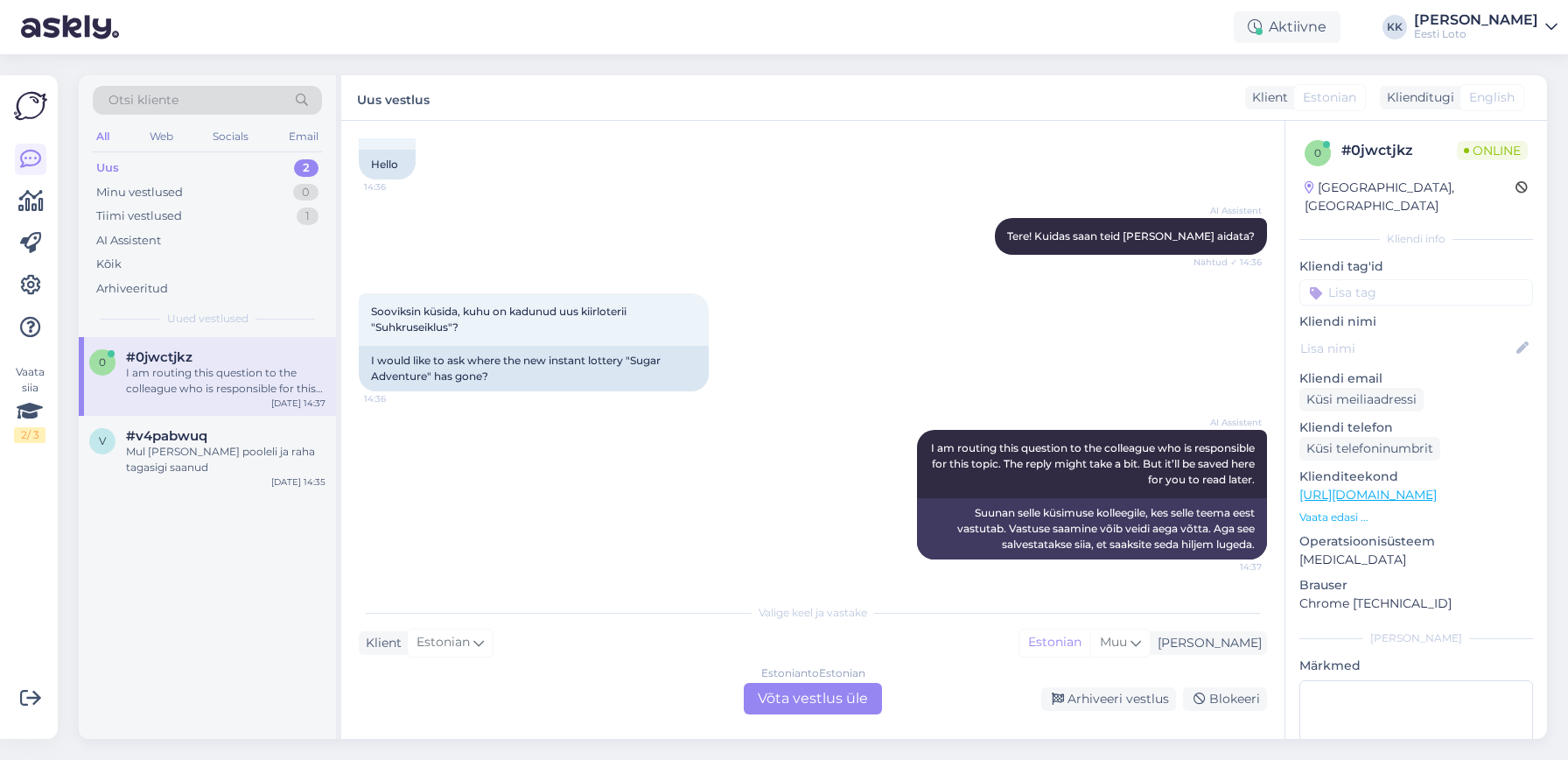
click at [141, 163] on div "Uus 2" at bounding box center [208, 168] width 229 height 24
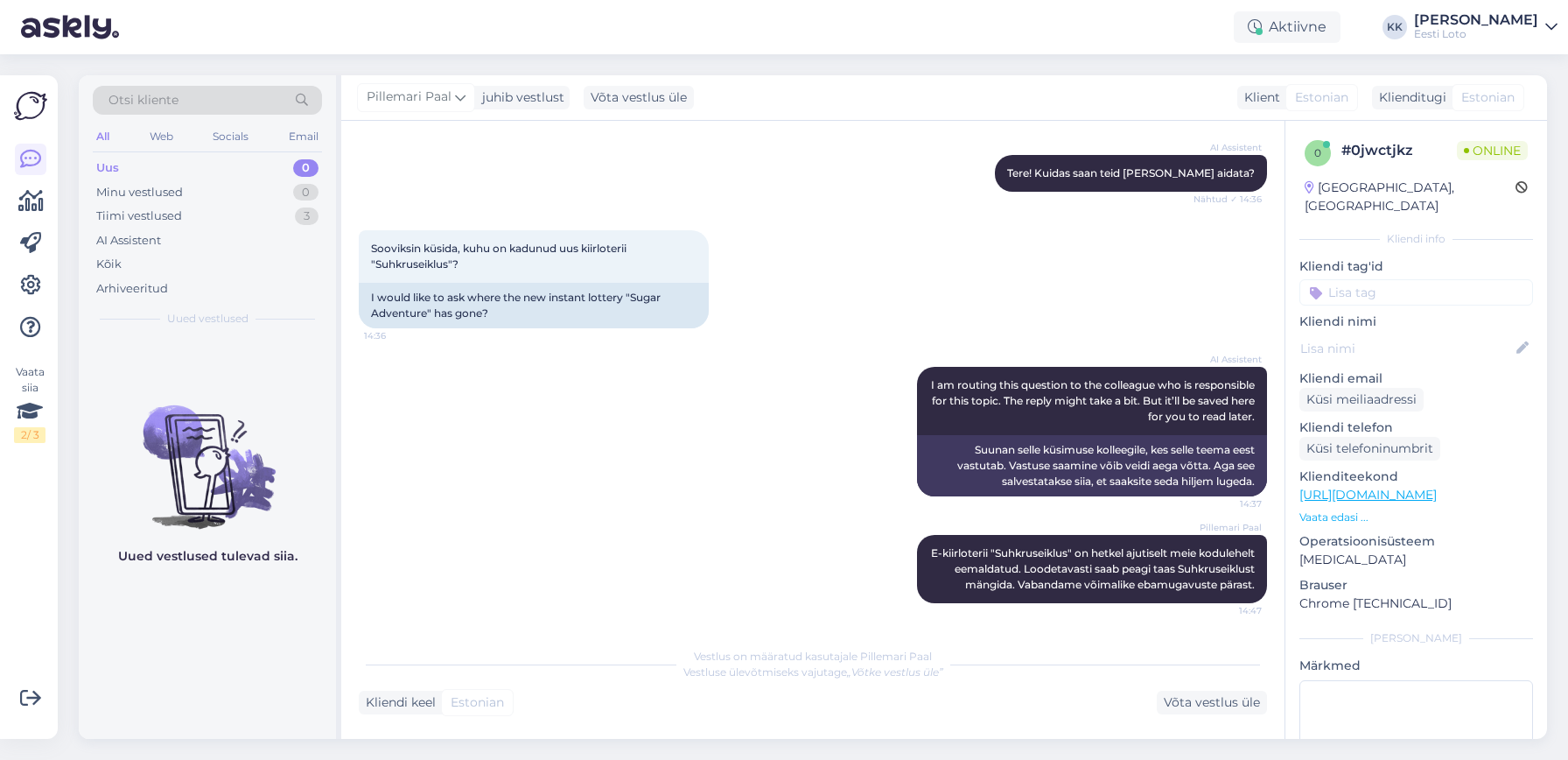
scroll to position [182, 0]
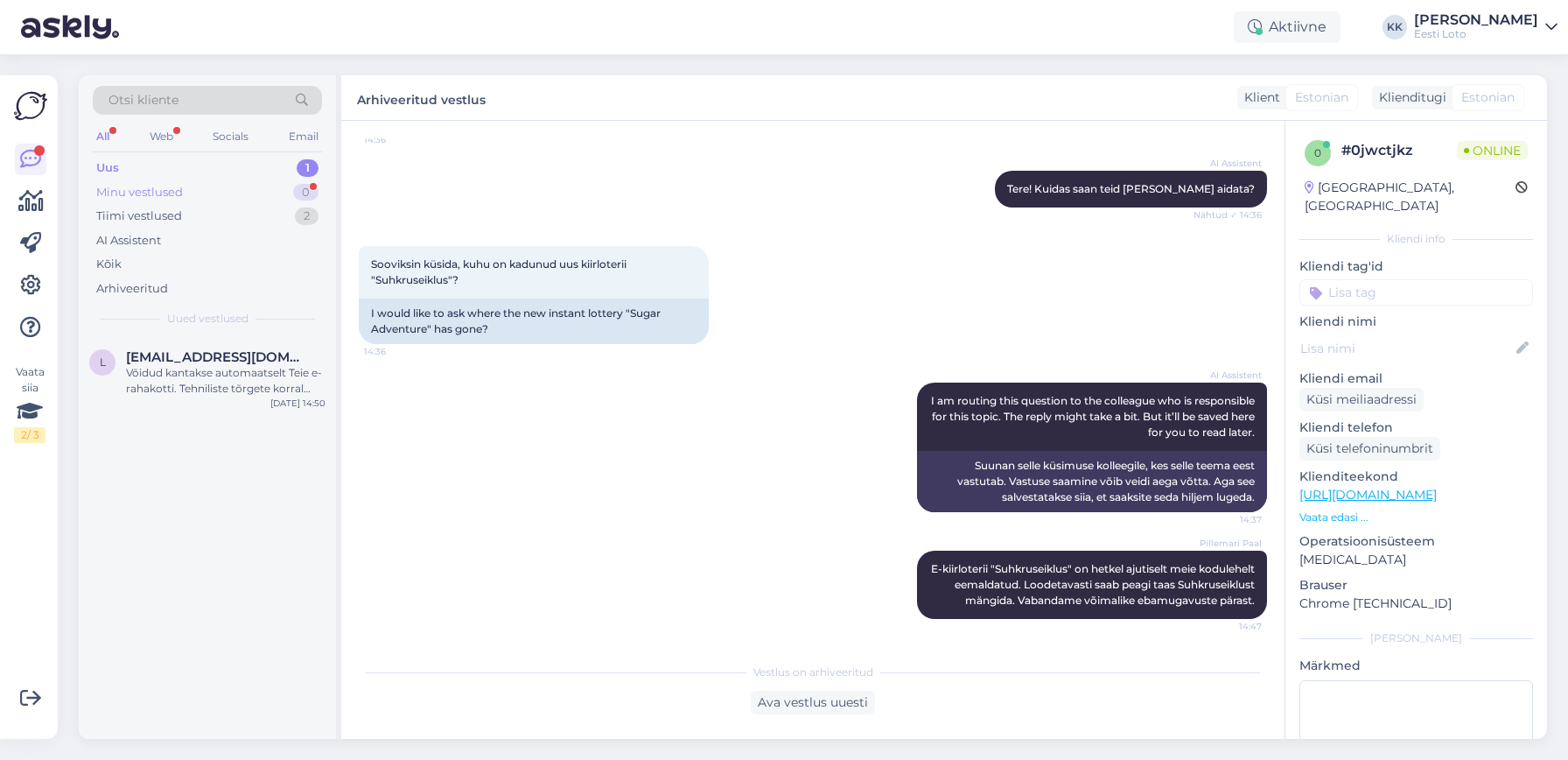
click at [146, 192] on div "Minu vestlused" at bounding box center [139, 192] width 86 height 17
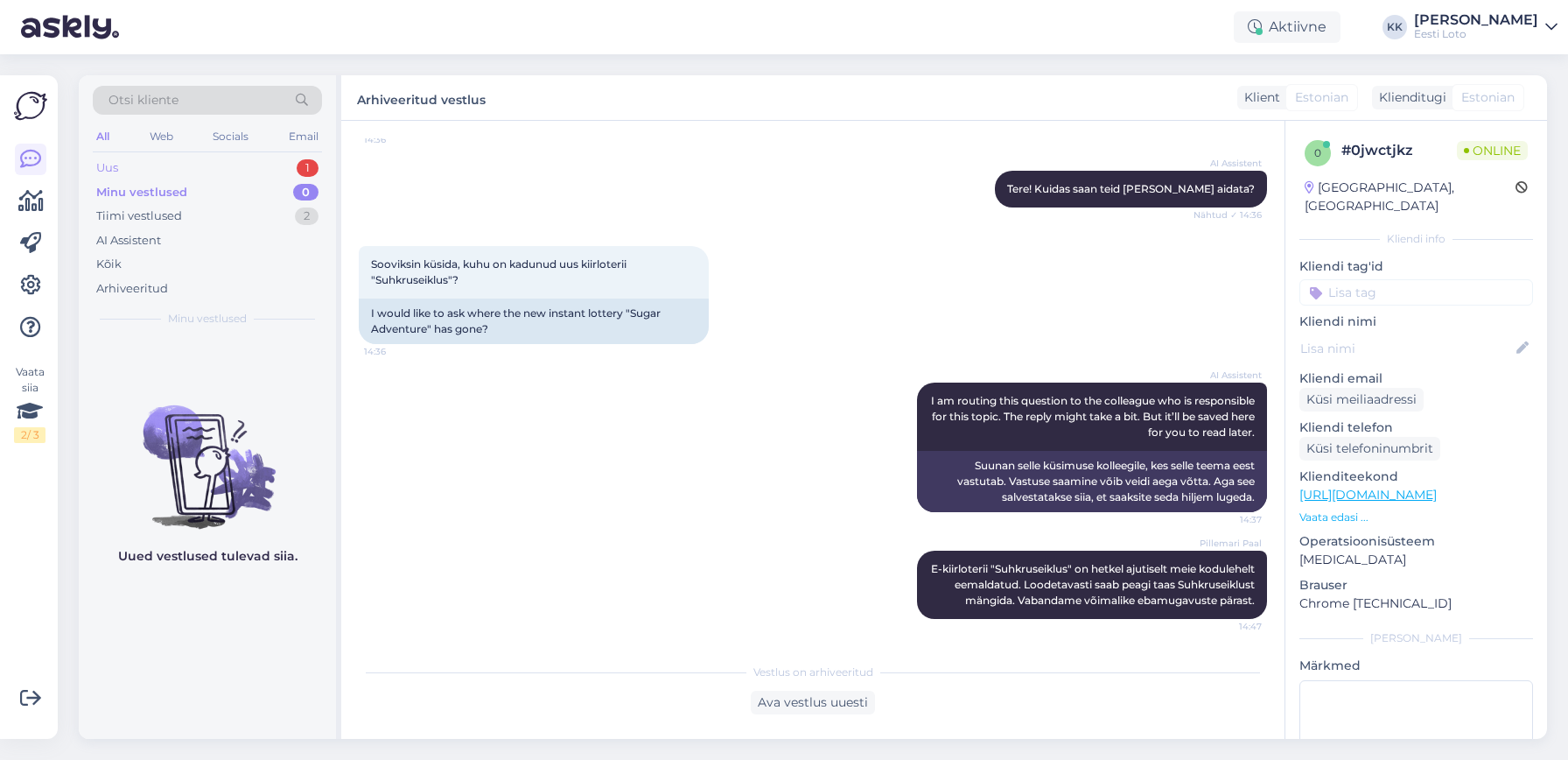
click at [175, 175] on div "Uus 1" at bounding box center [208, 168] width 229 height 24
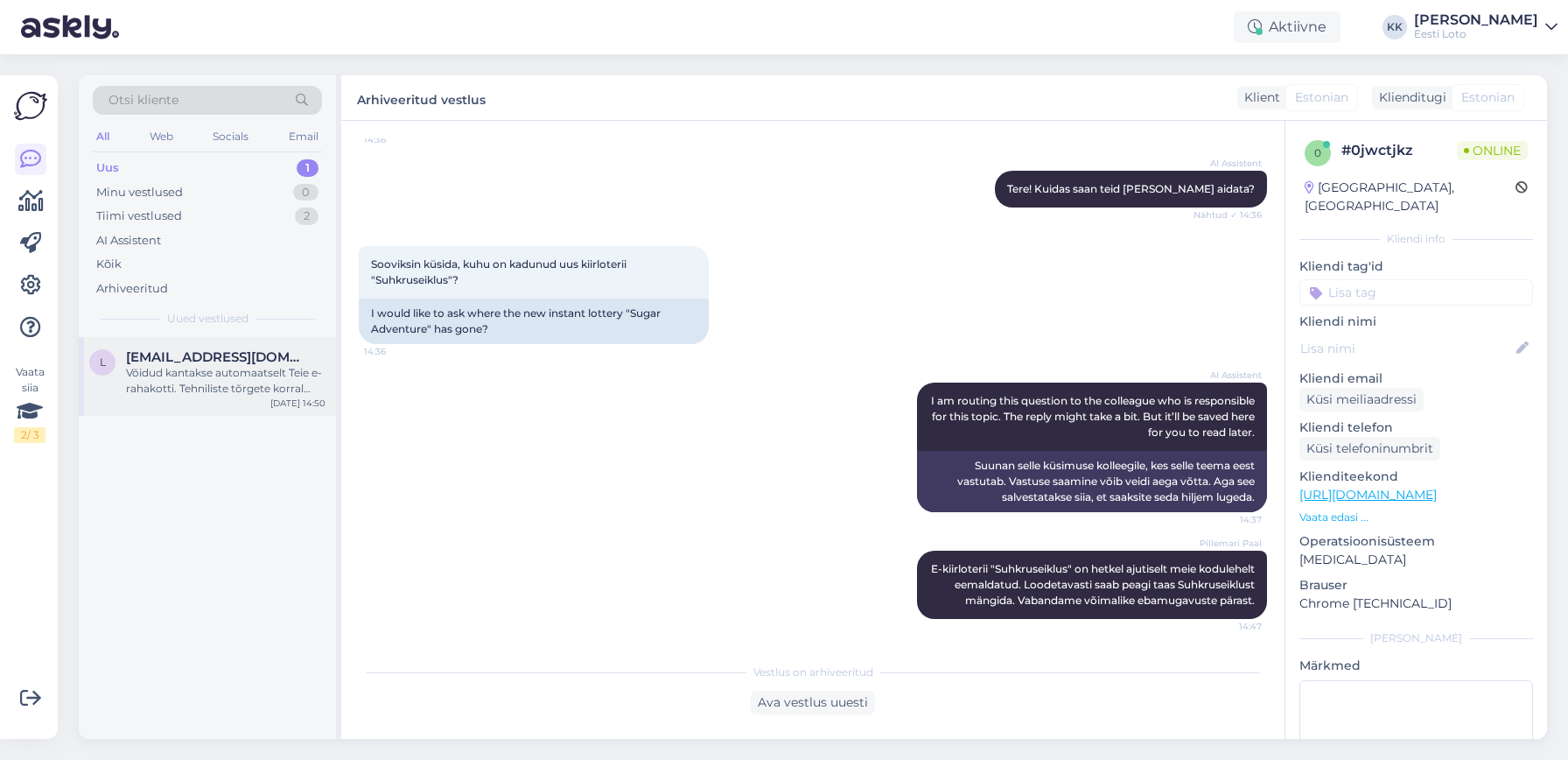
click at [167, 372] on div "Võidud kantakse automaatselt Teie e-rahakotti. Tehniliste tõrgete korral võidak…" at bounding box center [226, 380] width 200 height 31
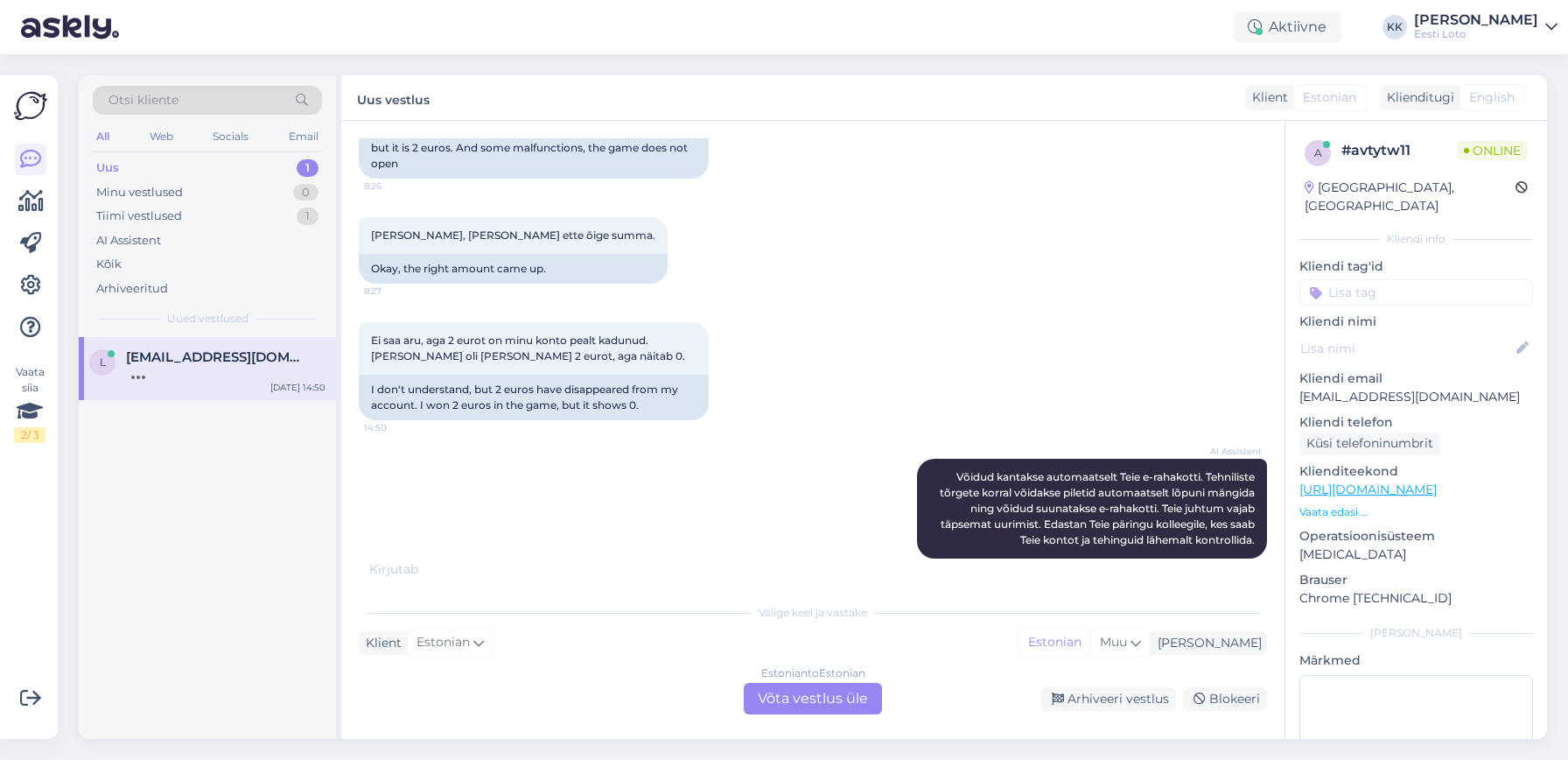
scroll to position [793, 0]
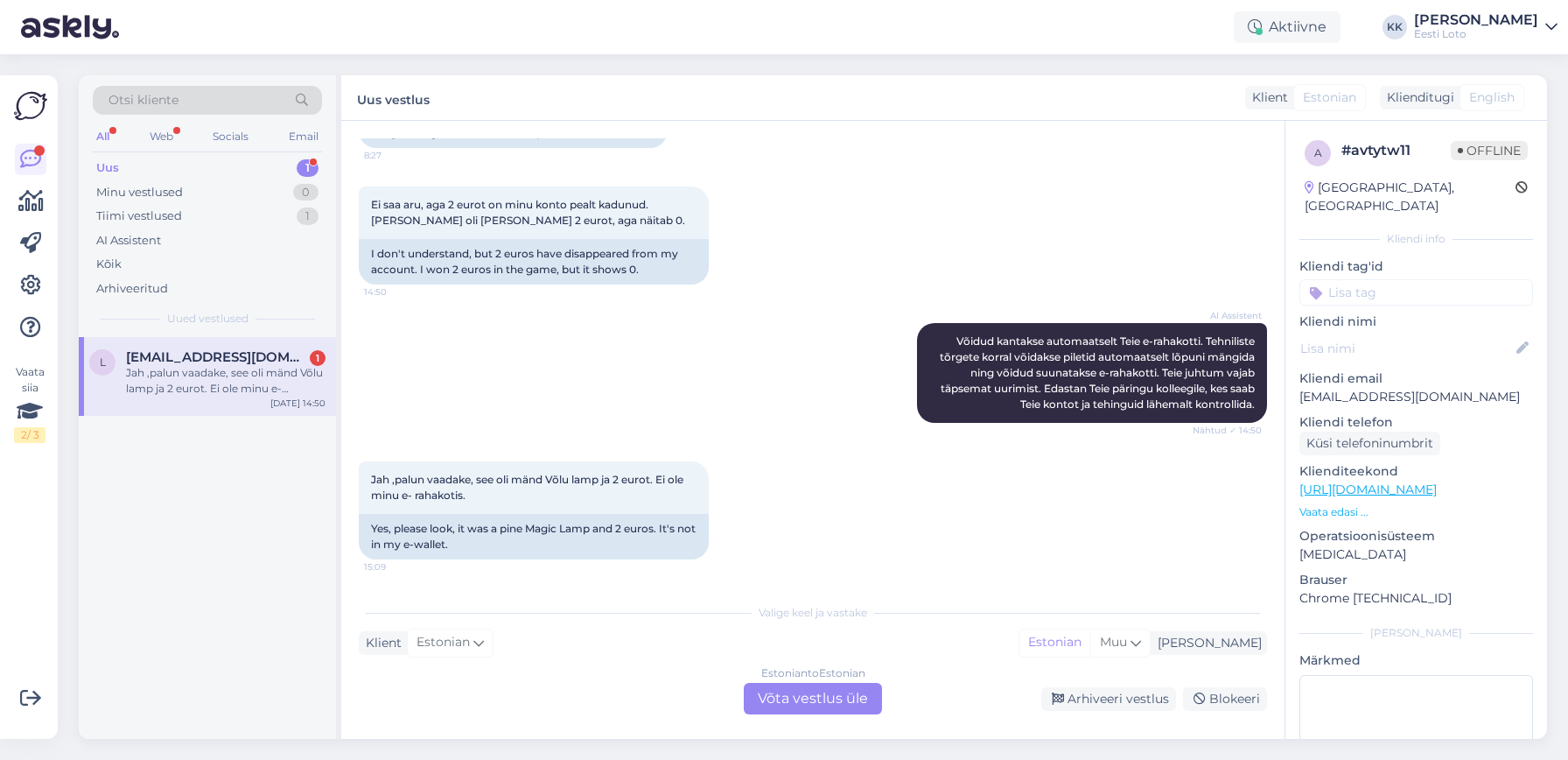
click at [176, 162] on div "Uus 1" at bounding box center [208, 168] width 229 height 24
click at [205, 380] on div "Jah ,palun vaadake, see oli mänd Võlu lamp ja 2 eurot. Ei ole minu e- rahakotis." at bounding box center [226, 380] width 200 height 31
click at [1355, 388] on p "[EMAIL_ADDRESS][DOMAIN_NAME]" at bounding box center [1417, 397] width 234 height 18
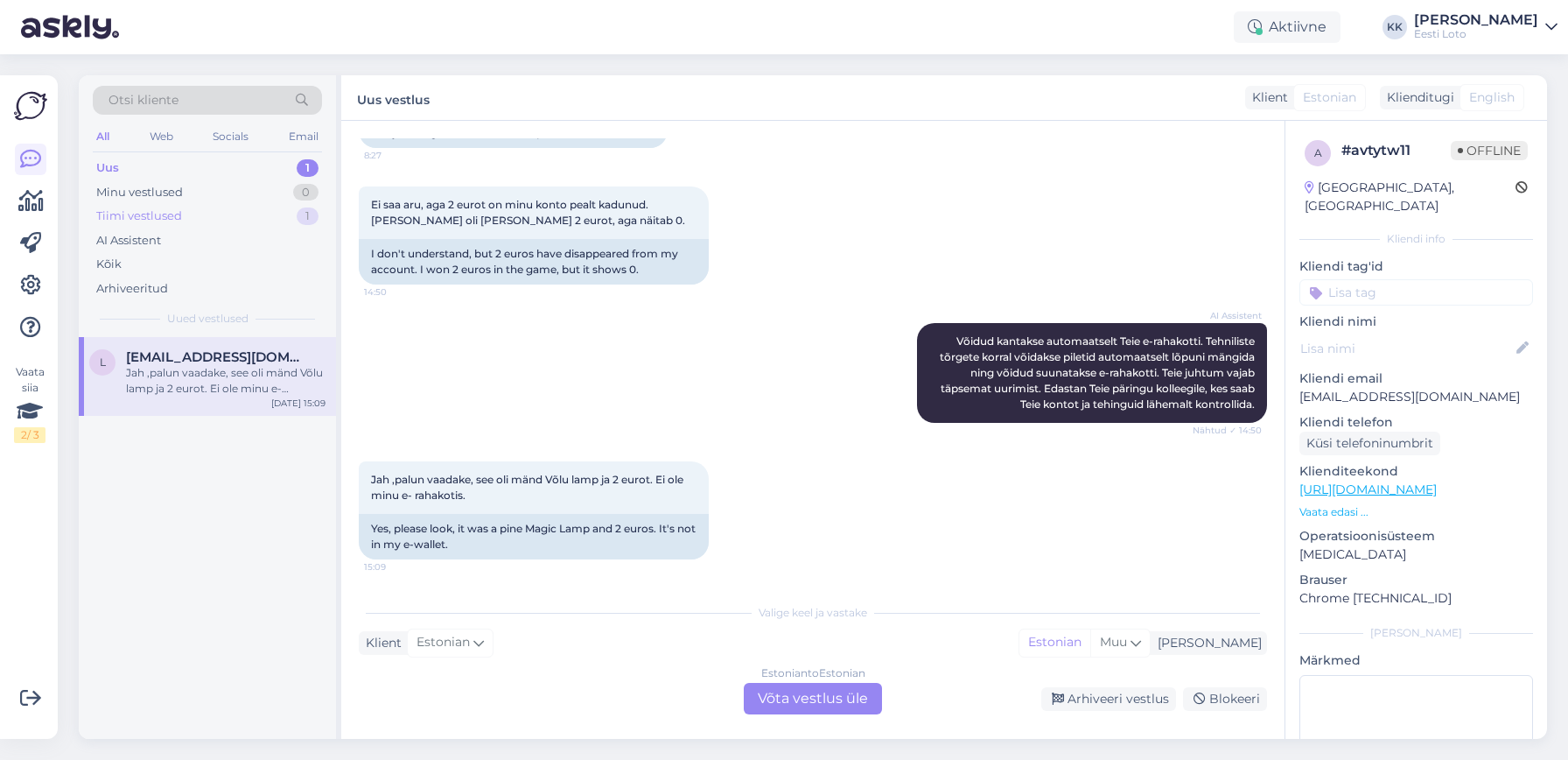
click at [226, 212] on div "Tiimi vestlused 1" at bounding box center [208, 215] width 229 height 24
click at [187, 359] on span "#aln49zqf" at bounding box center [159, 357] width 67 height 16
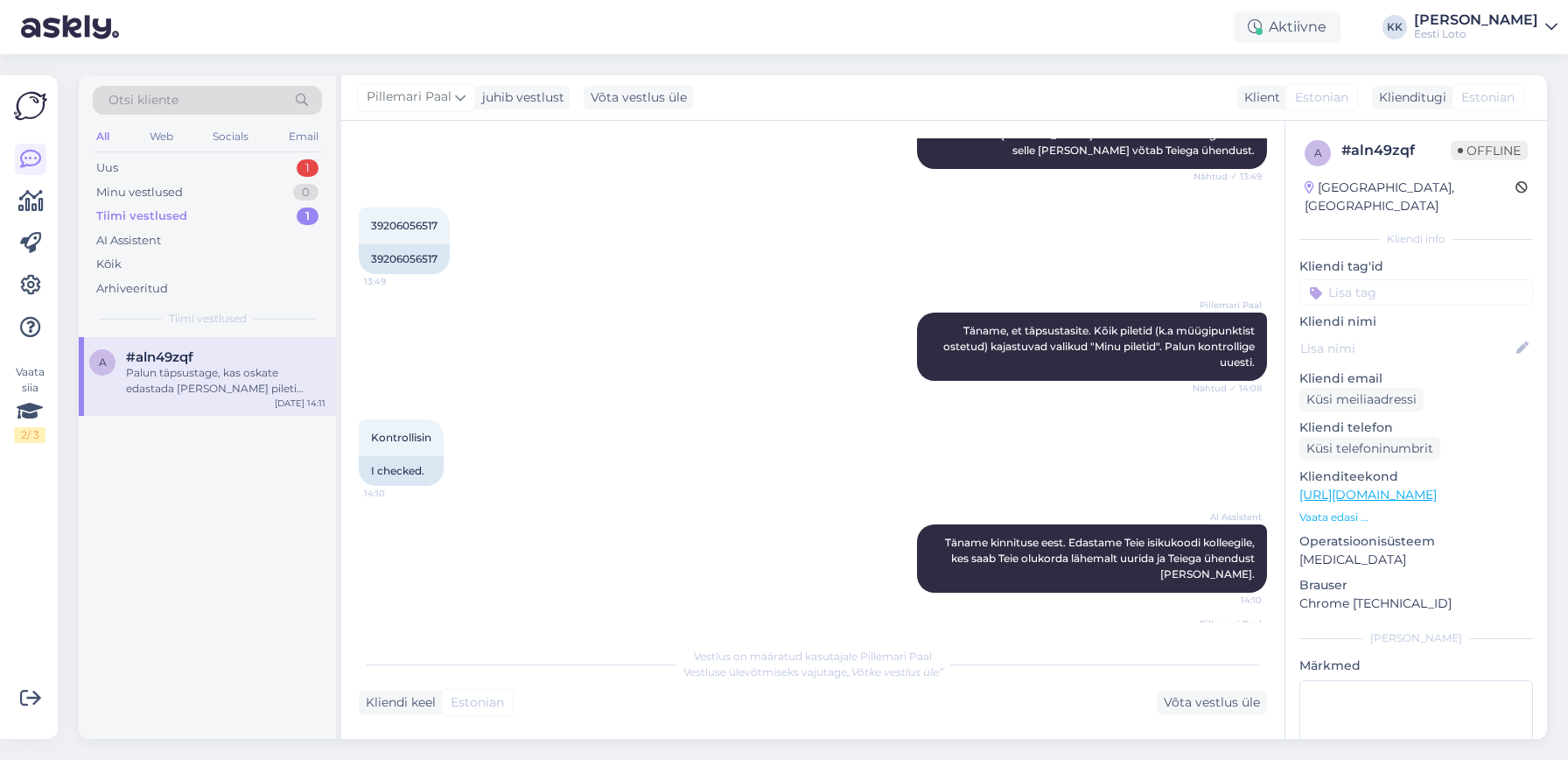
scroll to position [459, 0]
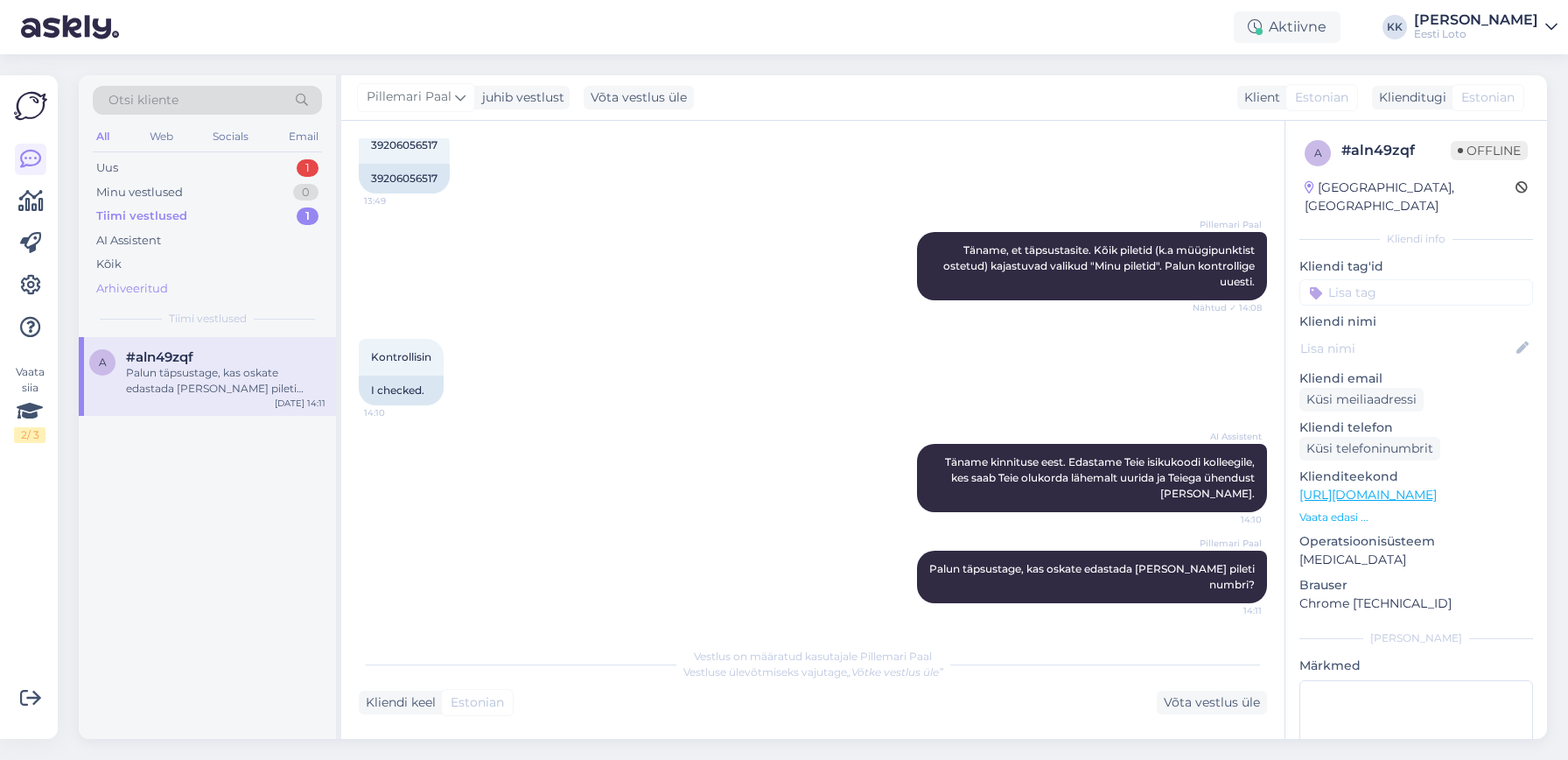
click at [175, 285] on div "Arhiveeritud" at bounding box center [208, 288] width 229 height 24
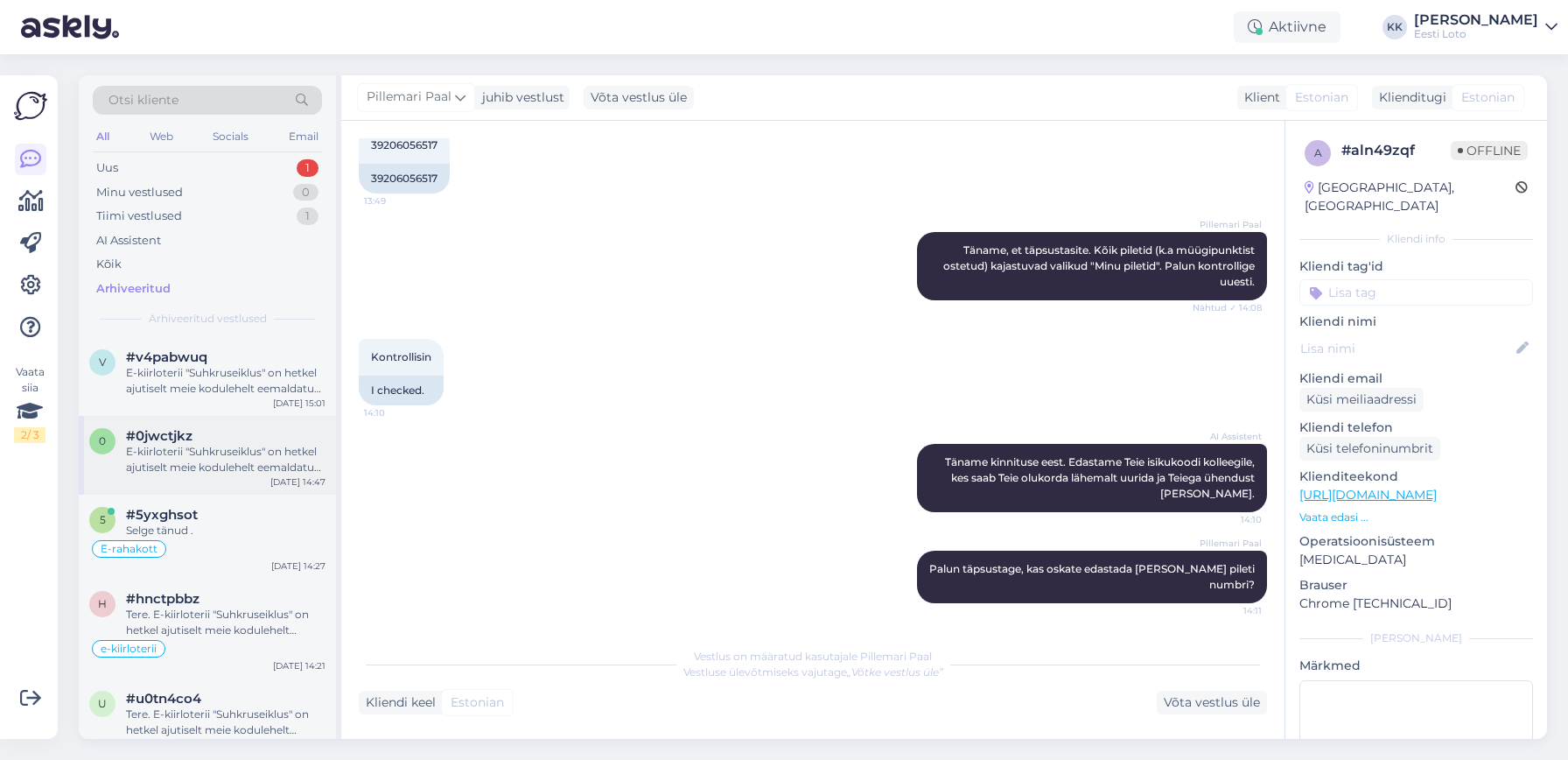
click at [269, 453] on div "E-kiirloterii "Suhkruseiklus" on hetkel ajutiselt meie kodulehelt eemaldatud. L…" at bounding box center [226, 459] width 200 height 31
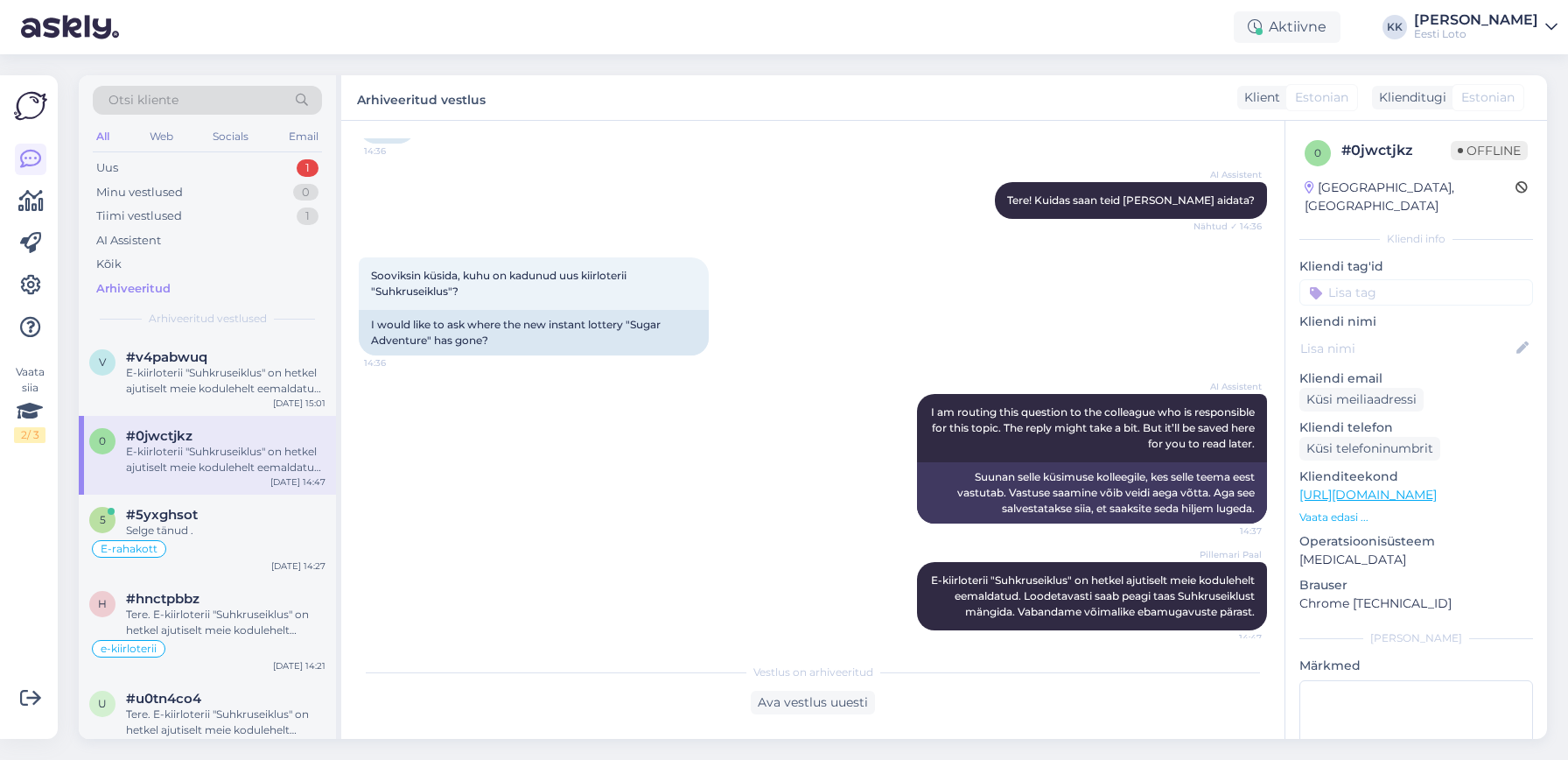
scroll to position [182, 0]
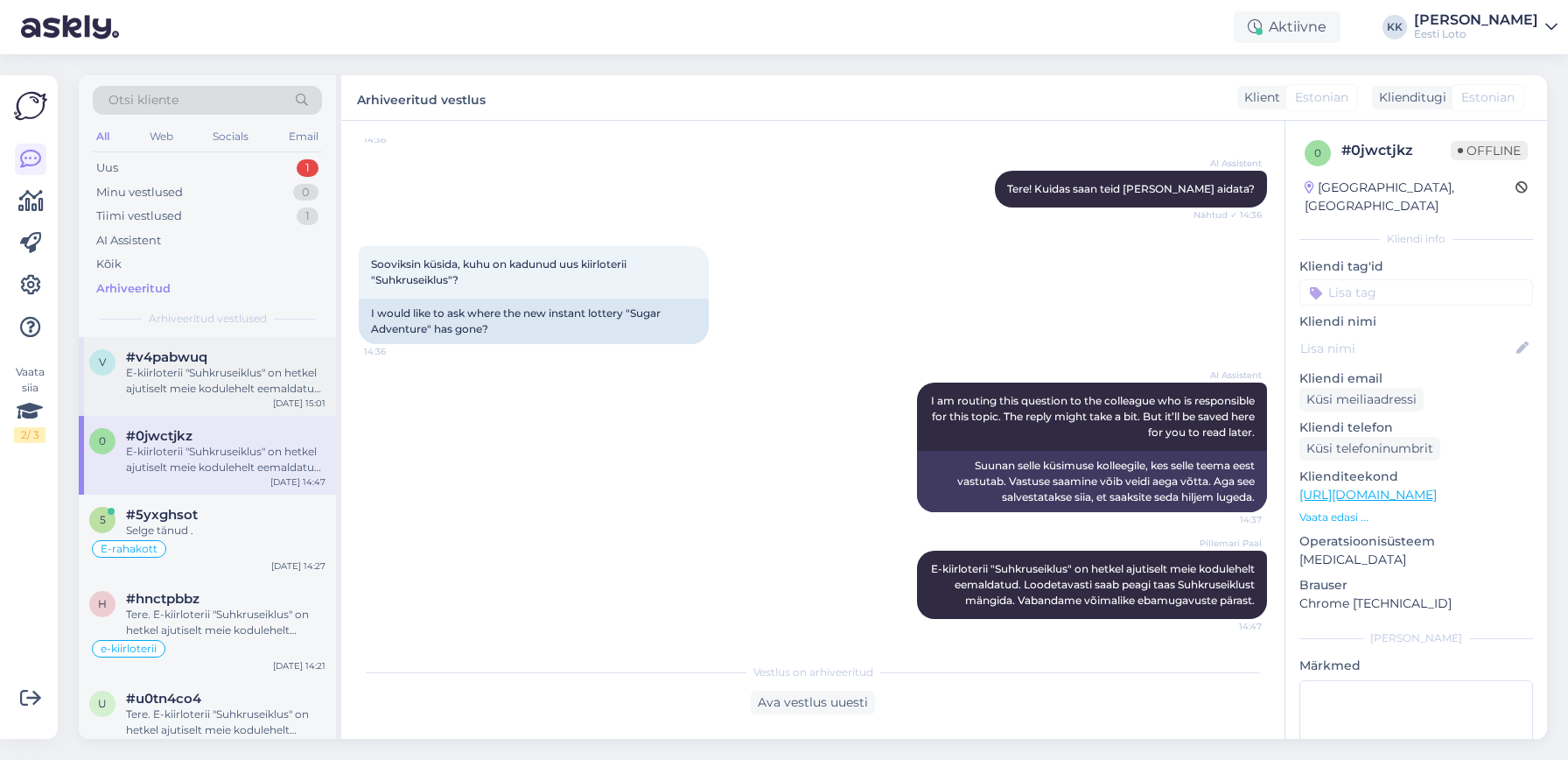
click at [247, 383] on div "E-kiirloterii "Suhkruseiklus" on hetkel ajutiselt meie kodulehelt eemaldatud. L…" at bounding box center [226, 380] width 200 height 31
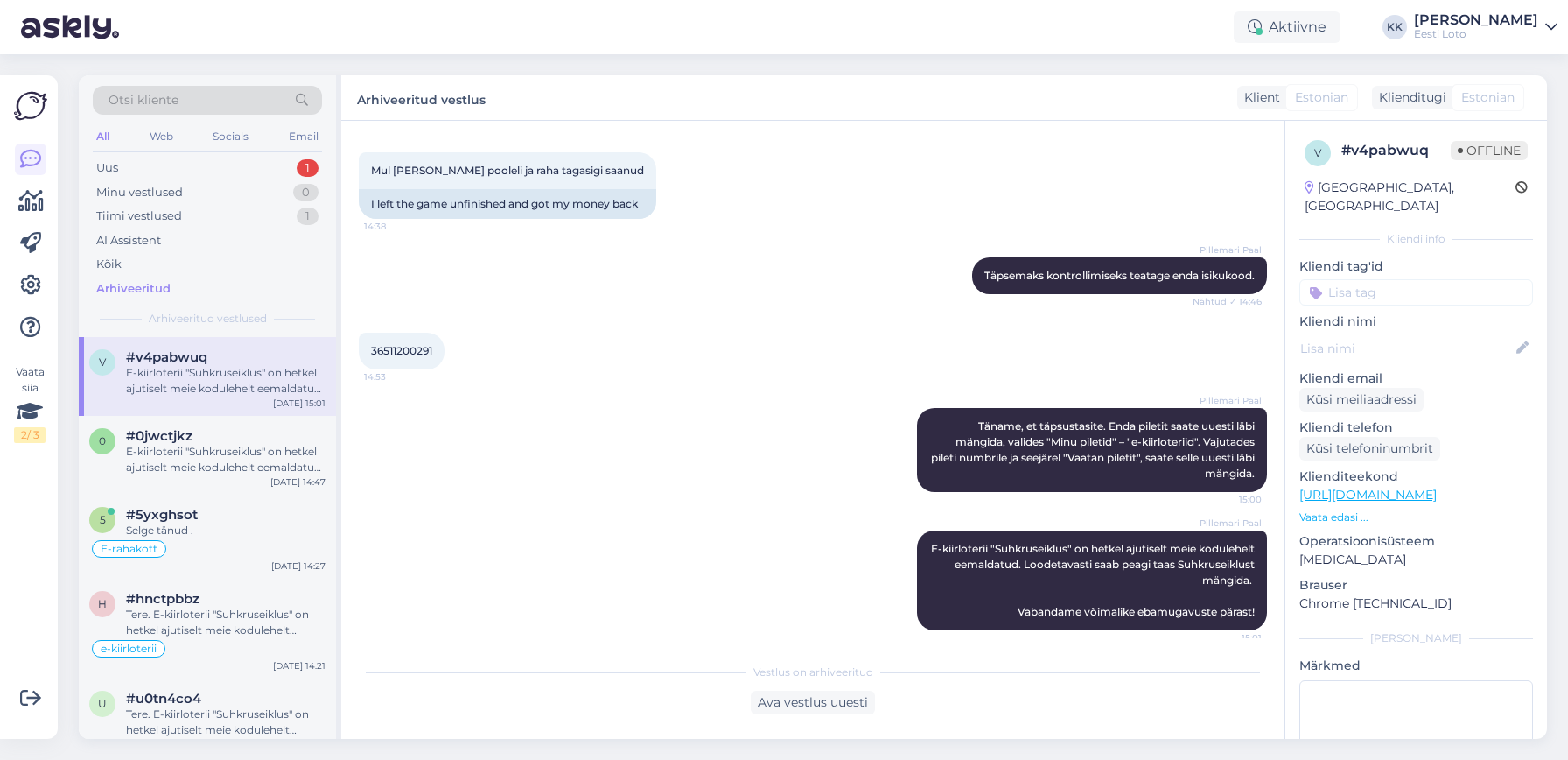
scroll to position [364, 0]
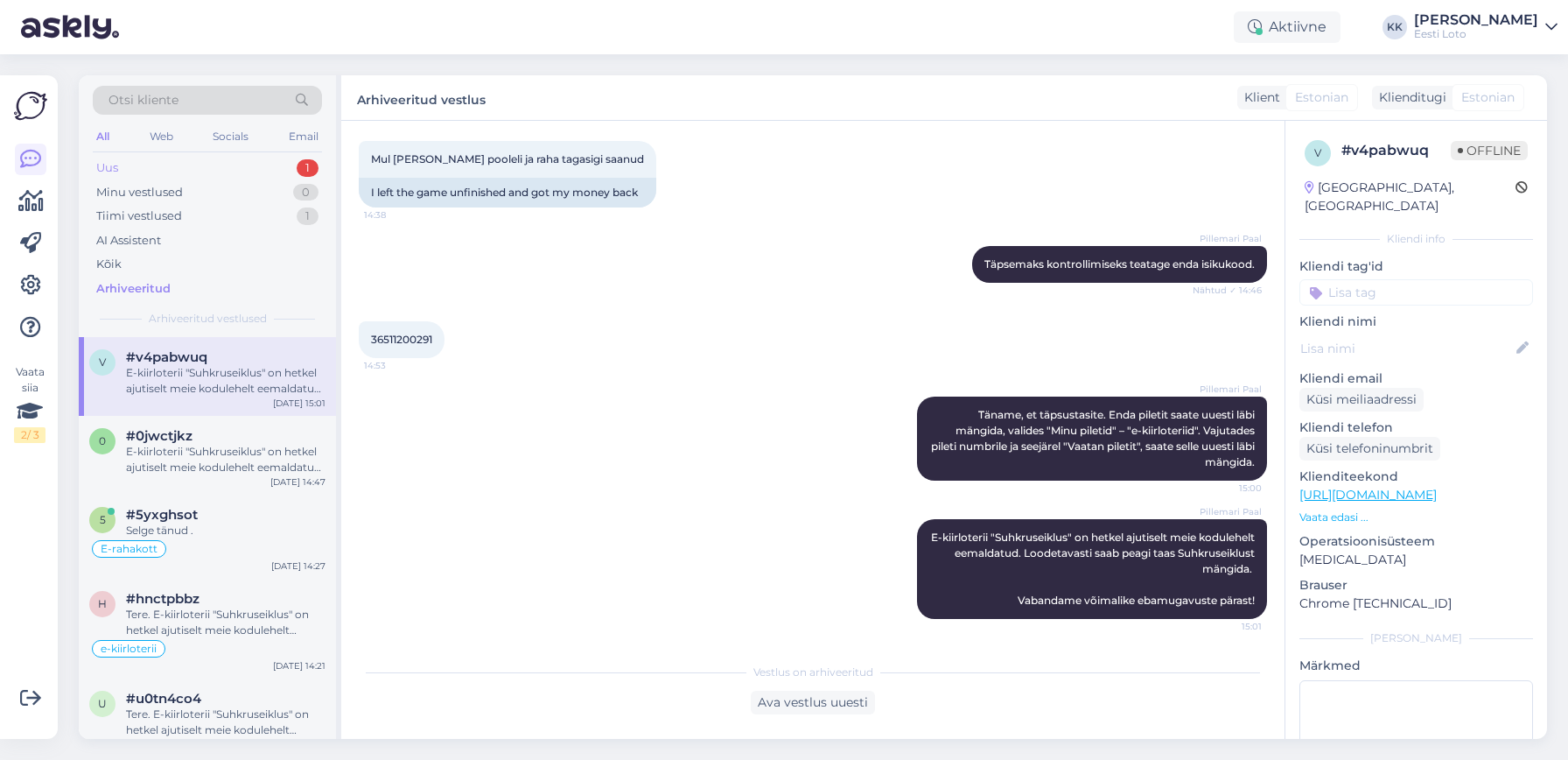
click at [146, 167] on div "Uus 1" at bounding box center [208, 168] width 229 height 24
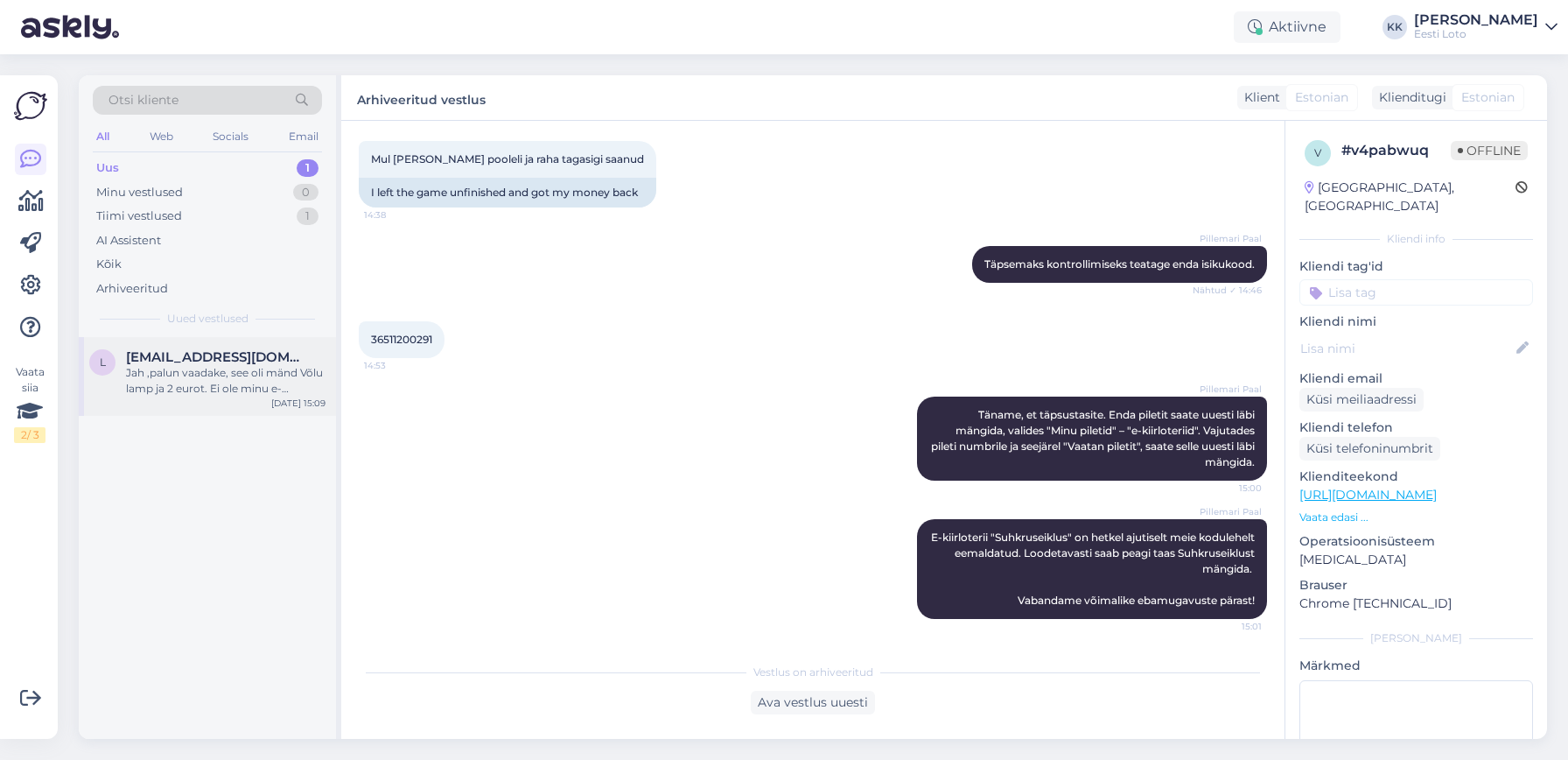
click at [250, 378] on div "Jah ,palun vaadake, see oli mänd Võlu lamp ja 2 eurot. Ei ole minu e- rahakotis." at bounding box center [226, 380] width 200 height 31
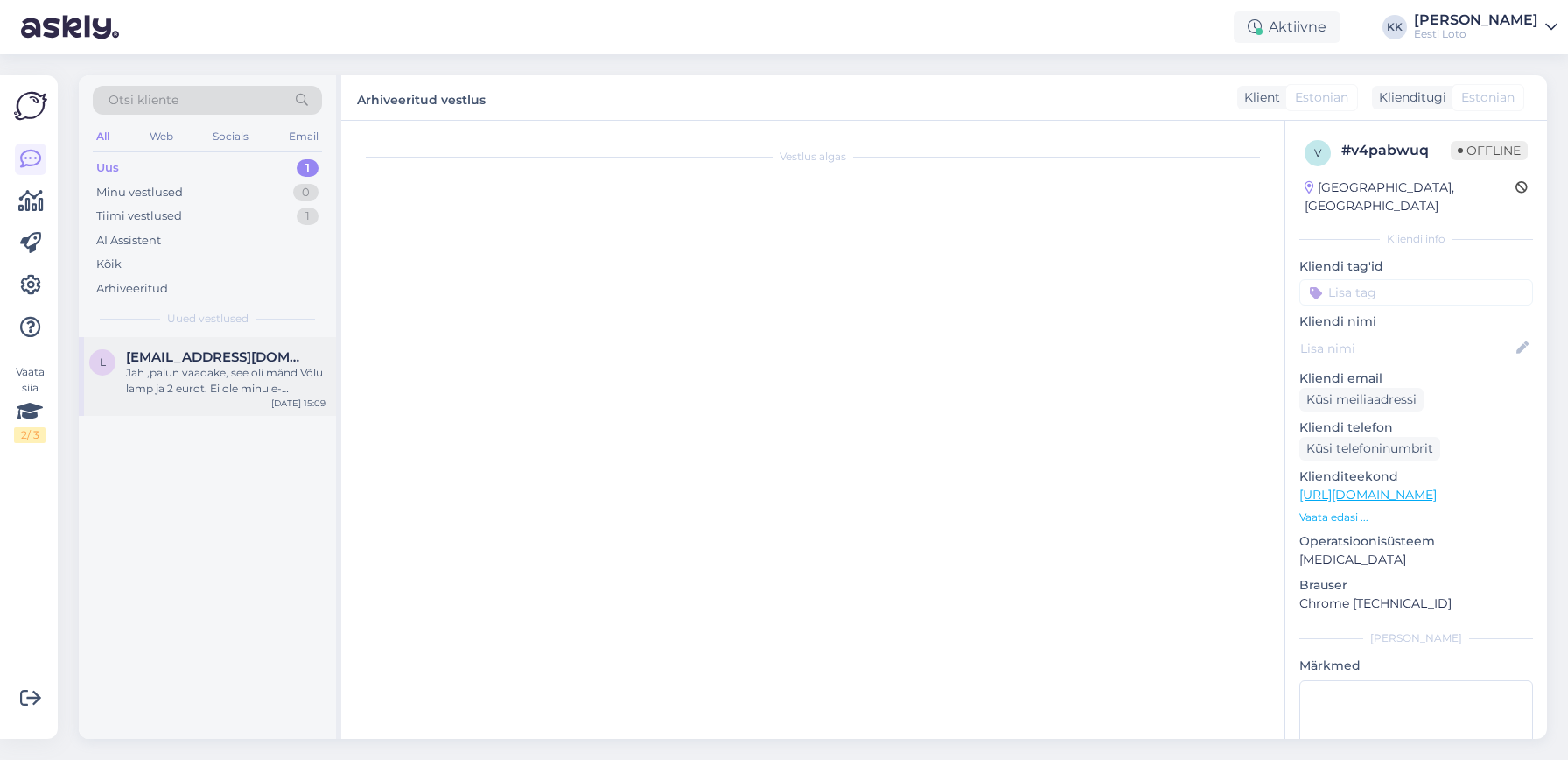
scroll to position [793, 0]
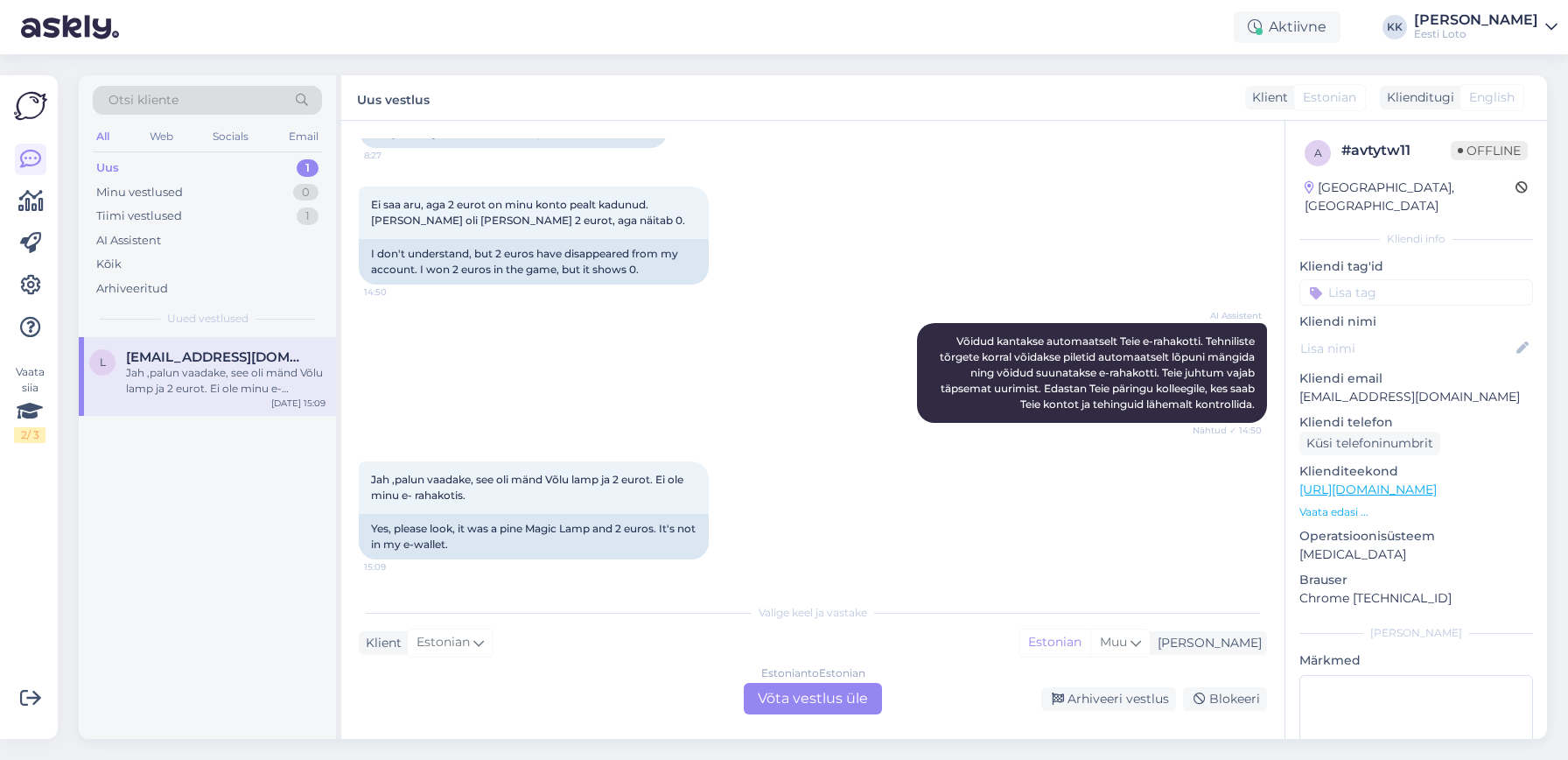
click at [812, 703] on div "Estonian to Estonian Võta vestlus üle" at bounding box center [813, 699] width 139 height 31
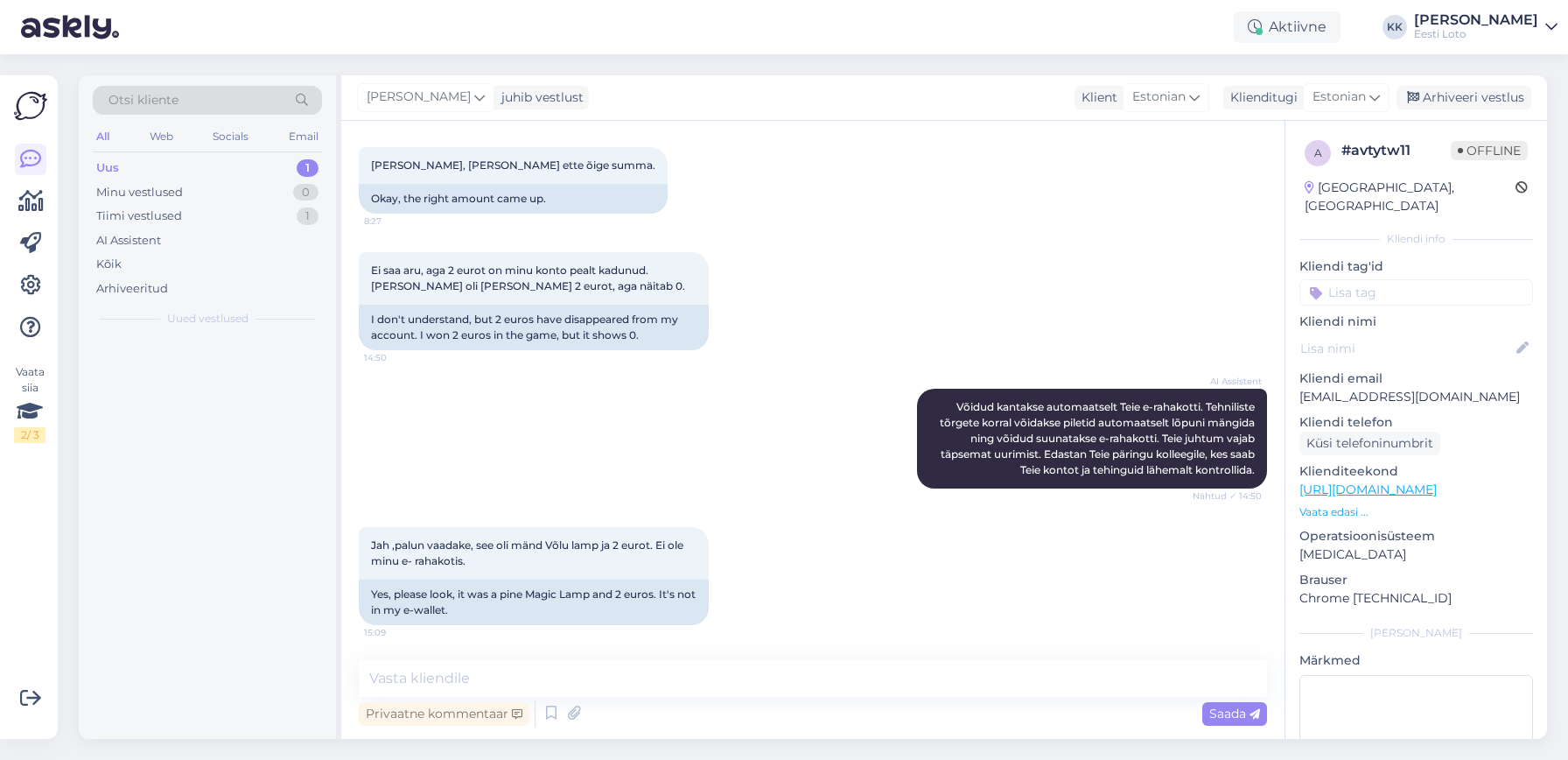
scroll to position [728, 0]
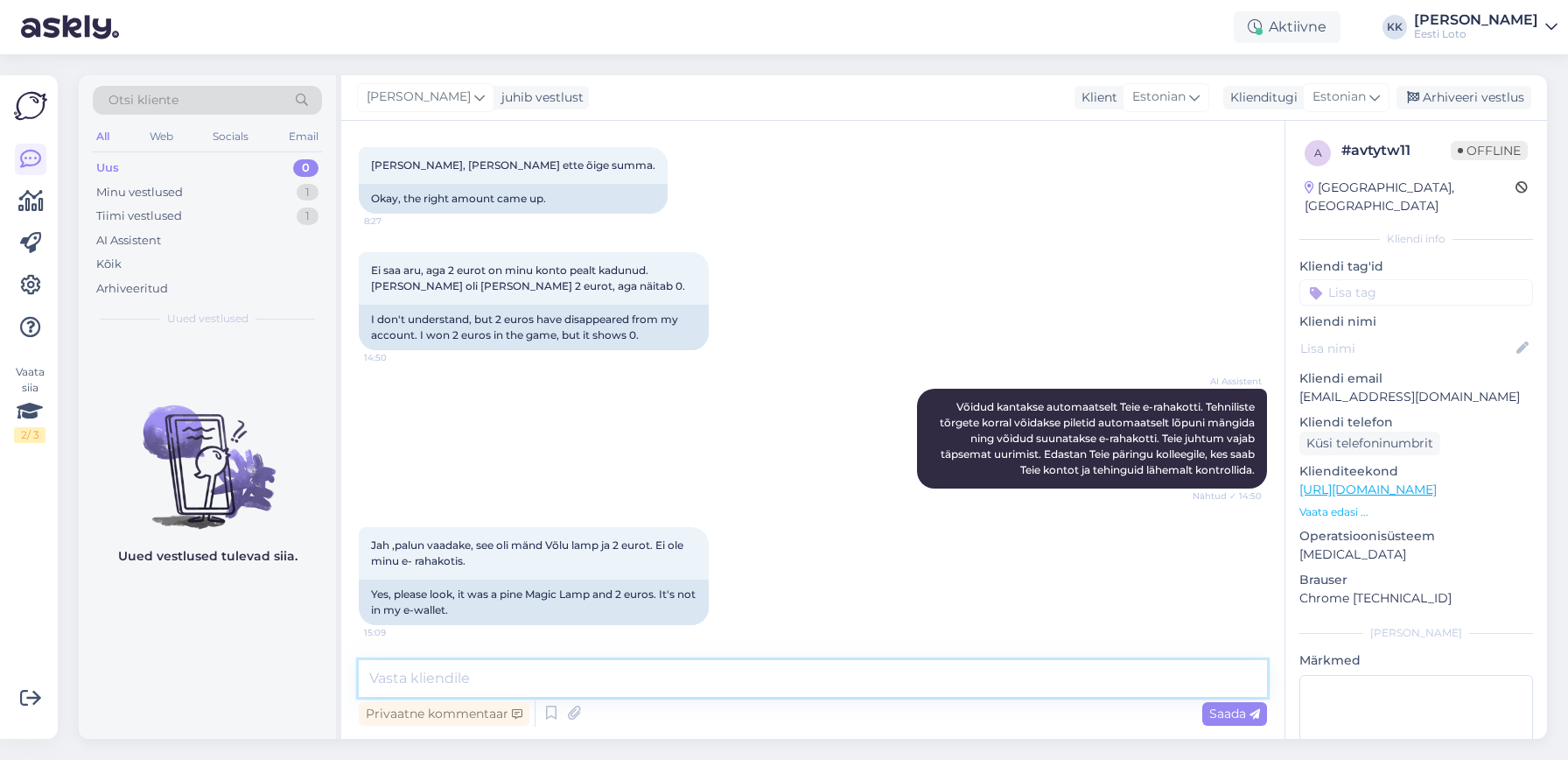
click at [667, 677] on textarea at bounding box center [813, 678] width 908 height 37
paste textarea "Tere Täname Teid kirja eest. Tõrkega piletit on võimalik uuesti läbi mängida, v…"
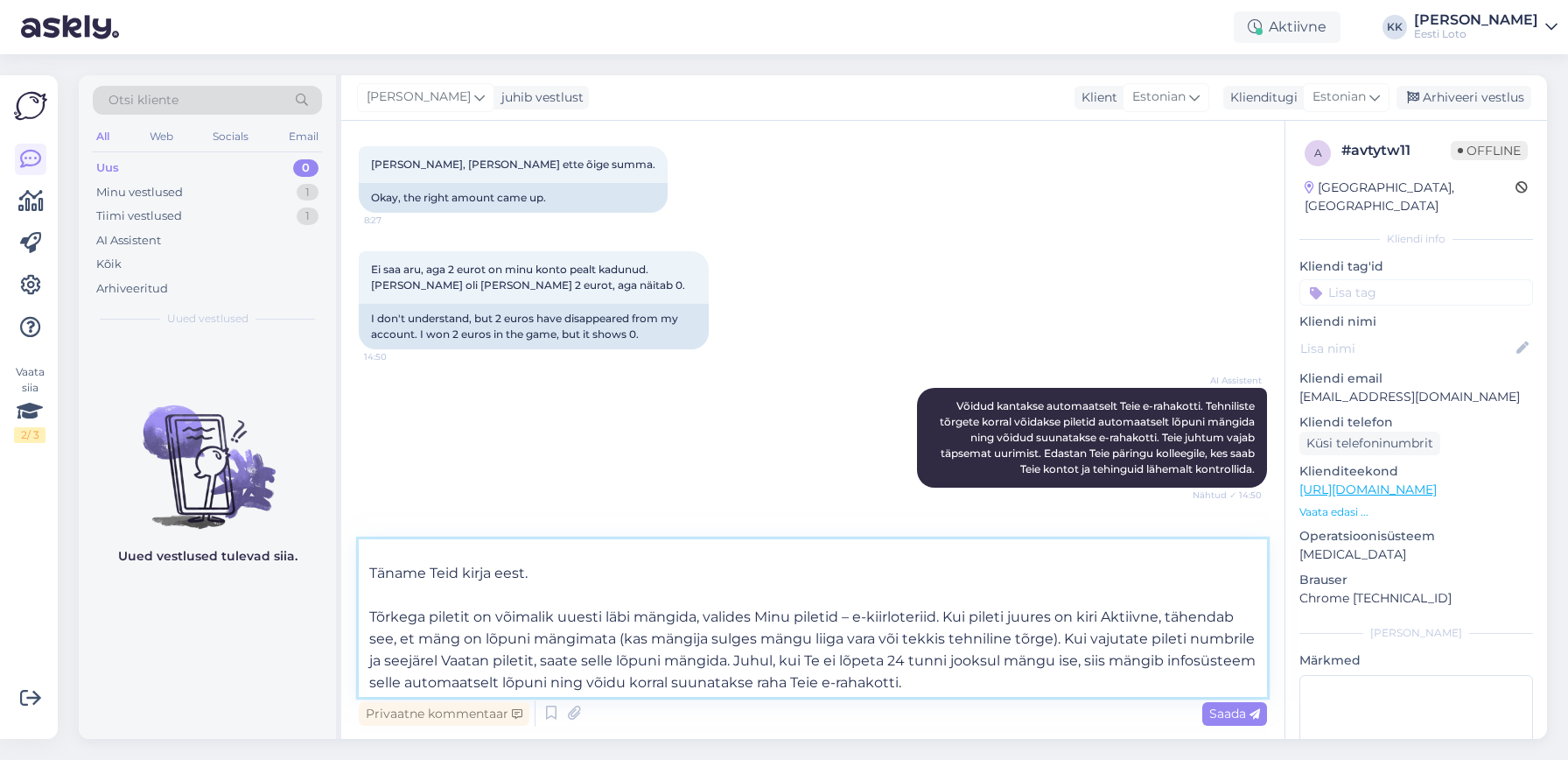
scroll to position [0, 0]
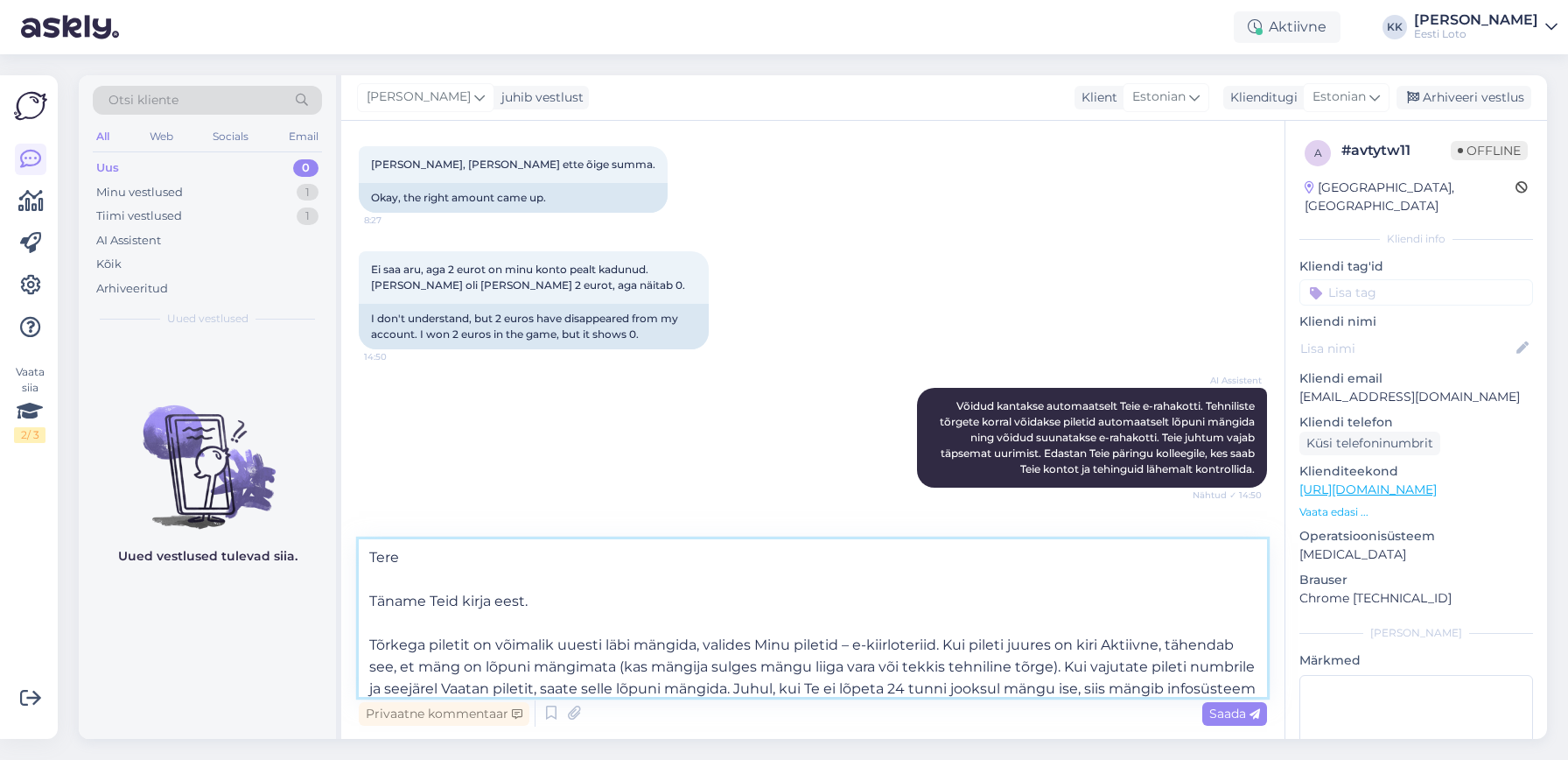
drag, startPoint x: 369, startPoint y: 644, endPoint x: 490, endPoint y: 619, distance: 123.6
click at [369, 644] on textarea "Tere Täname Teid kirja eest. Tõrkega piletit on võimalik uuesti läbi mängida, v…" at bounding box center [813, 618] width 908 height 157
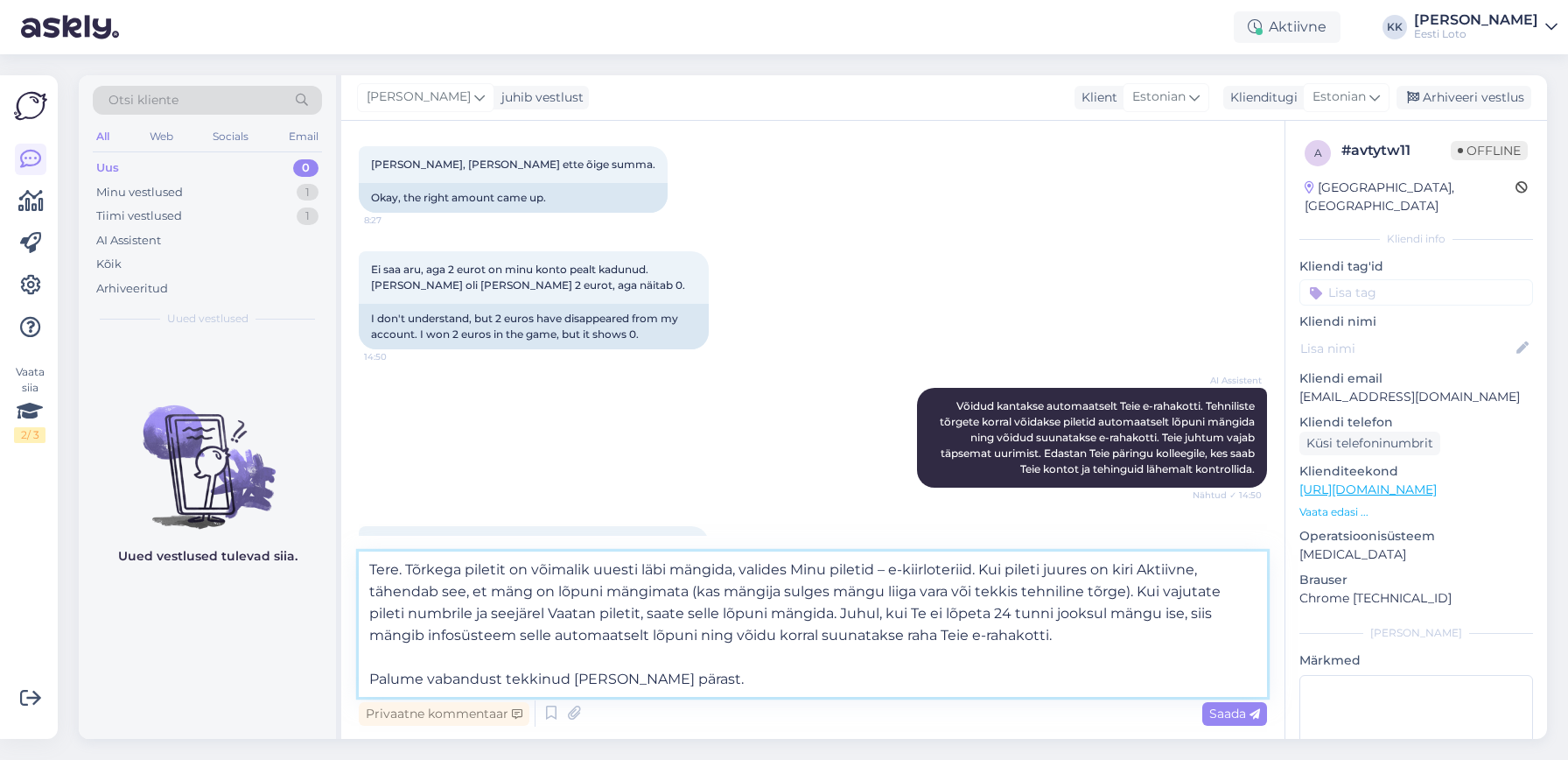
scroll to position [836, 0]
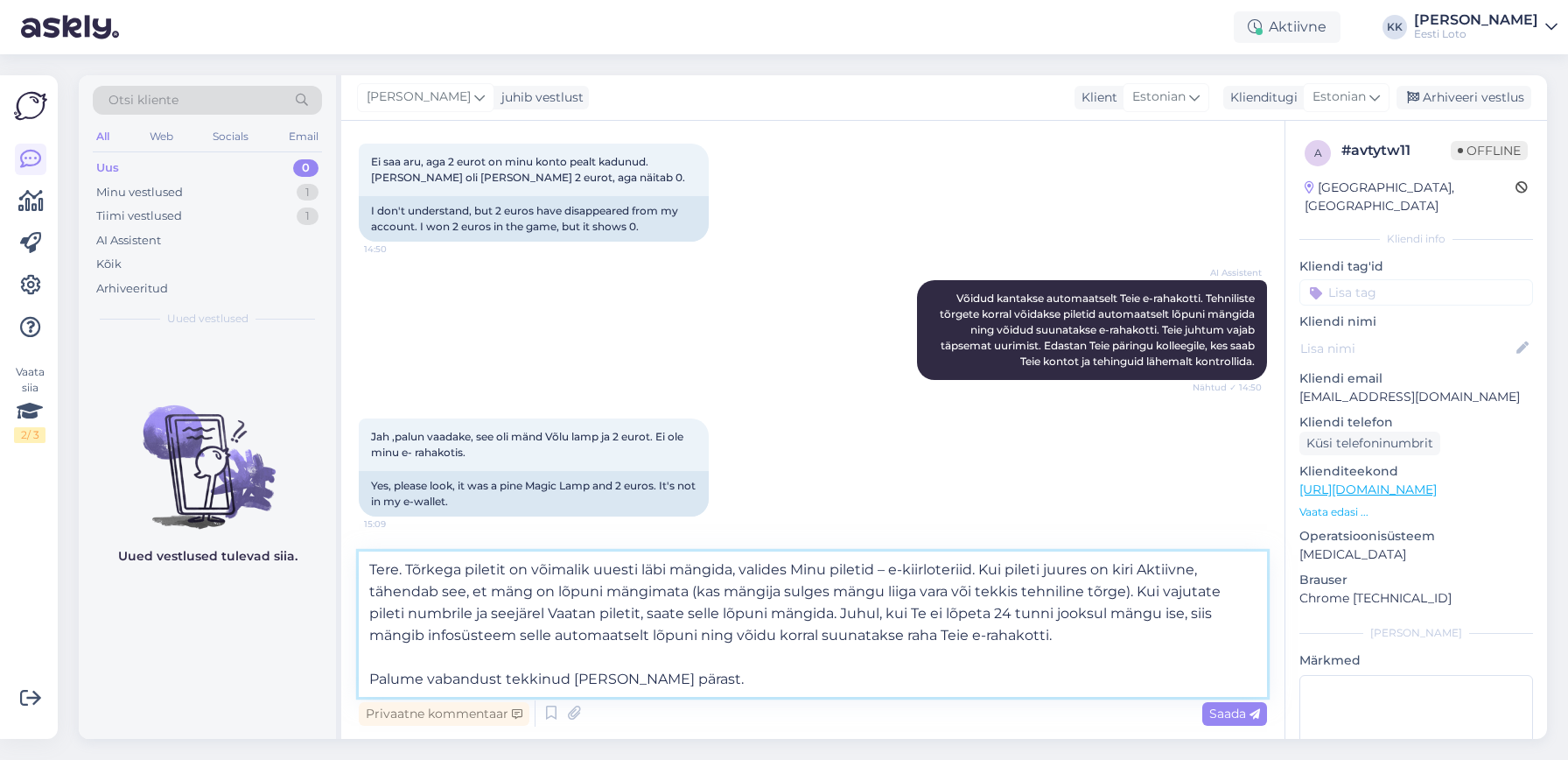
drag, startPoint x: 365, startPoint y: 679, endPoint x: 384, endPoint y: 675, distance: 19.4
click at [365, 679] on textarea "Tere. Tõrkega piletit on võimalik uuesti läbi mängida, valides Minu piletid – e…" at bounding box center [813, 624] width 908 height 146
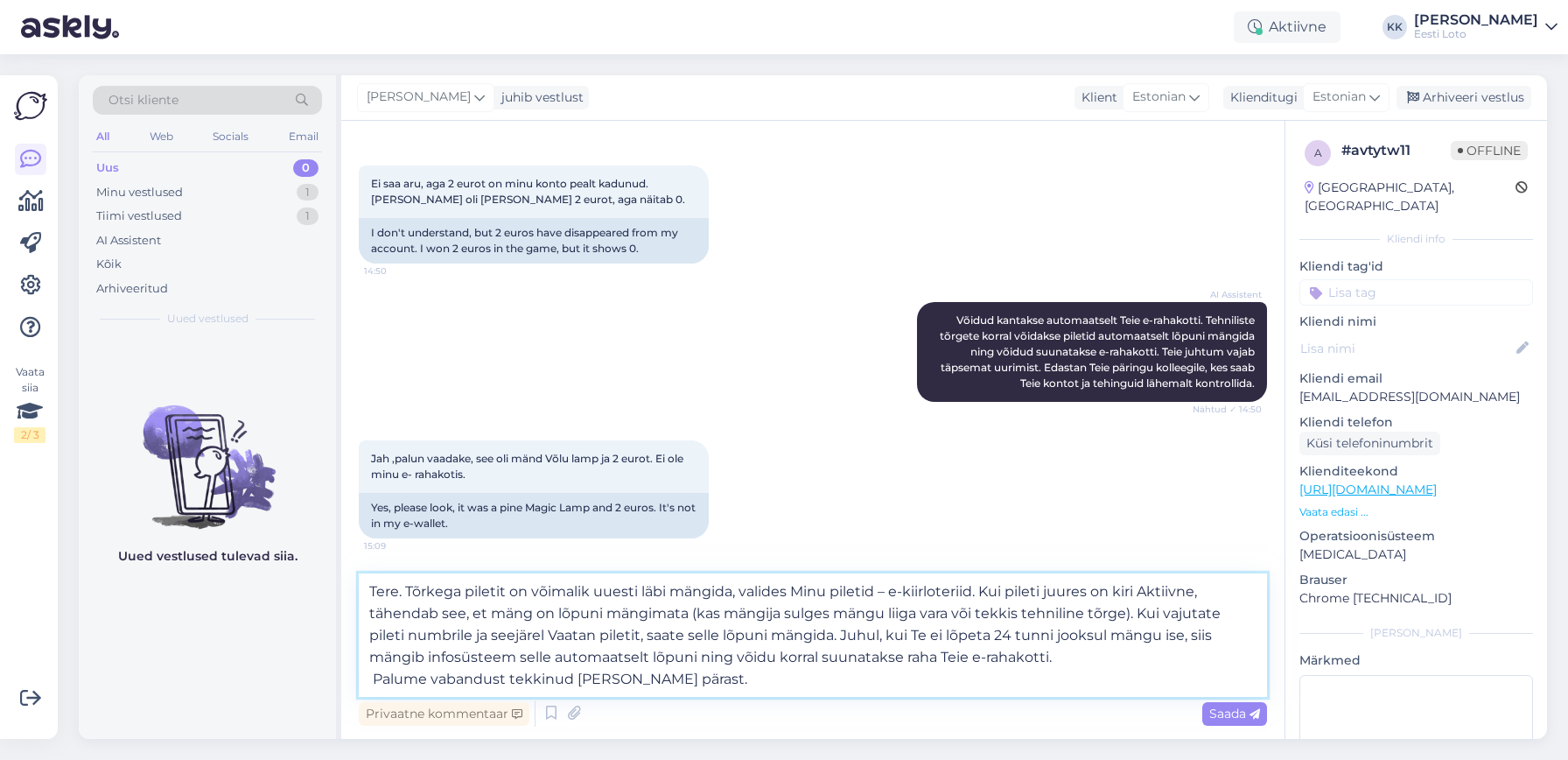
scroll to position [728, 0]
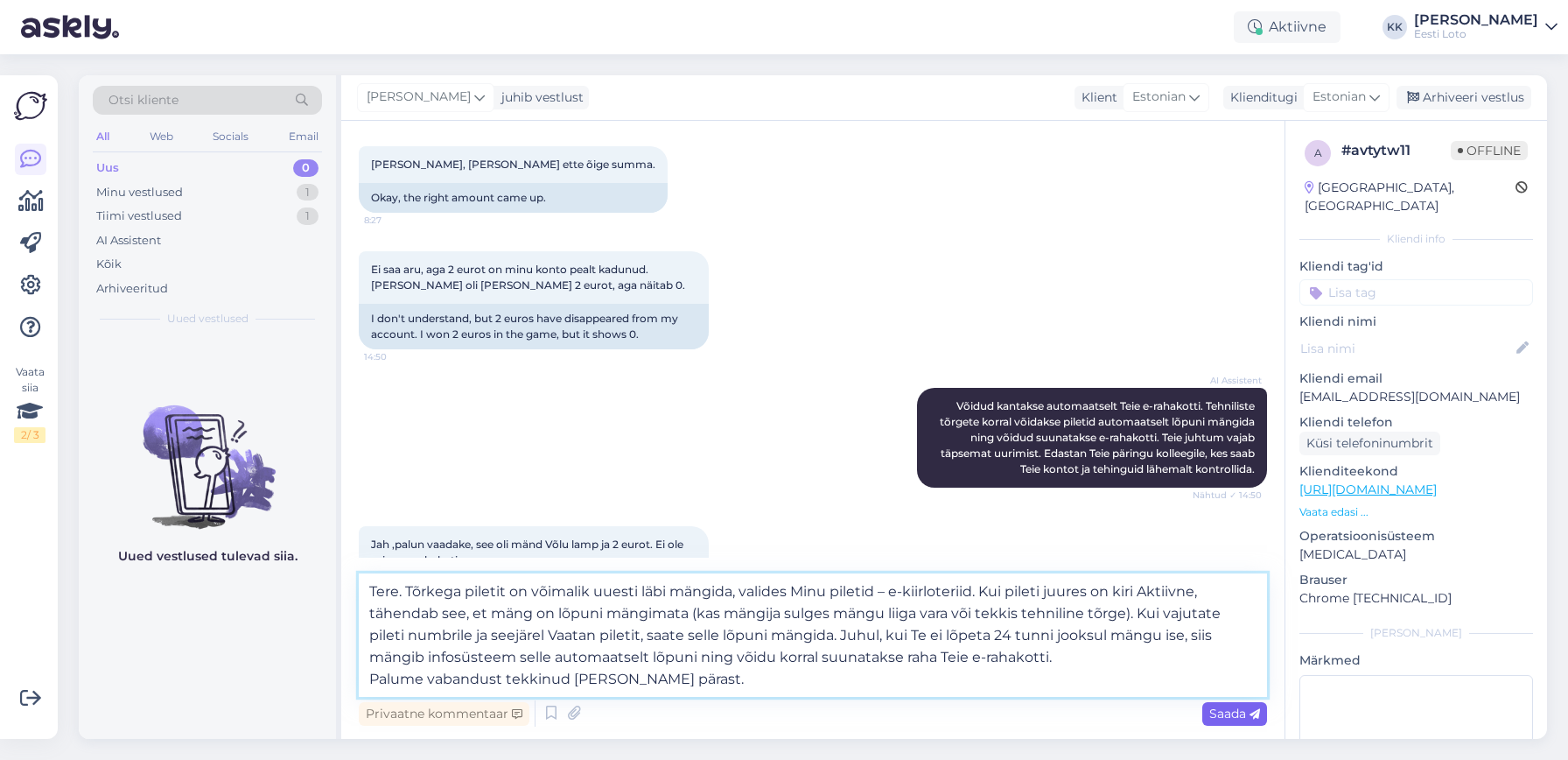
type textarea "Tere. Tõrkega piletit on võimalik uuesti läbi mängida, valides Minu piletid – e…"
click at [1229, 710] on span "Saada" at bounding box center [1235, 713] width 50 height 16
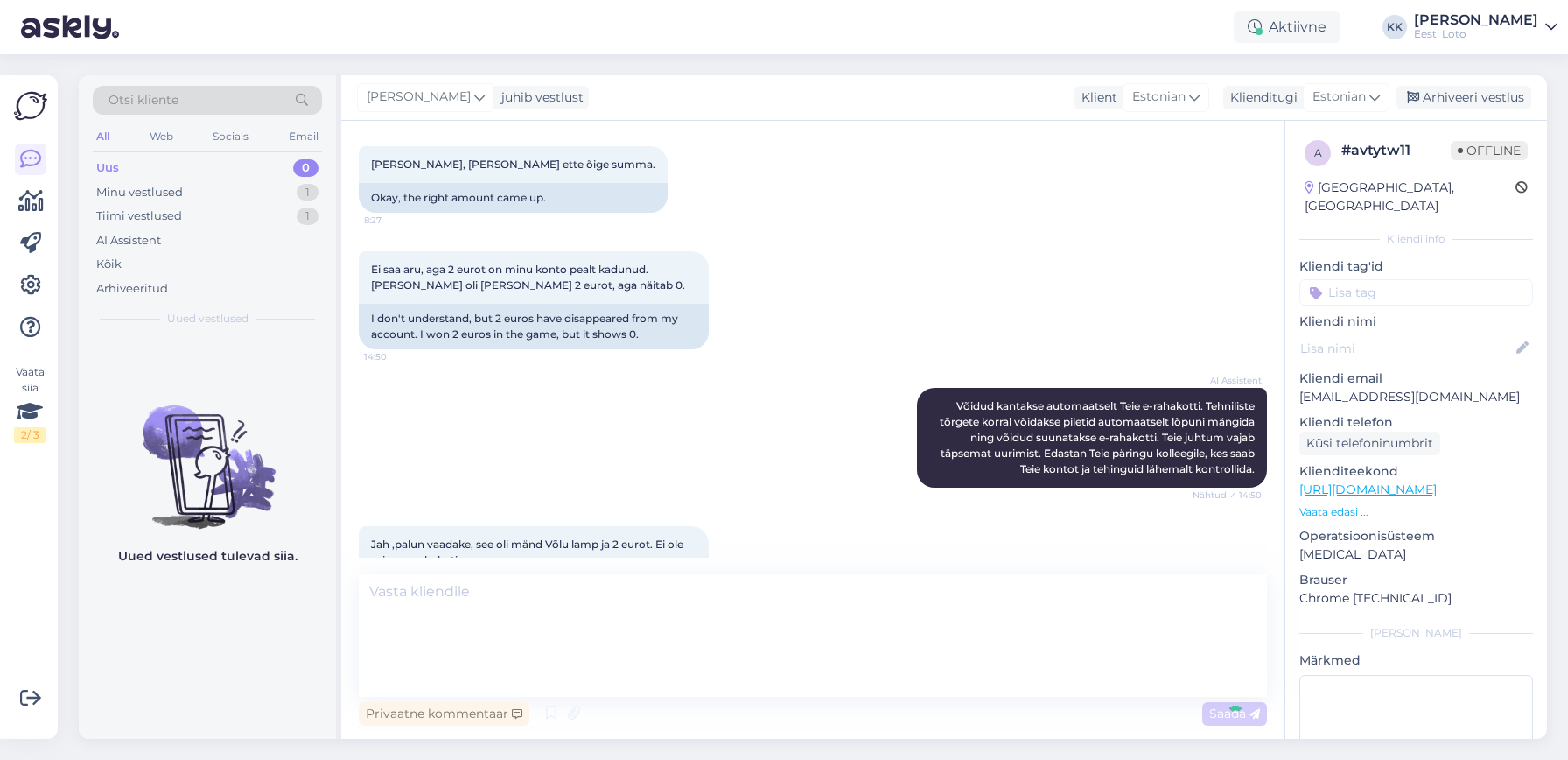
scroll to position [929, 0]
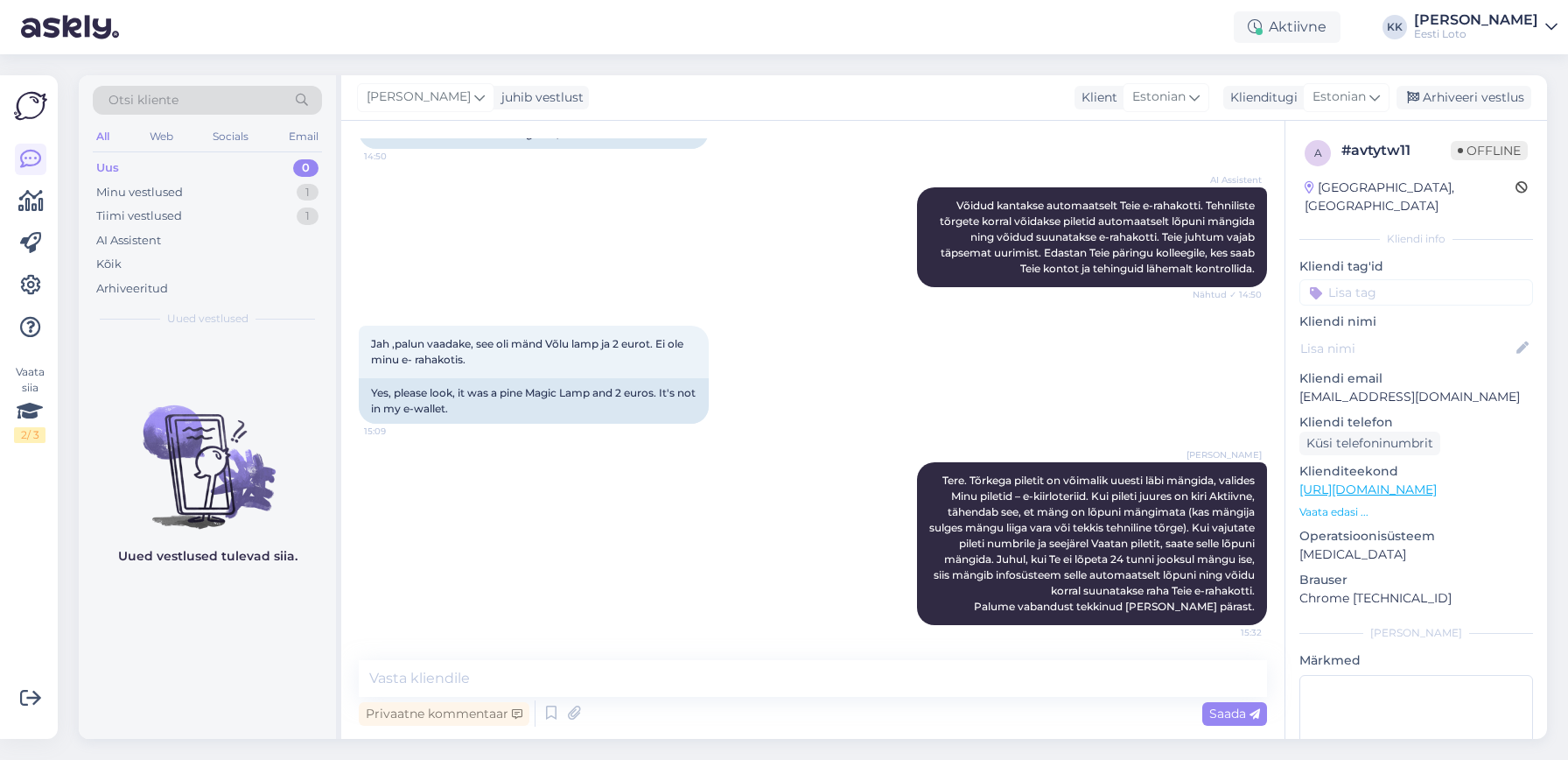
click at [1429, 280] on input at bounding box center [1417, 292] width 234 height 26
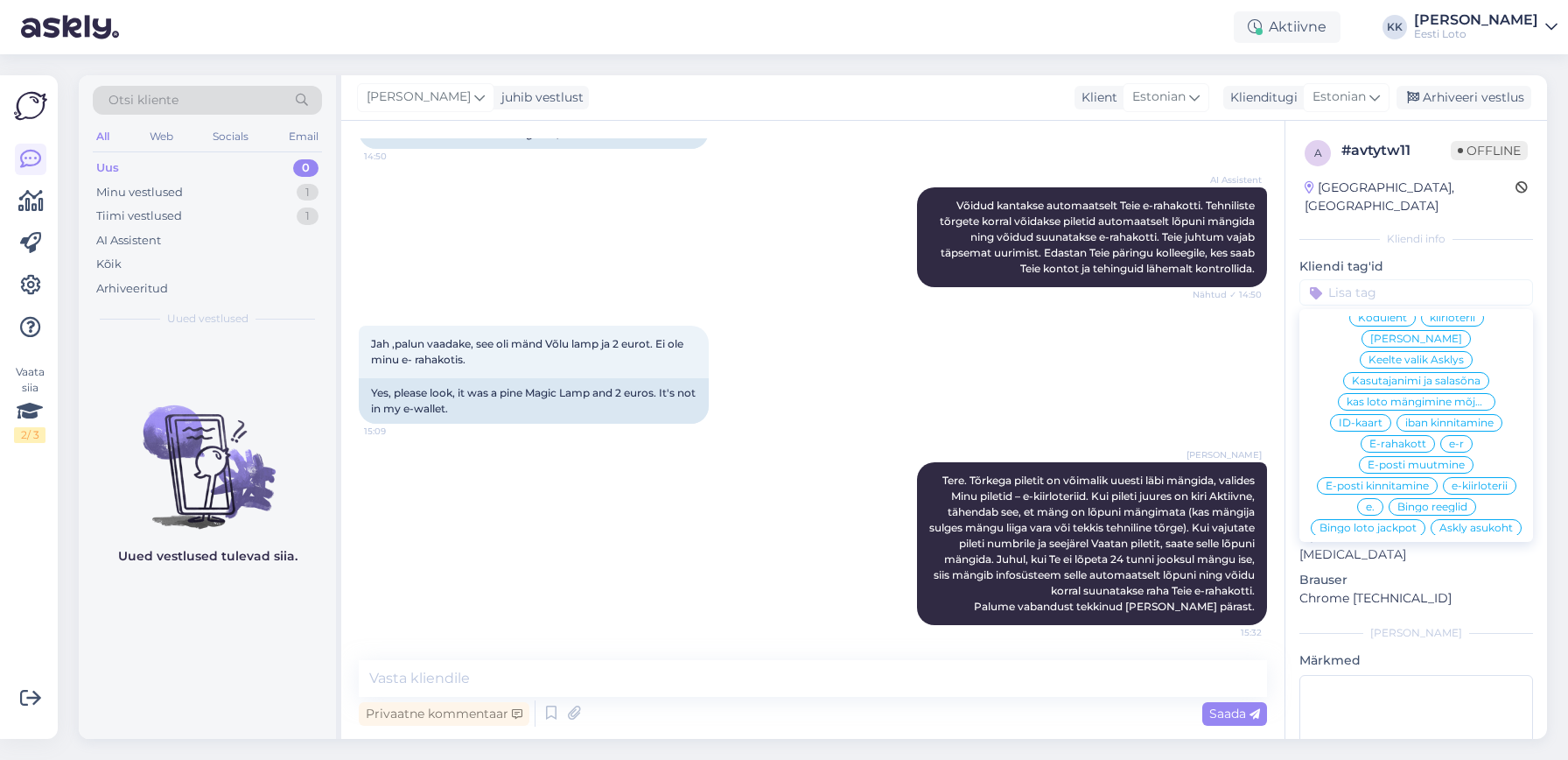
scroll to position [443, 0]
click at [1477, 480] on span "e-kiirloterii" at bounding box center [1481, 485] width 56 height 11
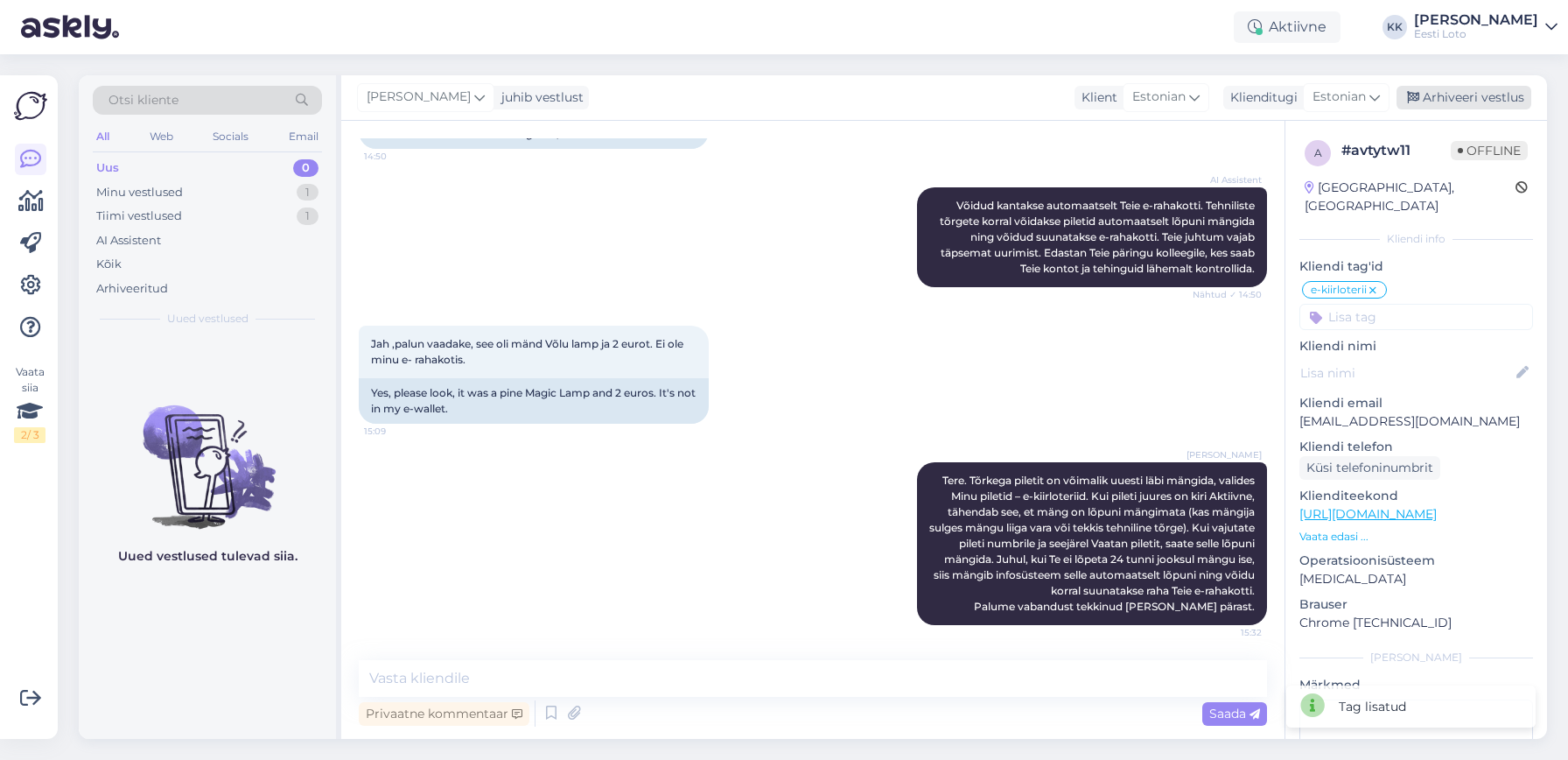
click at [1468, 97] on div "Arhiveeri vestlus" at bounding box center [1464, 97] width 135 height 23
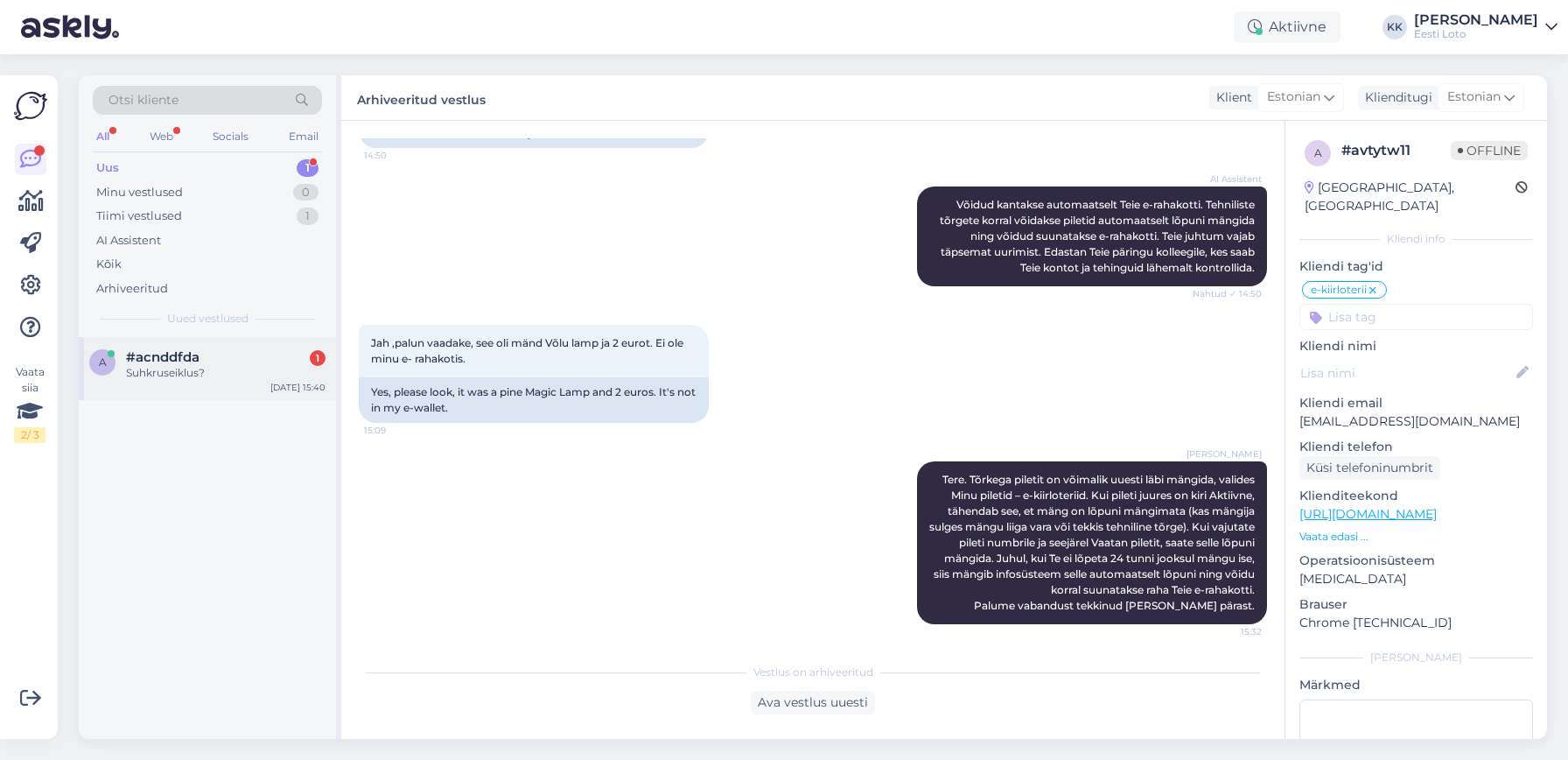
click at [194, 358] on span "#acnddfda" at bounding box center [163, 357] width 74 height 16
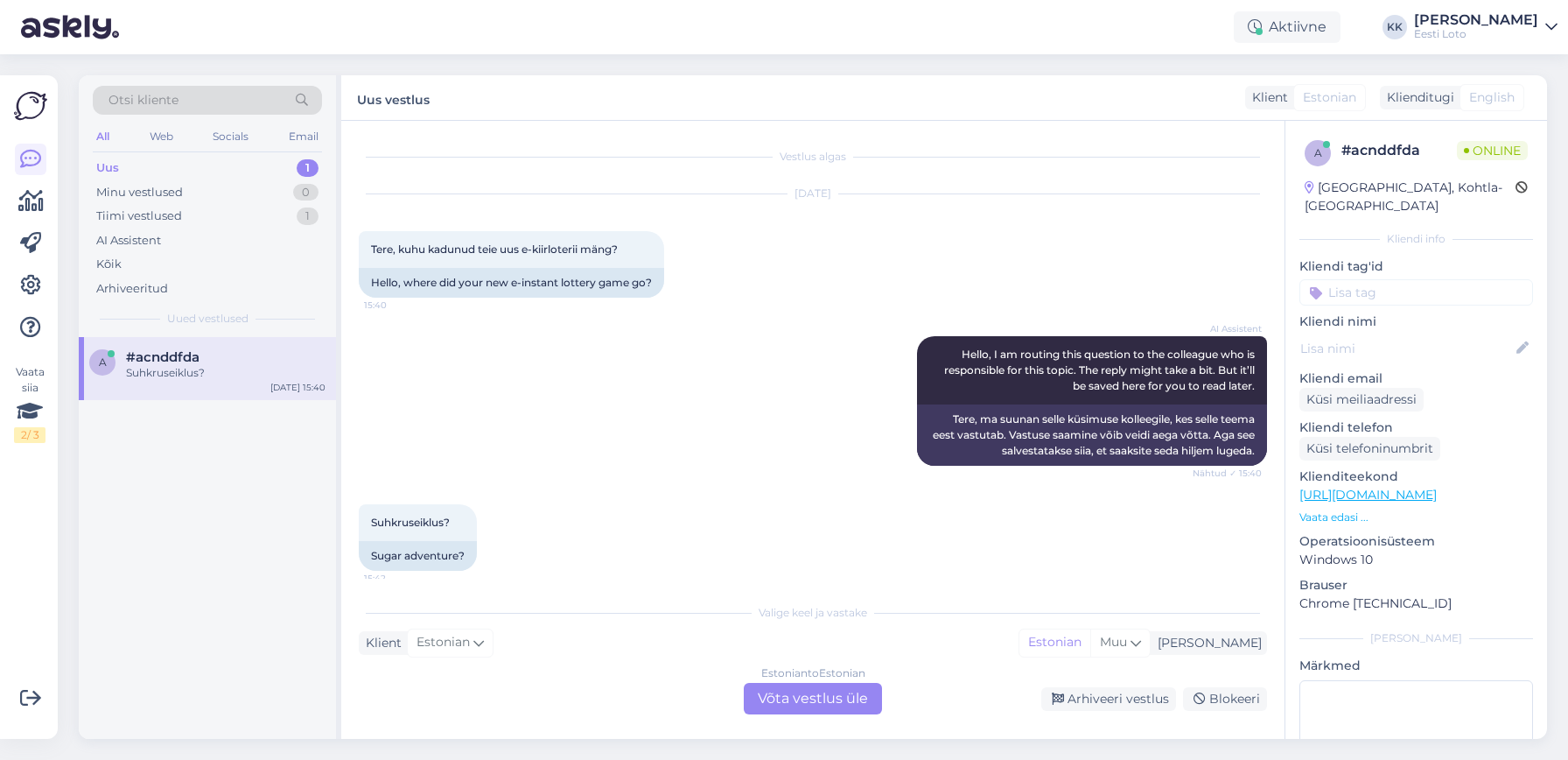
scroll to position [13, 0]
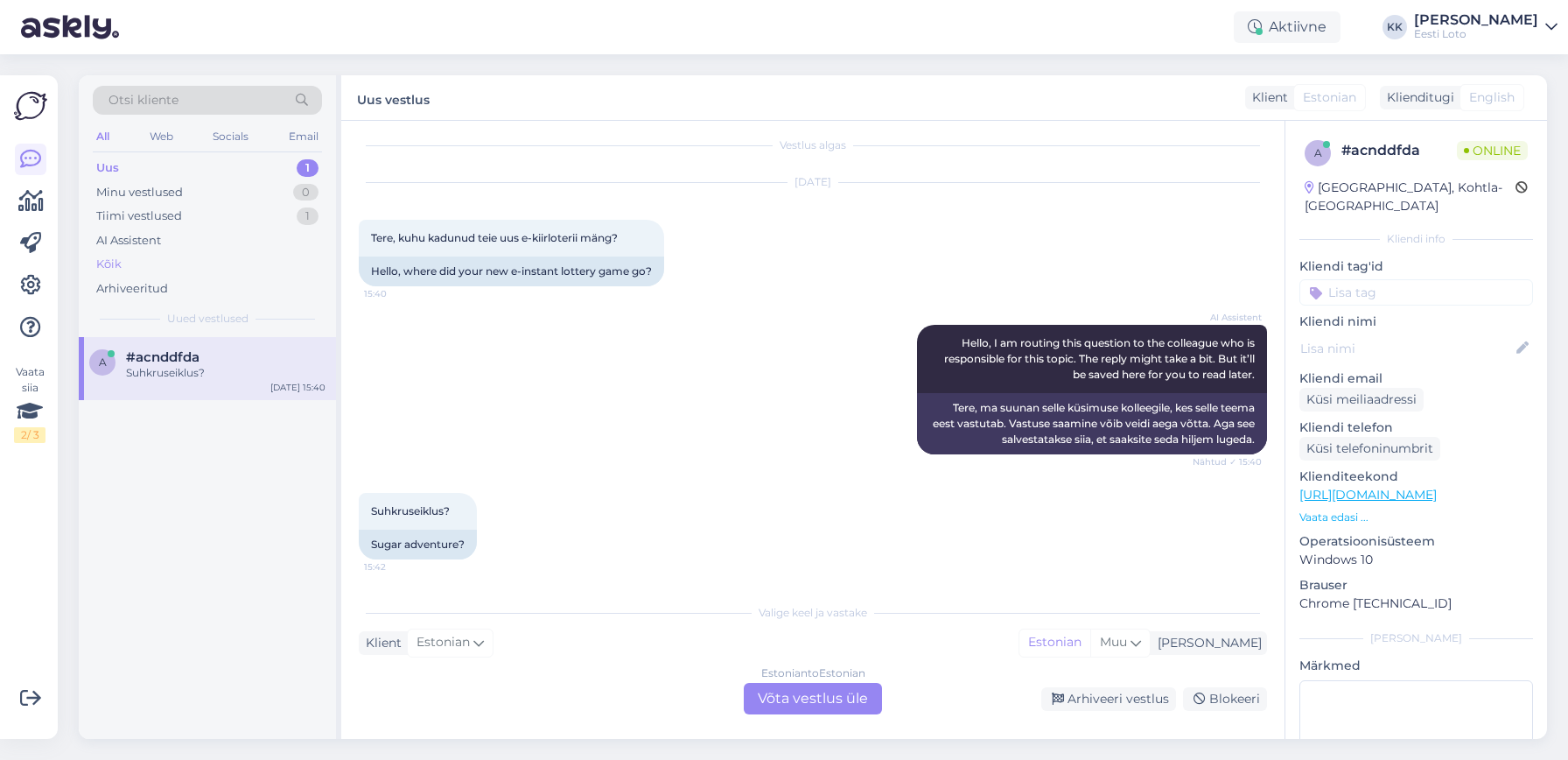
click at [172, 266] on div "Kõik" at bounding box center [208, 264] width 229 height 24
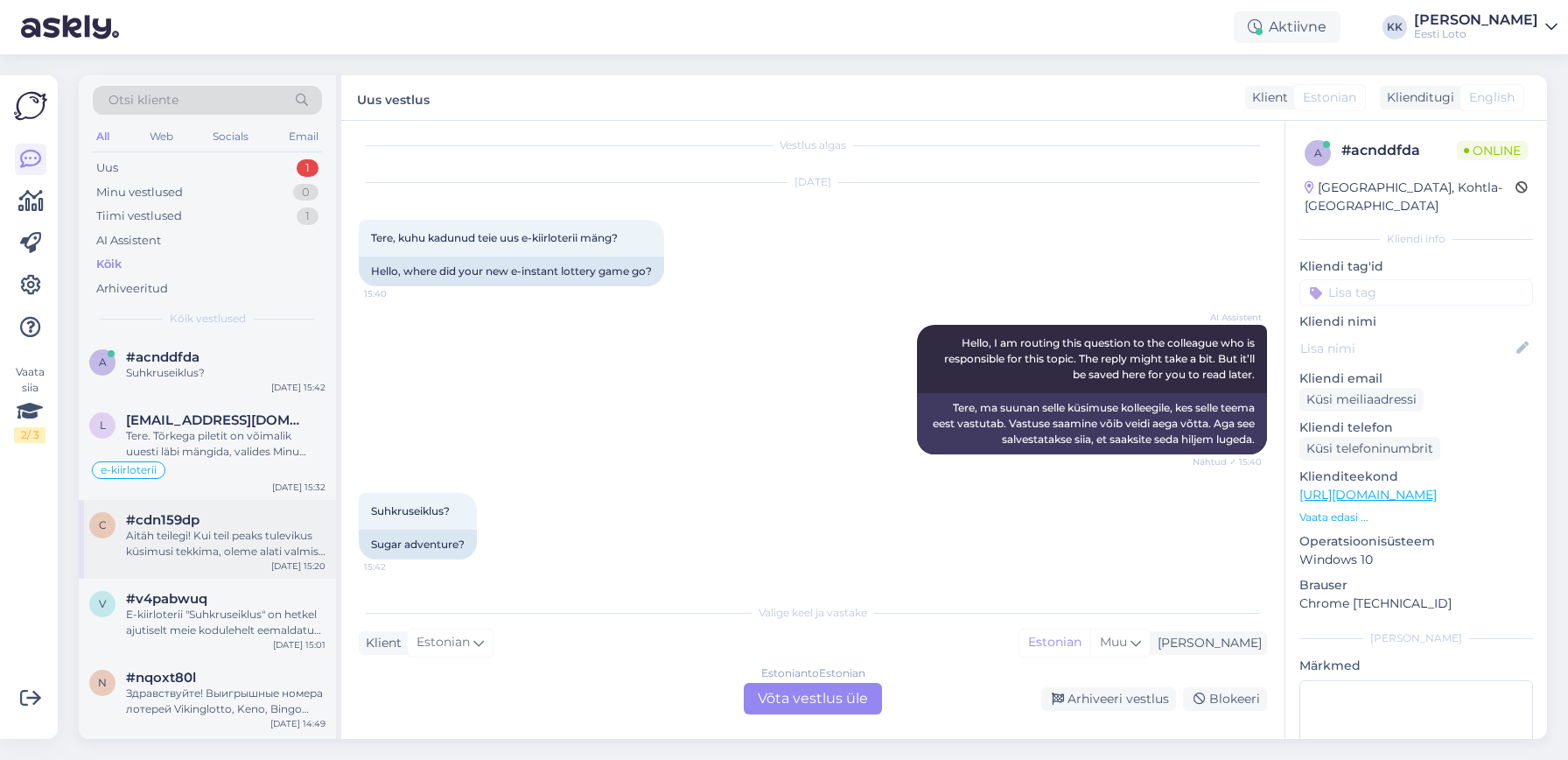
click at [203, 548] on div "Aitäh teilegi! Kui teil peaks tulevikus küsimusi tekkima, oleme alati valmis ai…" at bounding box center [226, 544] width 200 height 31
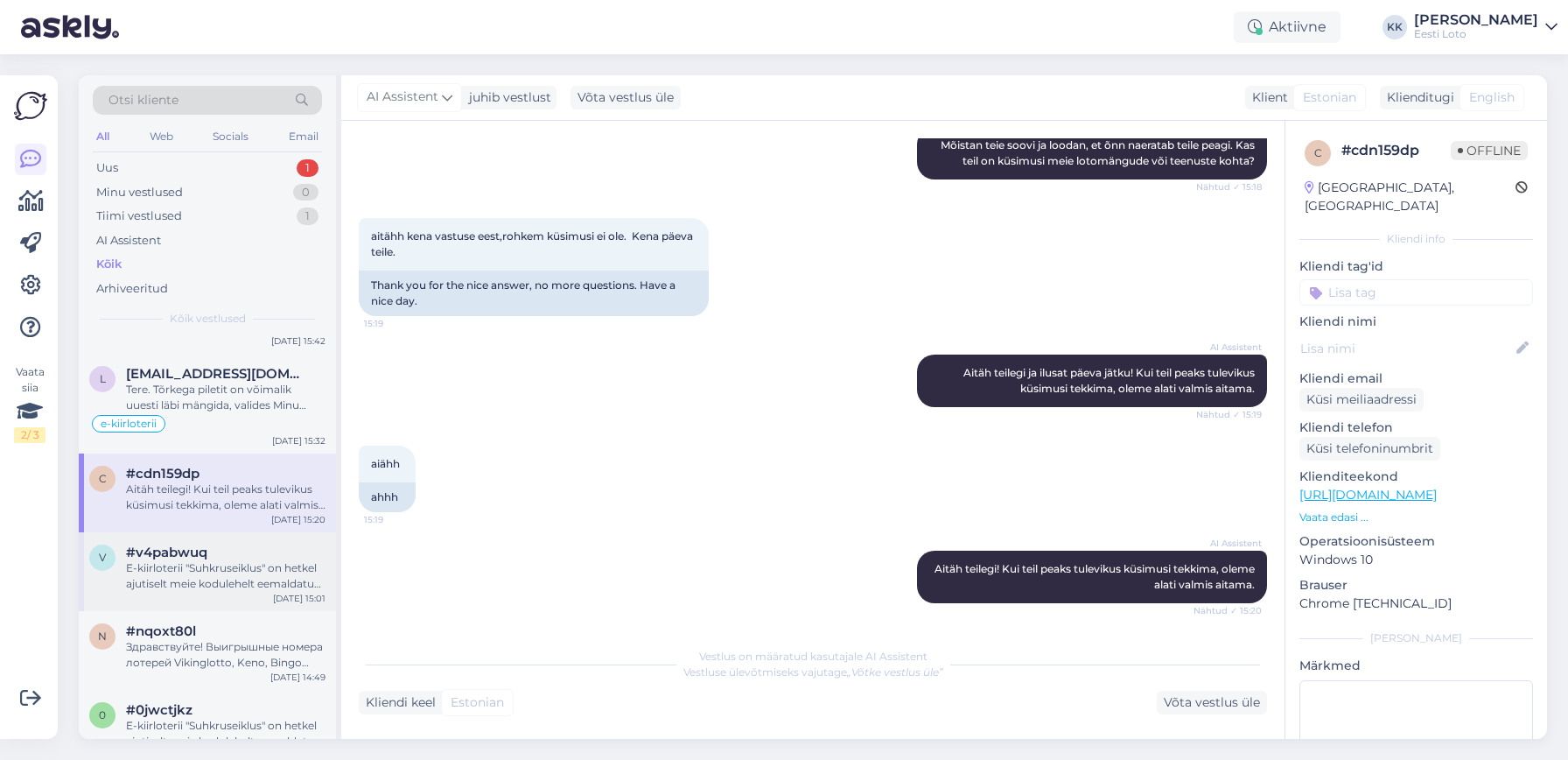
scroll to position [43, 0]
click at [215, 584] on div "E-kiirloterii "Suhkruseiklus" on hetkel ajutiselt meie kodulehelt eemaldatud. L…" at bounding box center [226, 579] width 200 height 31
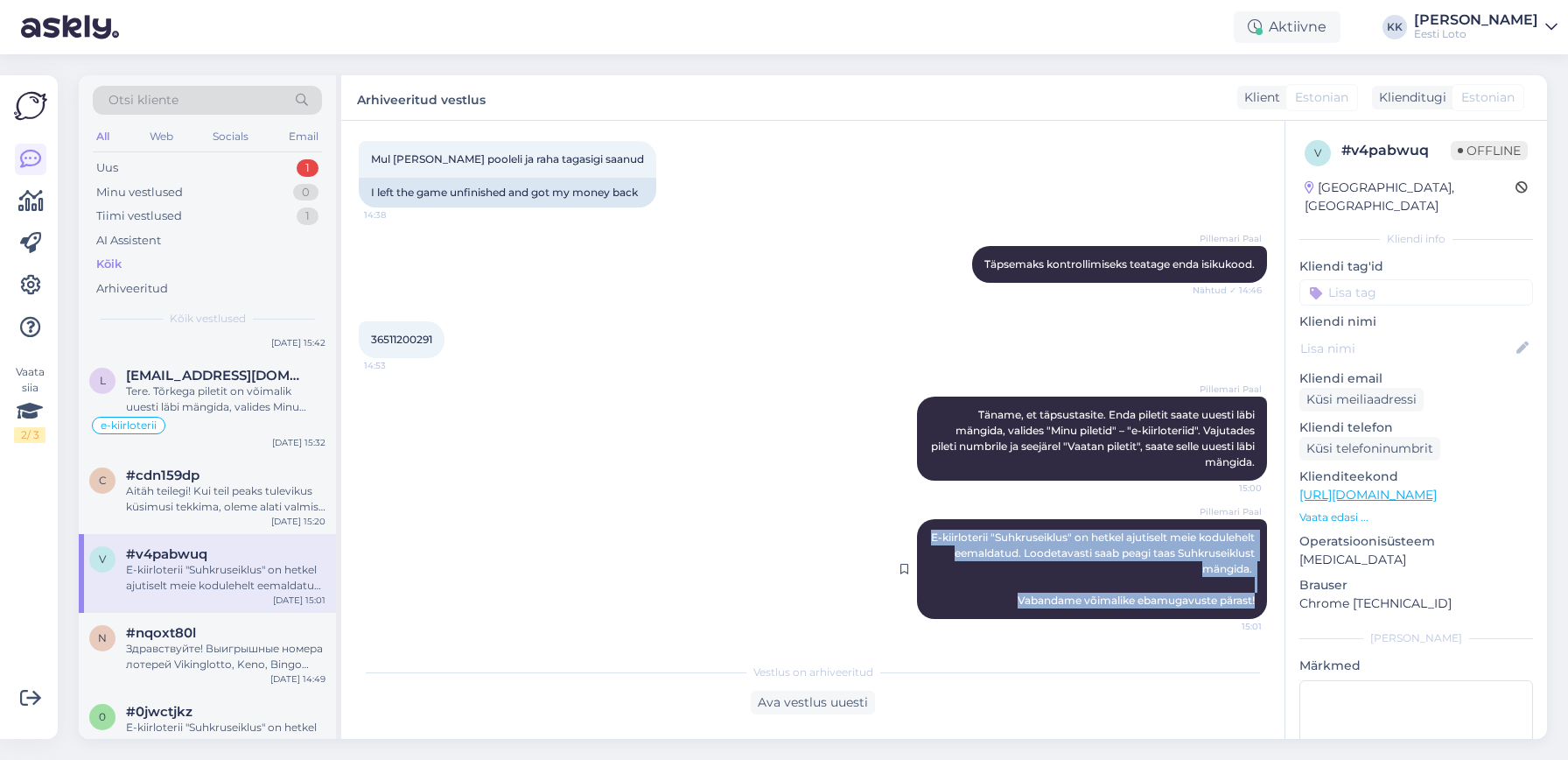
drag, startPoint x: 985, startPoint y: 536, endPoint x: 1256, endPoint y: 615, distance: 282.3
click at [1260, 617] on div "Pillemari Paal E-kiirloterii "Suhkruseiklus" on hetkel ajutiselt meie kodulehel…" at bounding box center [1092, 569] width 350 height 100
copy span "E-kiirloterii "Suhkruseiklus" on hetkel ajutiselt meie kodulehelt eemaldatud. L…"
click at [196, 165] on div "Uus 1" at bounding box center [208, 168] width 229 height 24
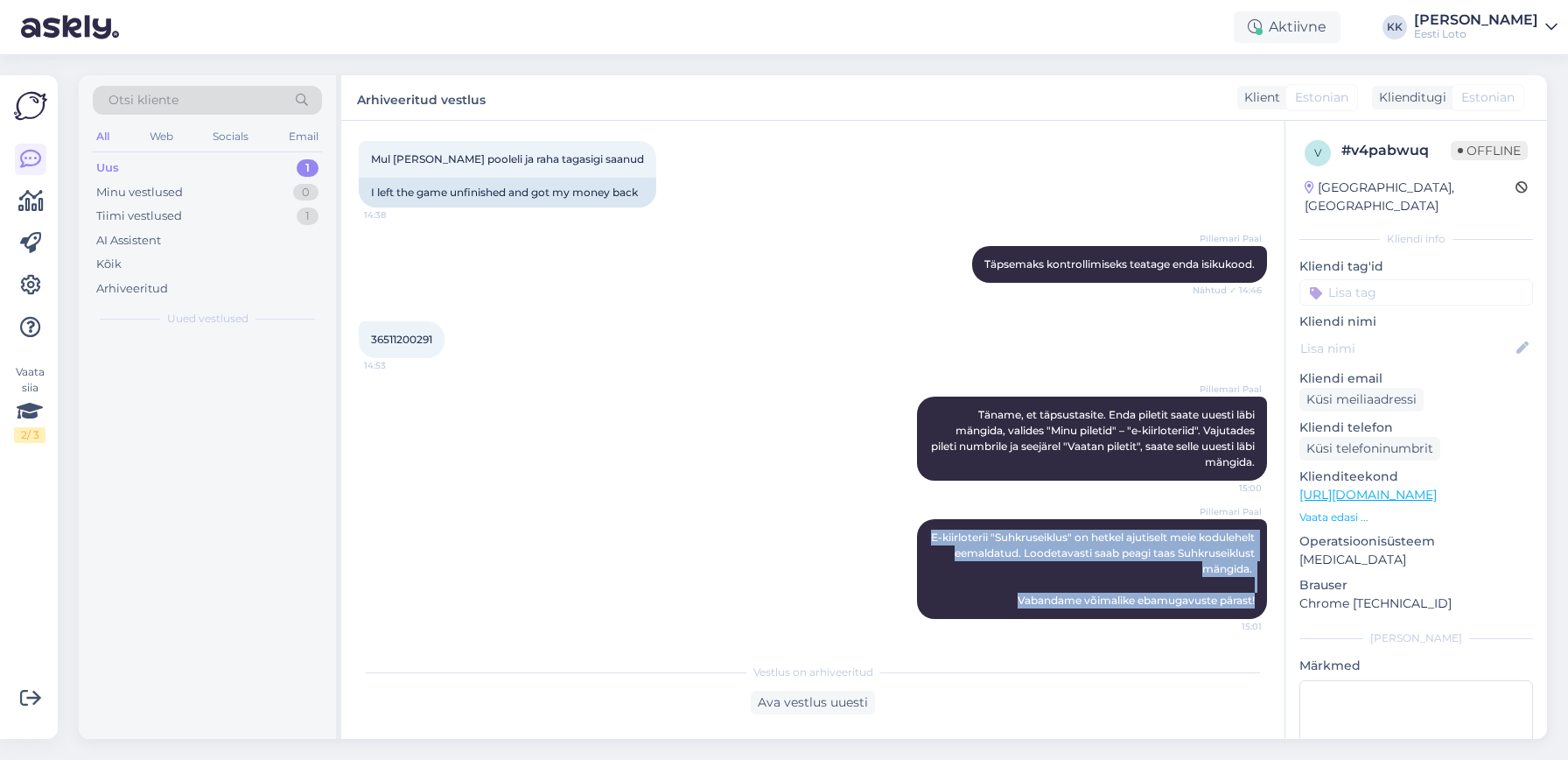
scroll to position [0, 0]
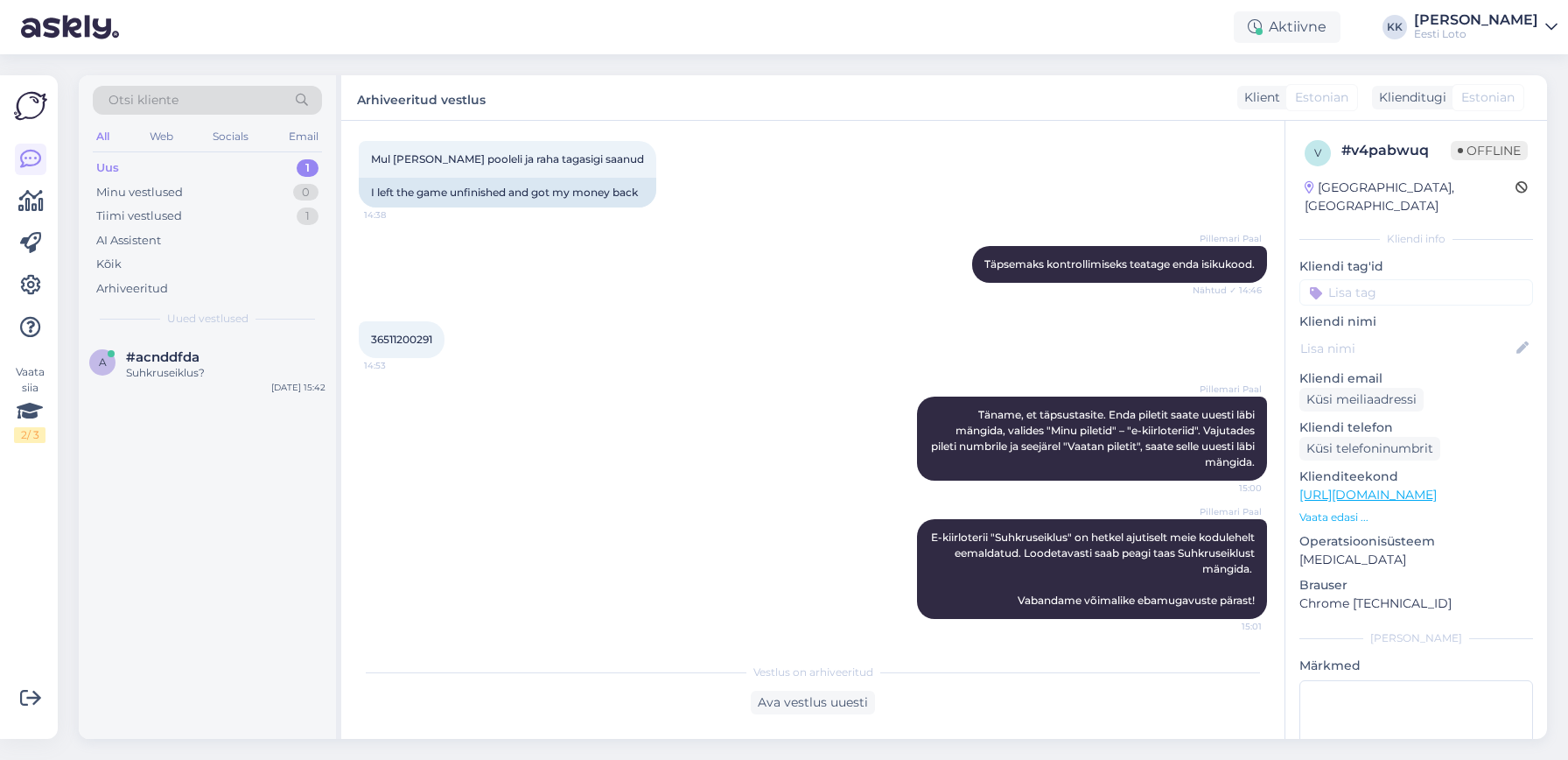
click at [800, 538] on div "Pillemari Paal E-kiirloterii "Suhkruseiklus" on hetkel ajutiselt meie kodulehel…" at bounding box center [813, 569] width 908 height 139
click at [152, 164] on div "Uus 1" at bounding box center [208, 168] width 229 height 24
click at [183, 339] on div "a #acnddfda Suhkruseiklus? [DATE] 15:42" at bounding box center [207, 368] width 257 height 63
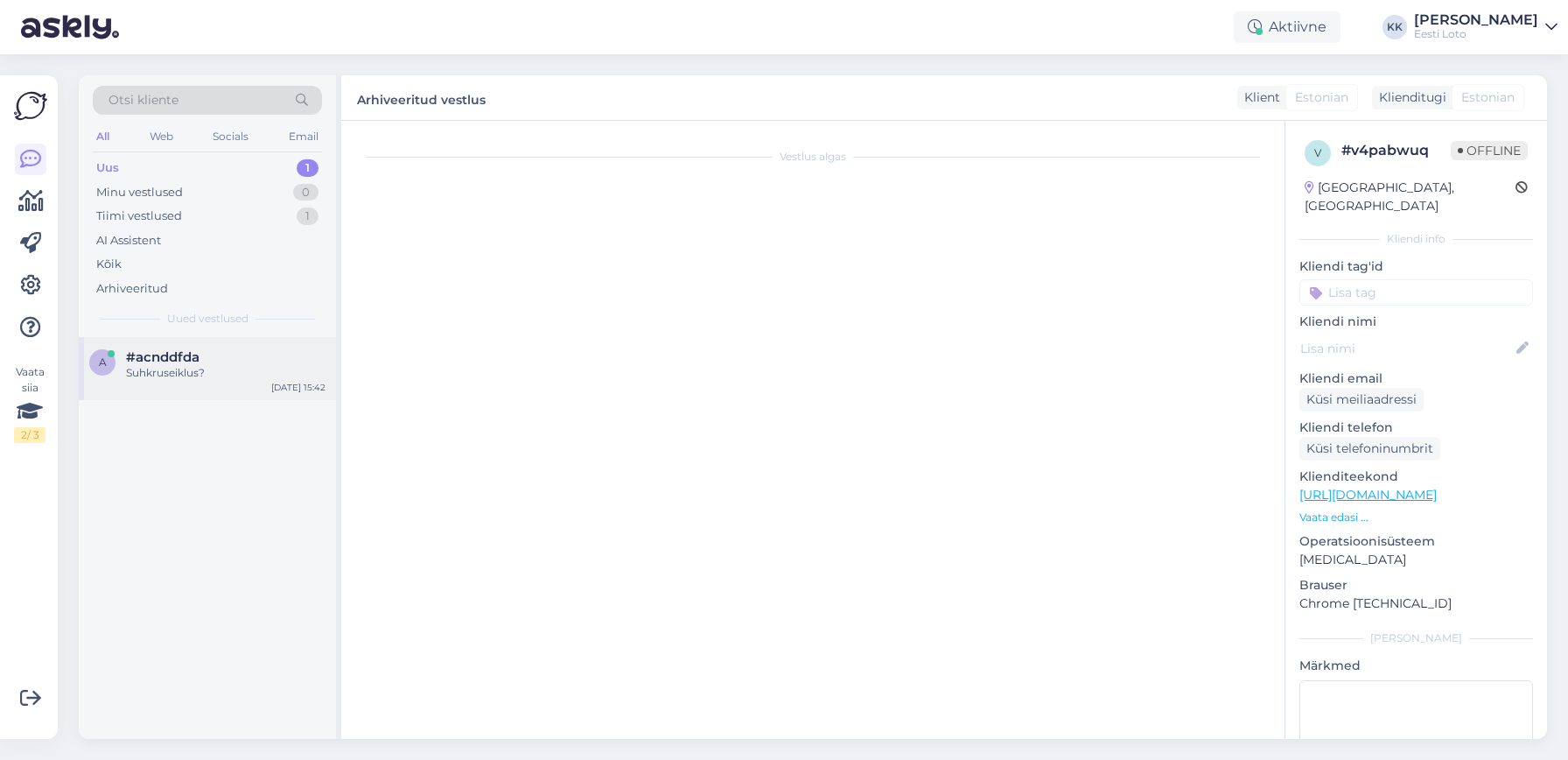
scroll to position [13, 0]
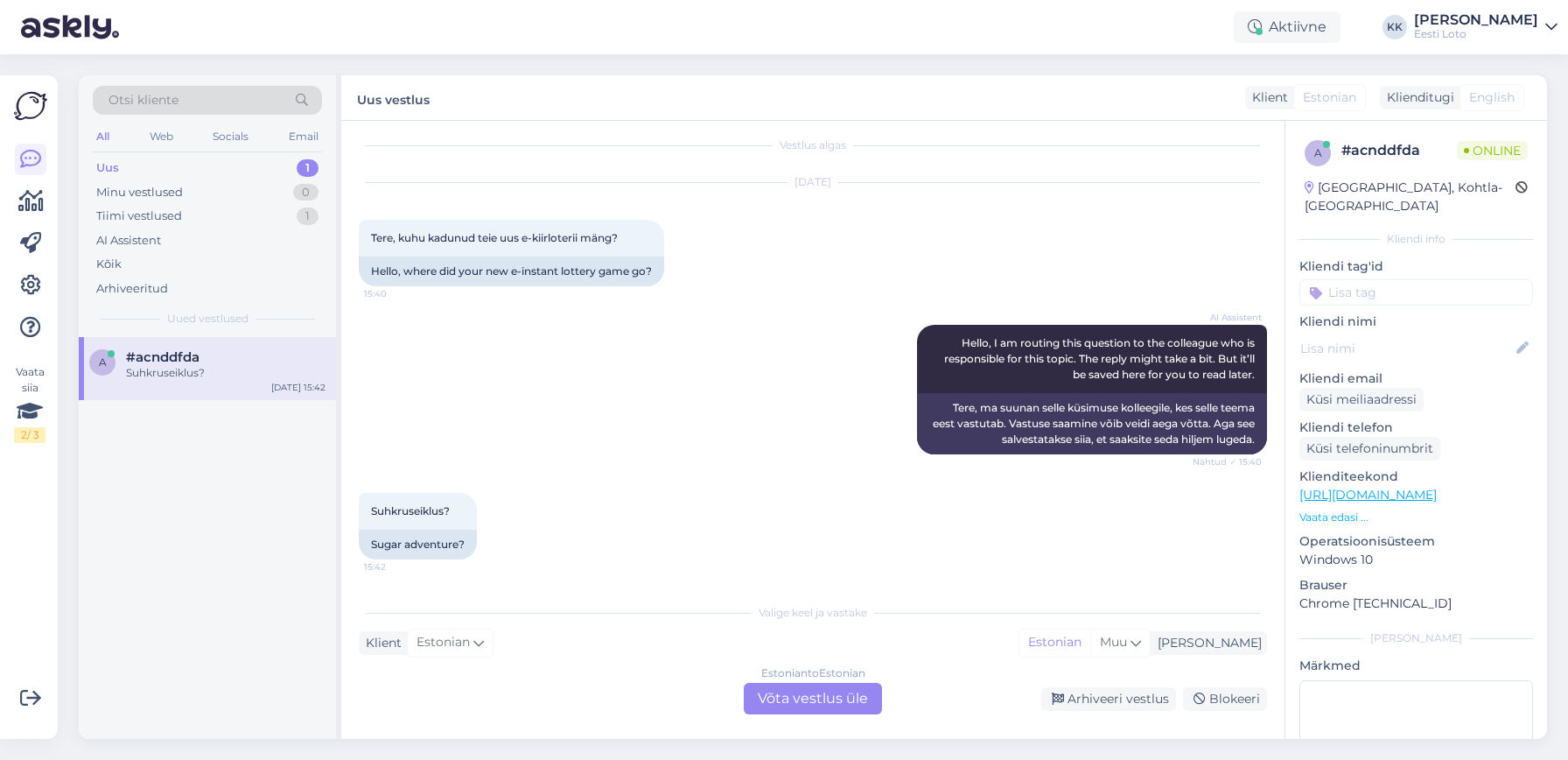
click at [793, 705] on div "Estonian to Estonian Võta vestlus üle" at bounding box center [813, 699] width 139 height 31
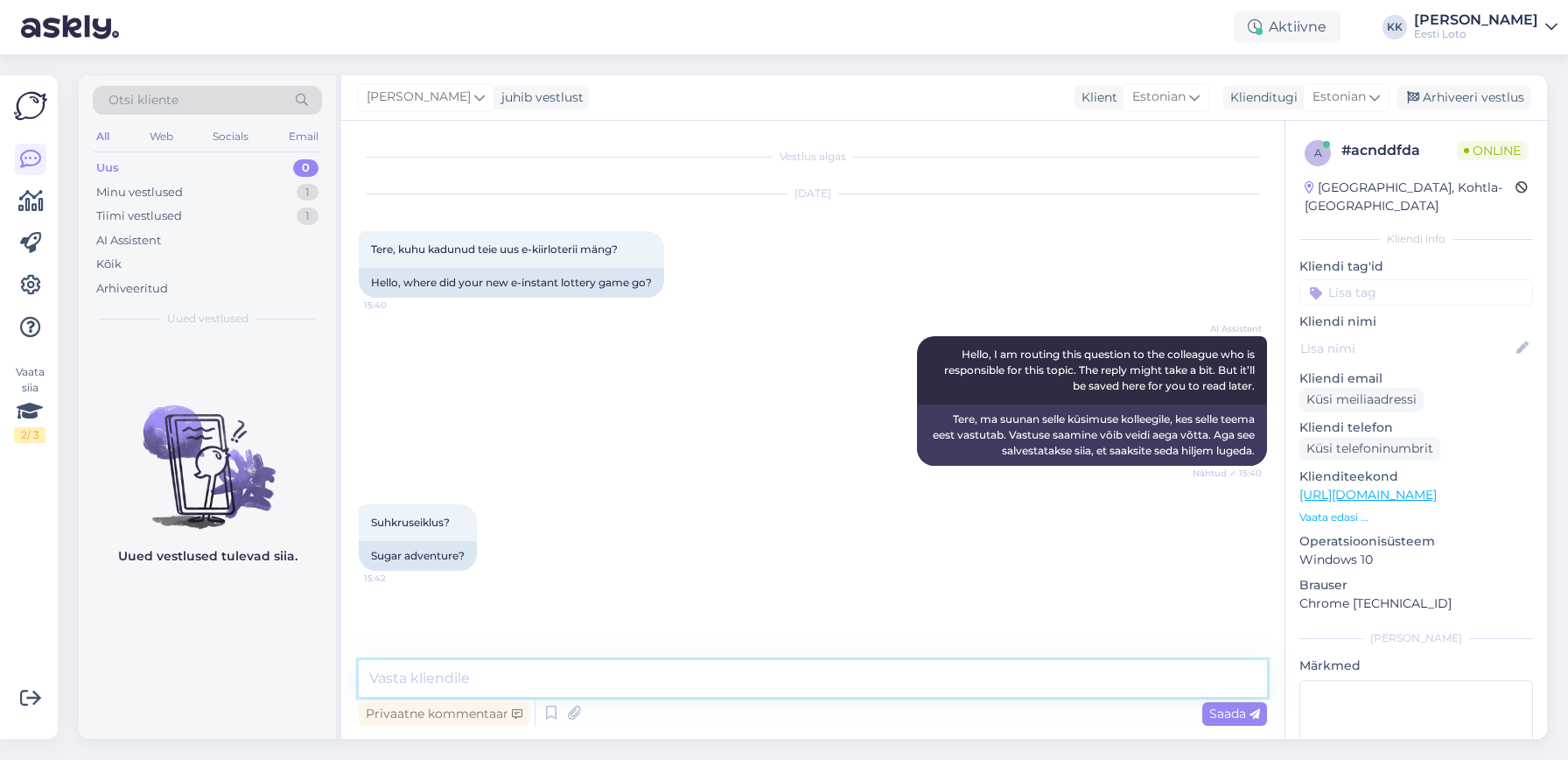
click at [544, 671] on textarea at bounding box center [813, 678] width 908 height 37
paste textarea "E-kiirloterii "Suhkruseiklus" on hetkel ajutiselt meie kodulehelt eemaldatud. L…"
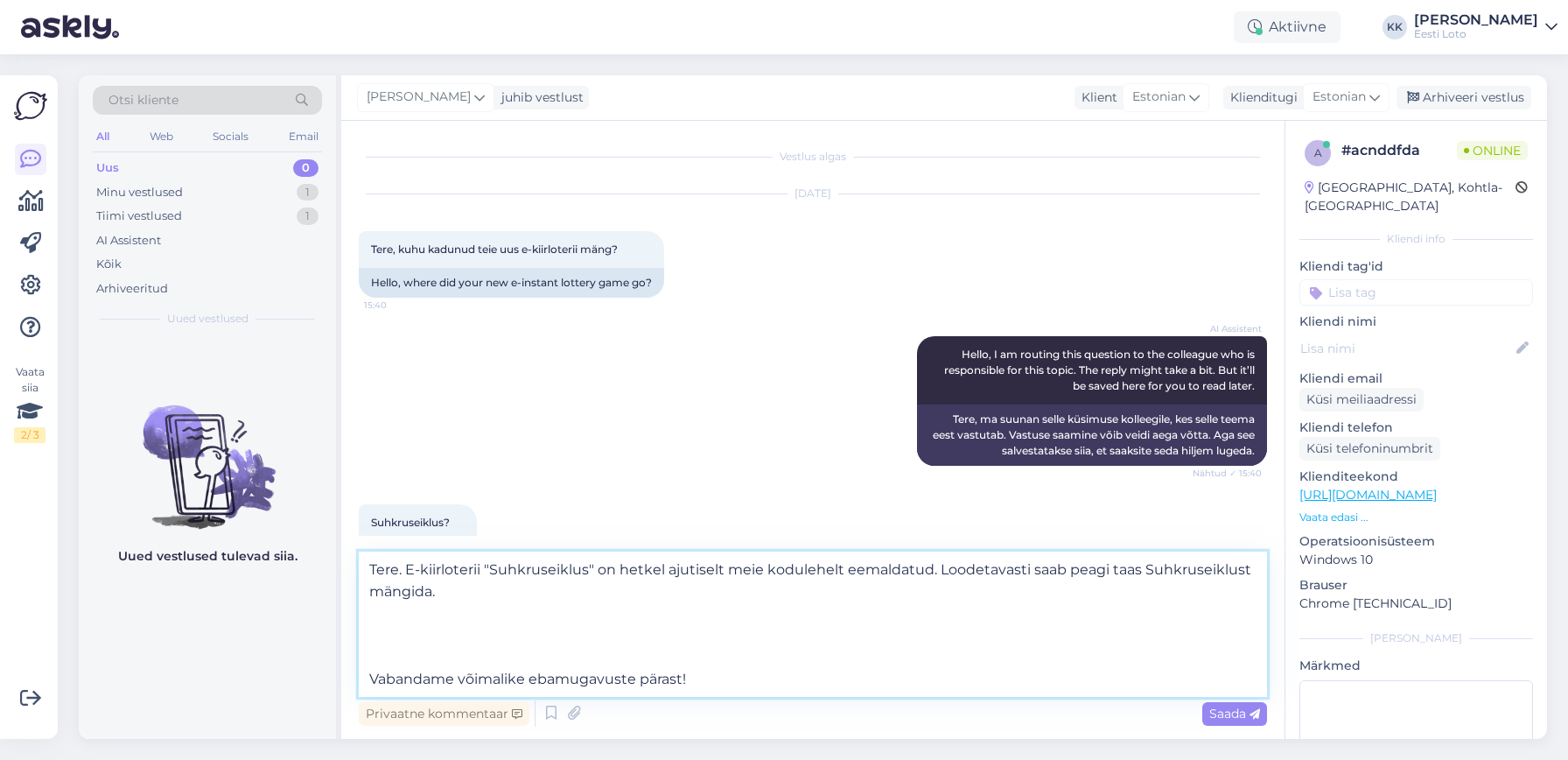
click at [368, 679] on textarea "Tere. E-kiirloterii "Suhkruseiklus" on hetkel ajutiselt meie kodulehelt eemalda…" at bounding box center [813, 624] width 908 height 146
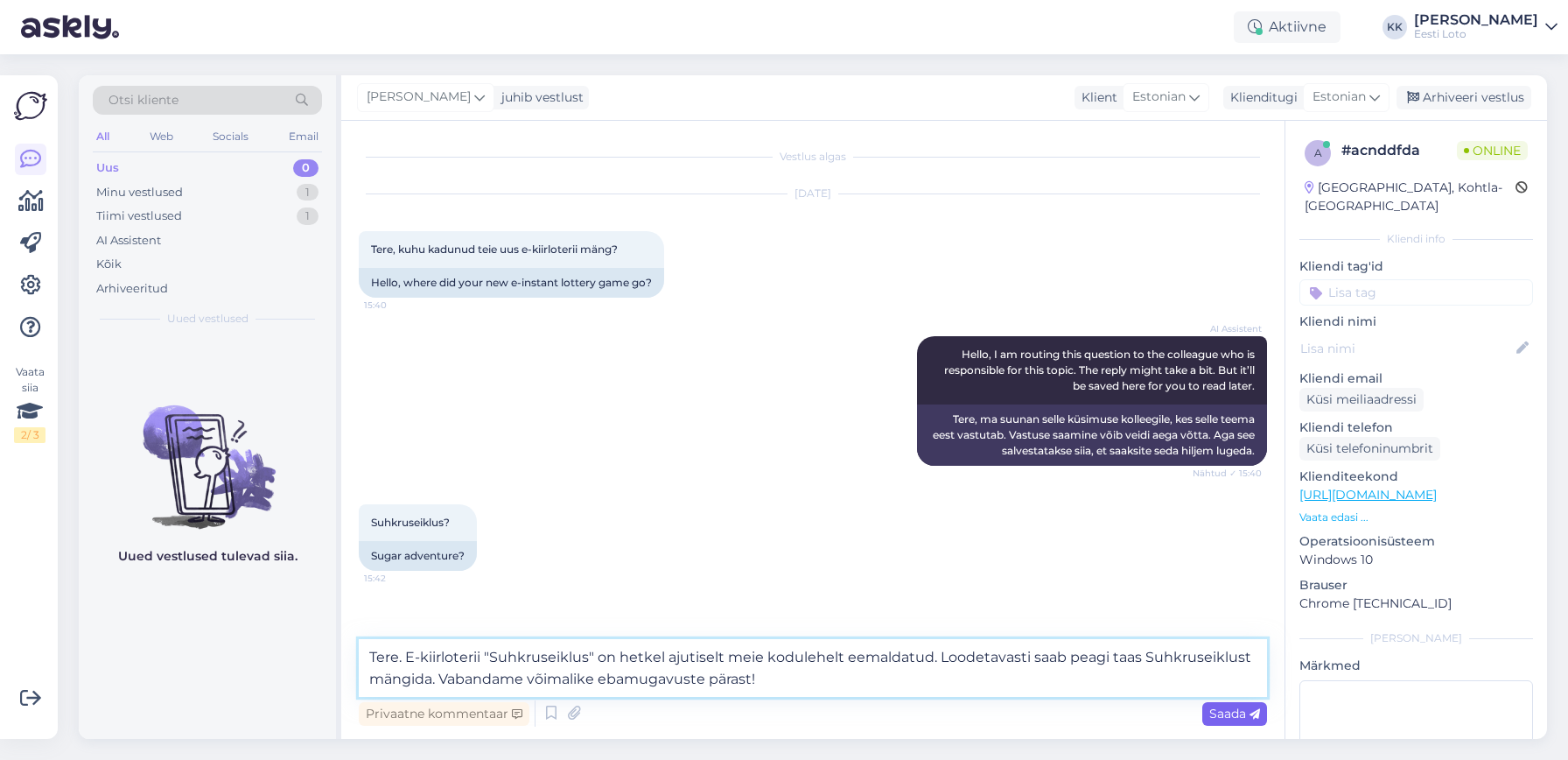
type textarea "Tere. E-kiirloterii "Suhkruseiklus" on hetkel ajutiselt meie kodulehelt eemalda…"
click at [1234, 710] on span "Saada" at bounding box center [1235, 713] width 50 height 16
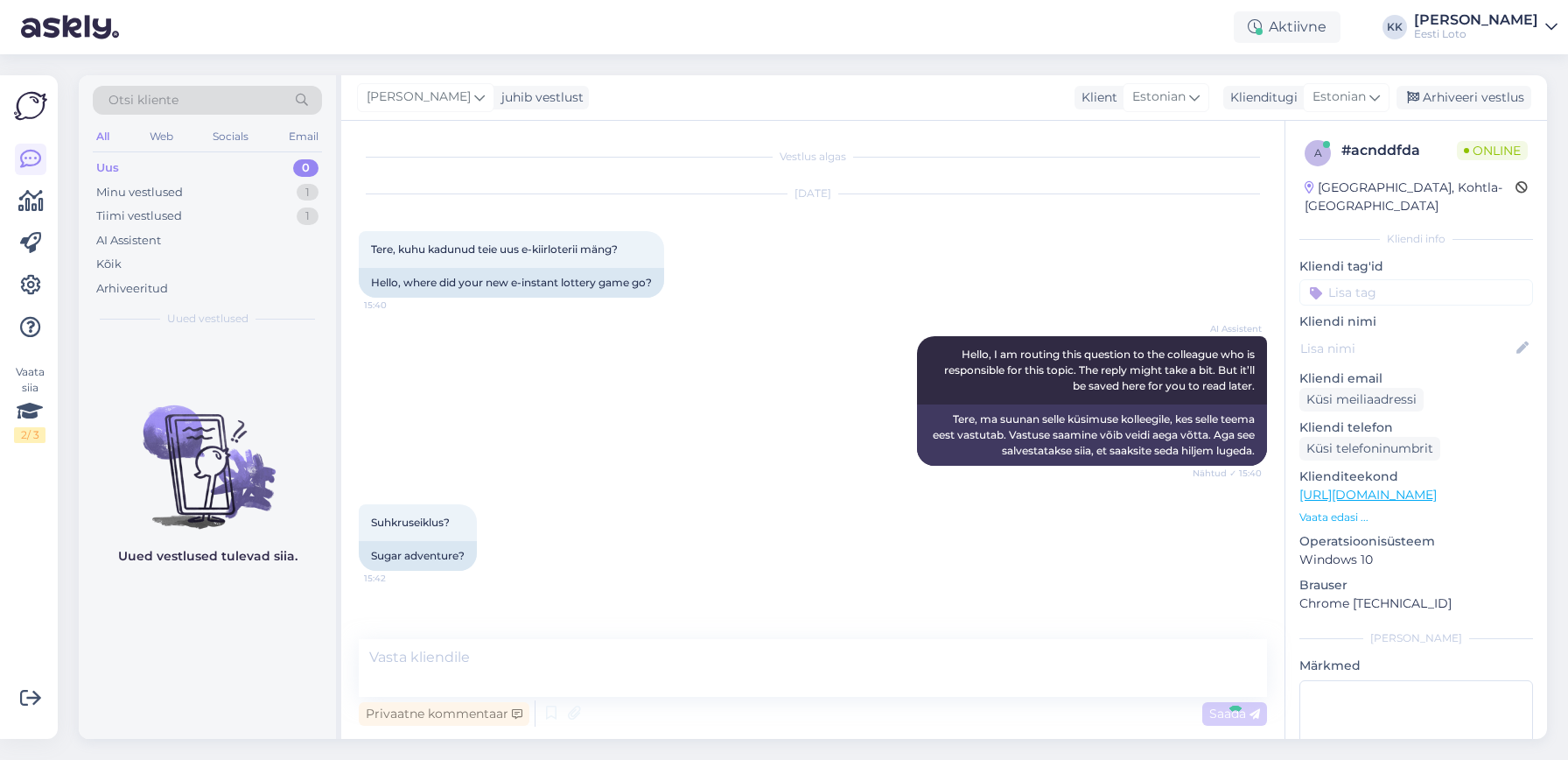
scroll to position [69, 0]
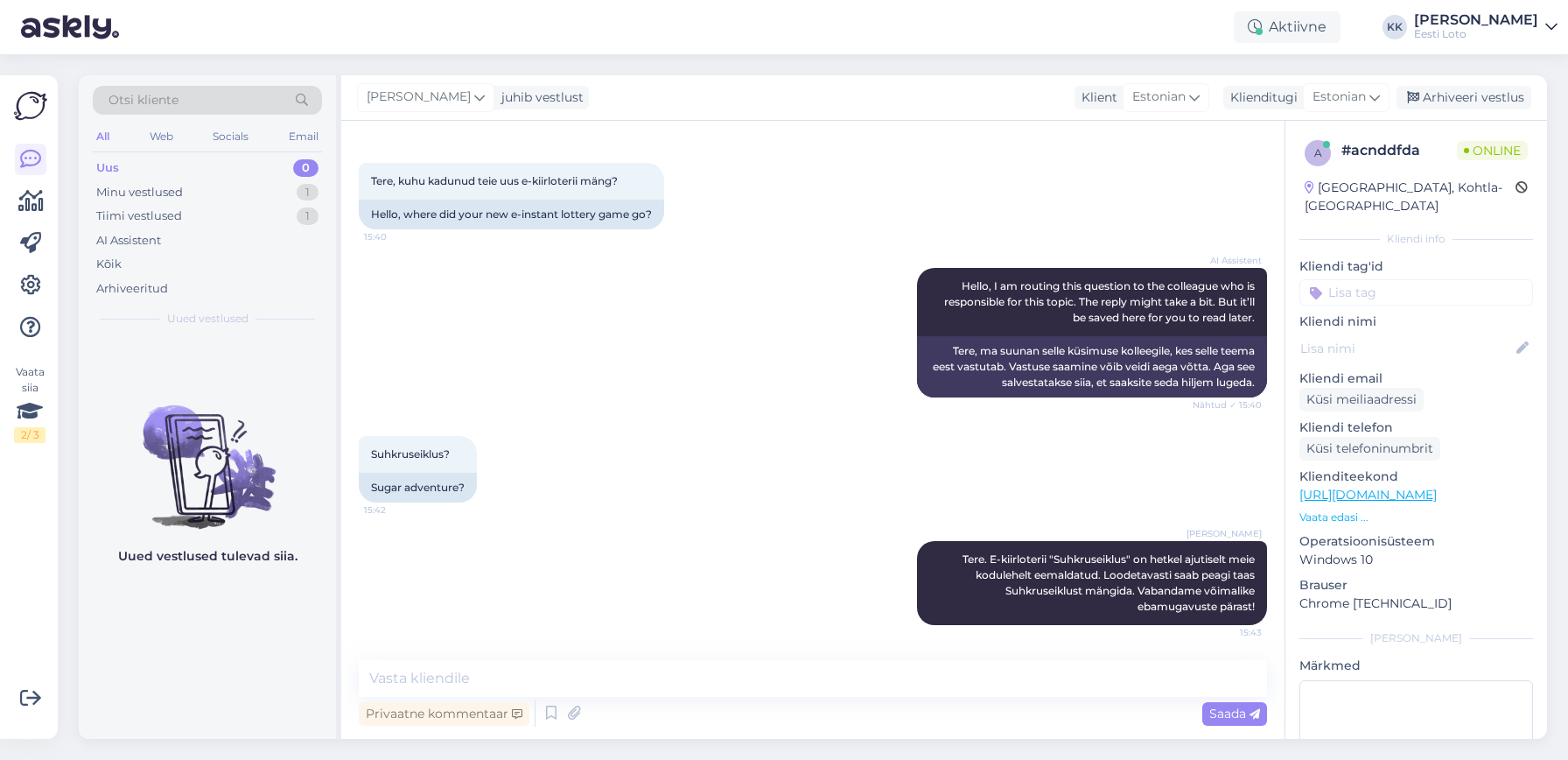
drag, startPoint x: 1391, startPoint y: 278, endPoint x: 1402, endPoint y: 297, distance: 22.0
click at [1391, 280] on input at bounding box center [1417, 292] width 234 height 26
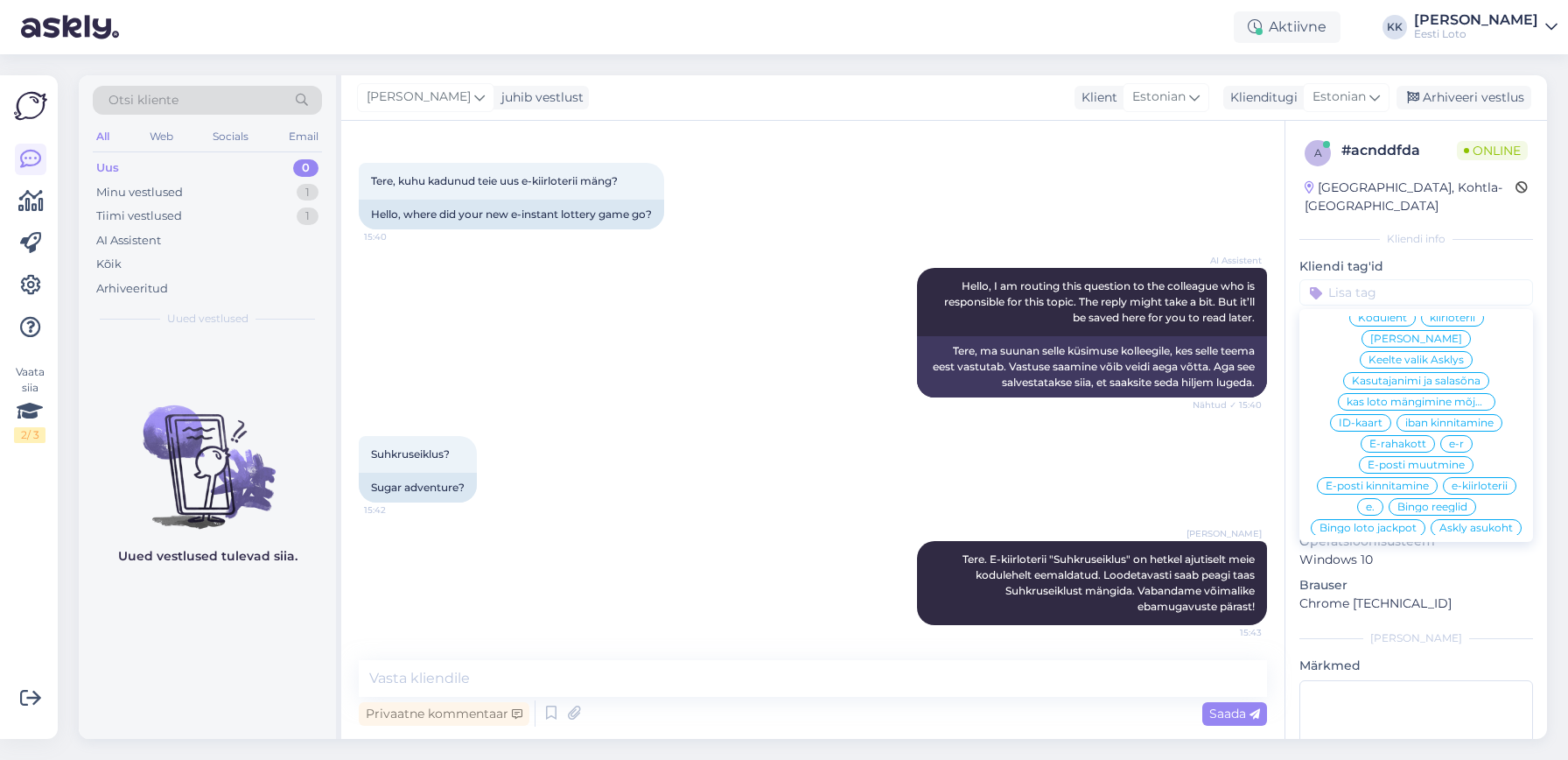
click at [1470, 480] on span "e-kiirloterii" at bounding box center [1481, 485] width 56 height 11
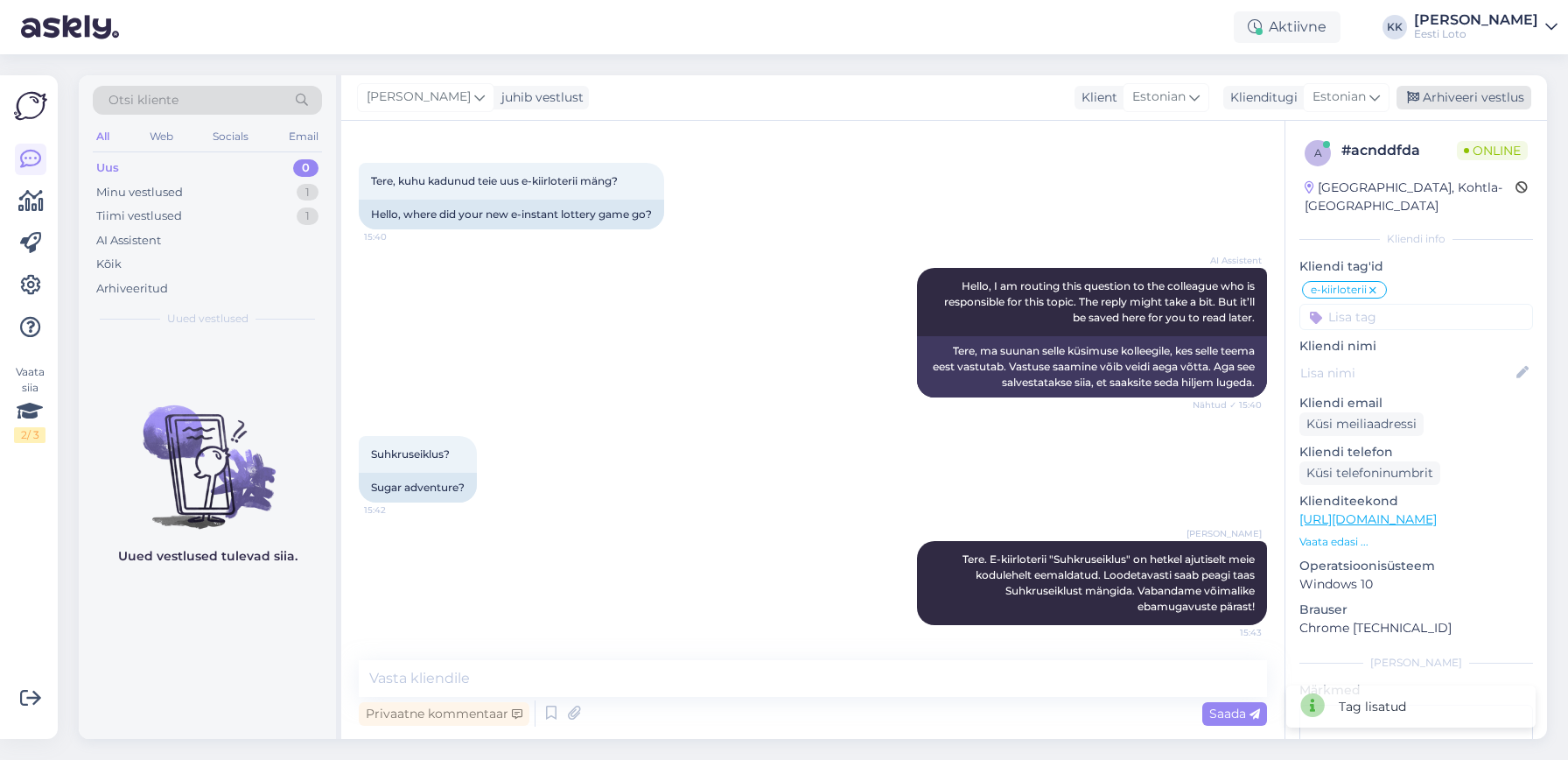
click at [1465, 97] on div "Arhiveeri vestlus" at bounding box center [1464, 97] width 135 height 23
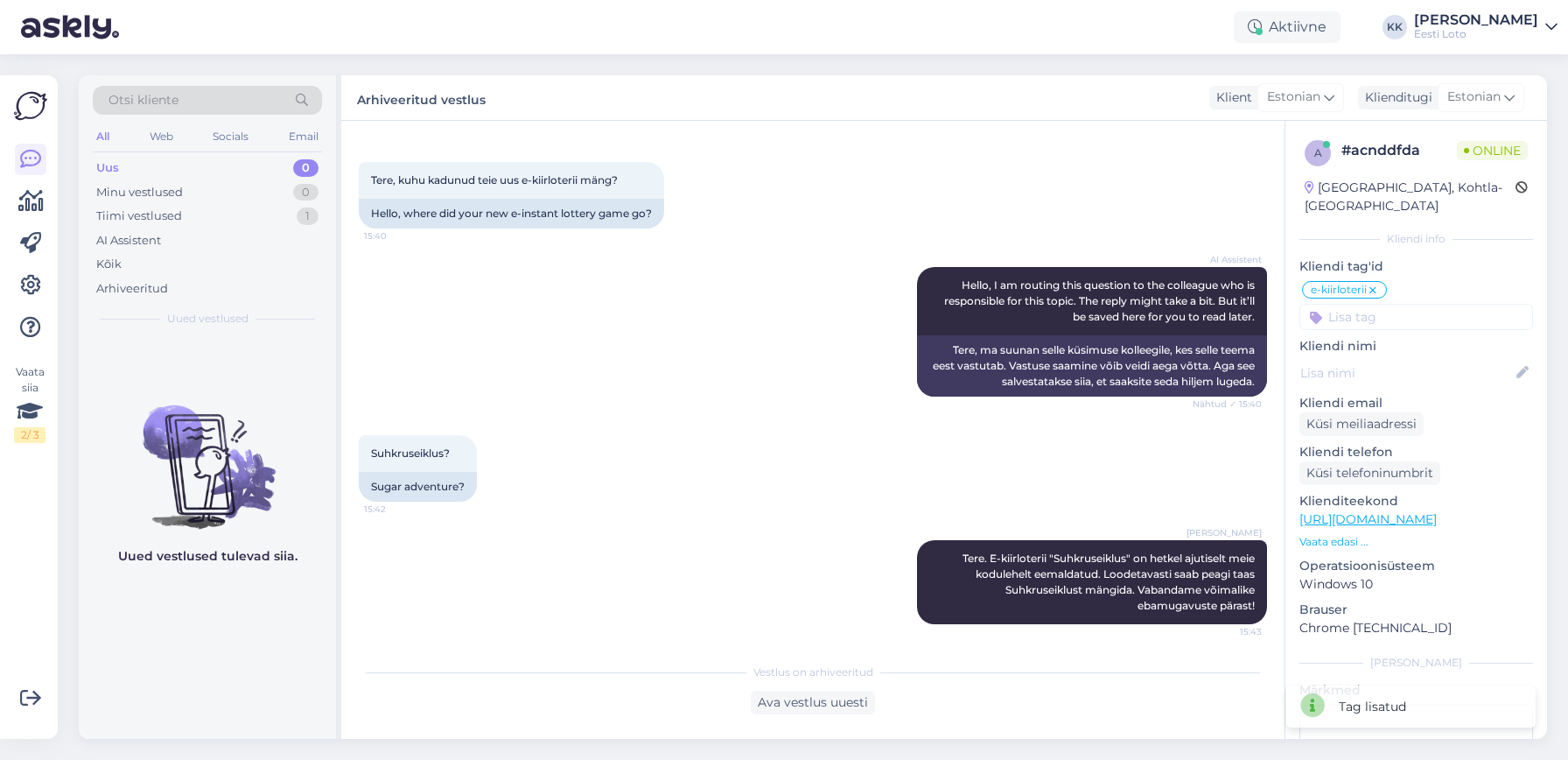
scroll to position [68, 0]
